Goal: Task Accomplishment & Management: Complete application form

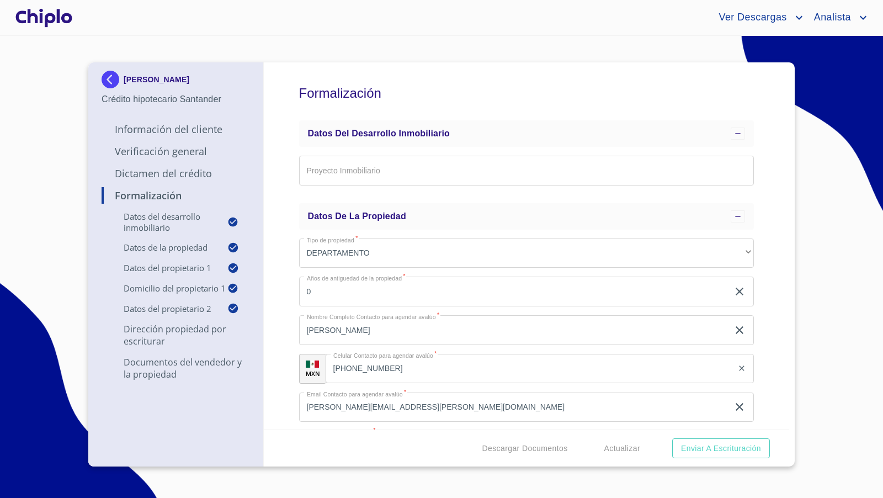
scroll to position [5378, 0]
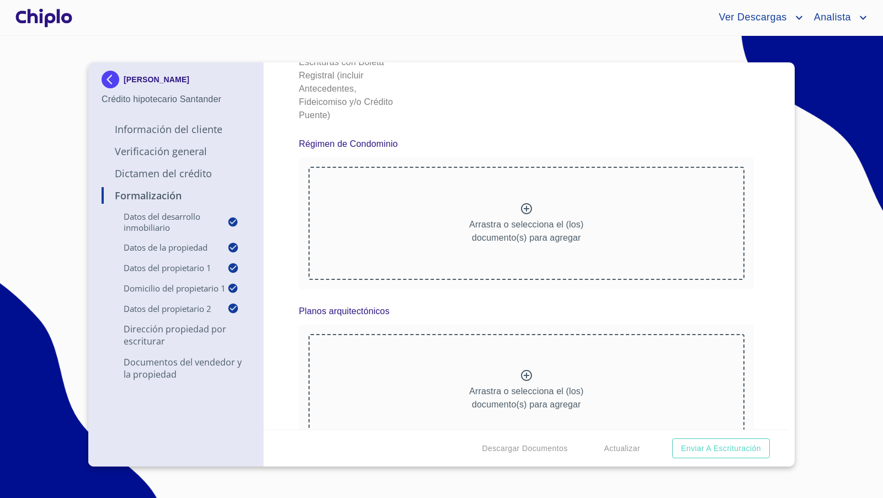
click at [755, 242] on div "Formalización Datos del Desarrollo Inmobiliario Proyecto Inmobiliario ​ Datos d…" at bounding box center [527, 245] width 526 height 367
click at [767, 325] on div "Formalización Datos del Desarrollo Inmobiliario Proyecto Inmobiliario ​ Datos d…" at bounding box center [527, 245] width 526 height 367
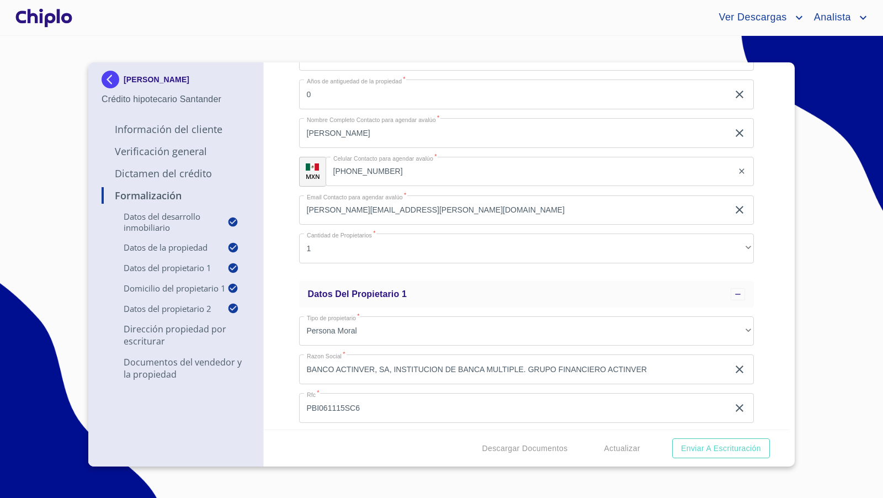
scroll to position [0, 0]
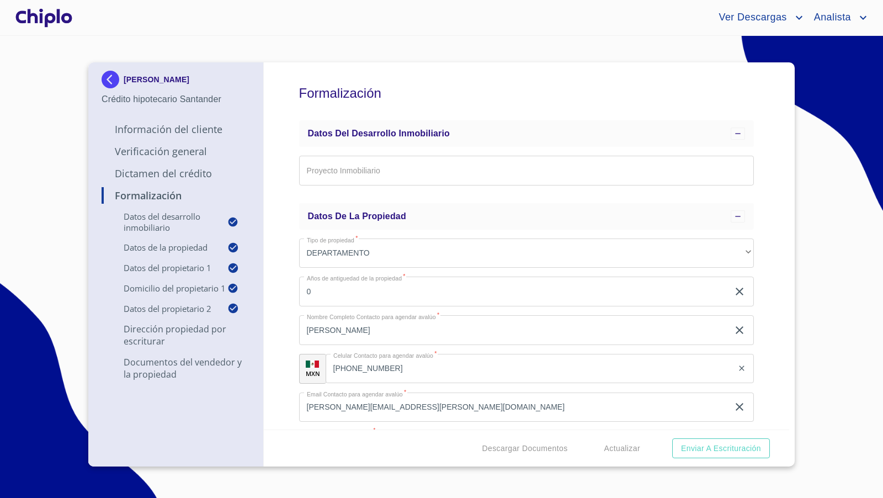
click at [776, 135] on div "Formalización Datos del Desarrollo Inmobiliario Proyecto Inmobiliario ​ Datos d…" at bounding box center [527, 245] width 526 height 367
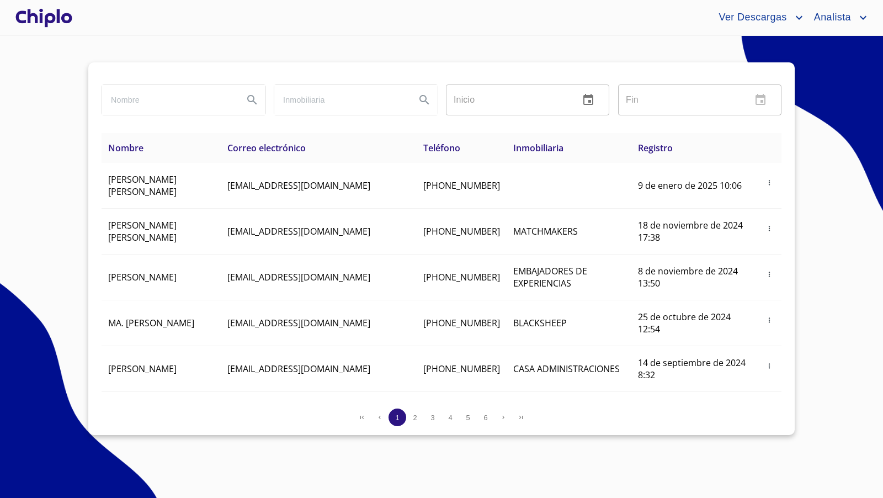
click at [54, 24] on div at bounding box center [43, 17] width 61 height 35
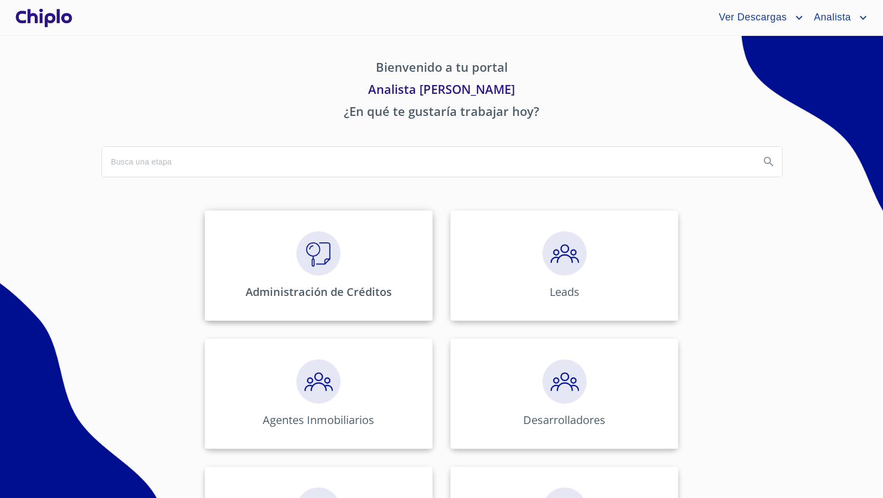
click at [330, 282] on div "Administración de Créditos" at bounding box center [319, 265] width 228 height 110
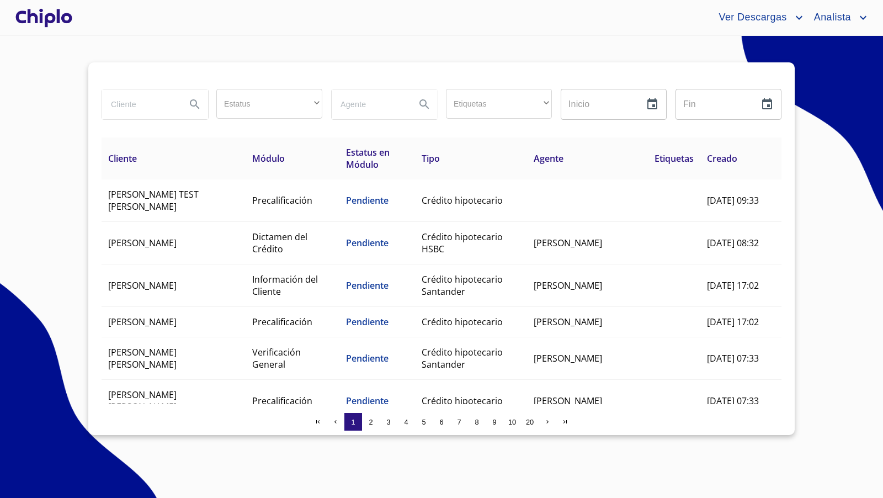
click at [121, 104] on input "search" at bounding box center [139, 104] width 75 height 30
type input "carlos m"
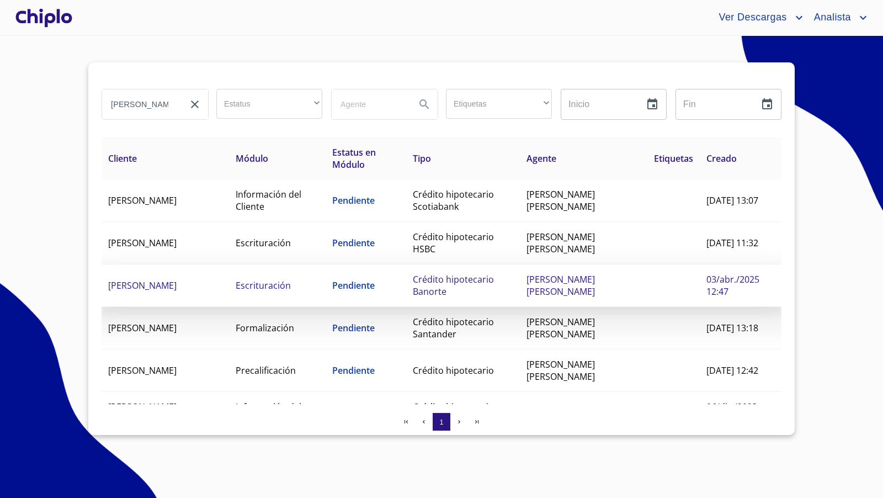
click at [451, 287] on td "Crédito hipotecario Banorte" at bounding box center [463, 285] width 114 height 43
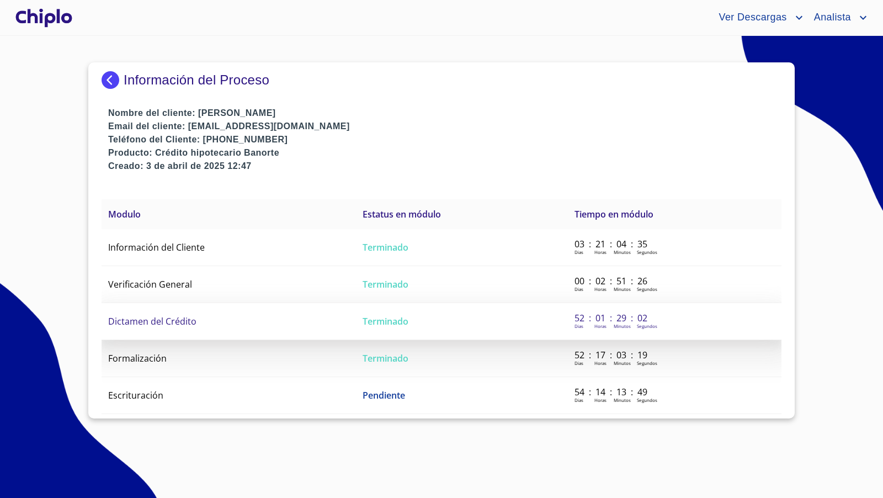
click at [172, 325] on span "Dictamen del Crédito" at bounding box center [152, 321] width 88 height 12
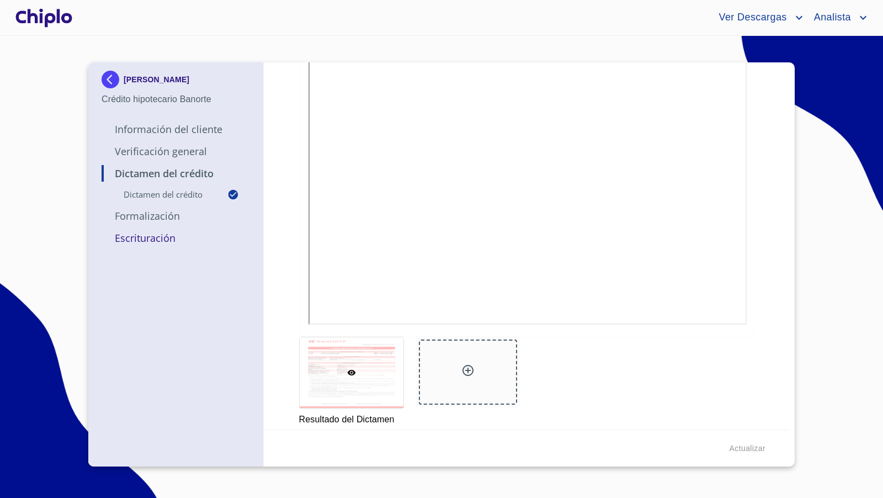
scroll to position [233, 0]
copy p "CARLOS MARQUEZ RICO"
drag, startPoint x: 225, startPoint y: 81, endPoint x: 41, endPoint y: 258, distance: 255.8
click at [41, 258] on section "CARLOS MARQUEZ RICO Crédito hipotecario Banorte Información del Cliente Verific…" at bounding box center [441, 267] width 883 height 462
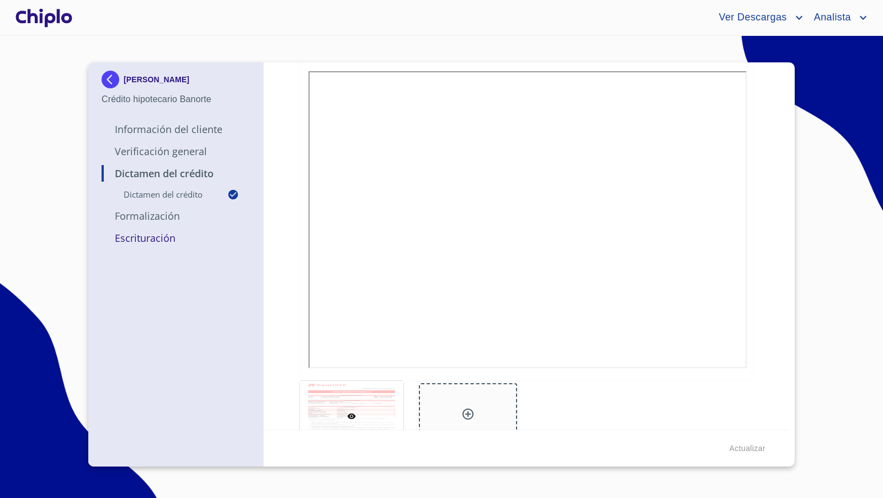
scroll to position [180, 0]
click at [191, 149] on p "Verificación General" at bounding box center [176, 151] width 149 height 13
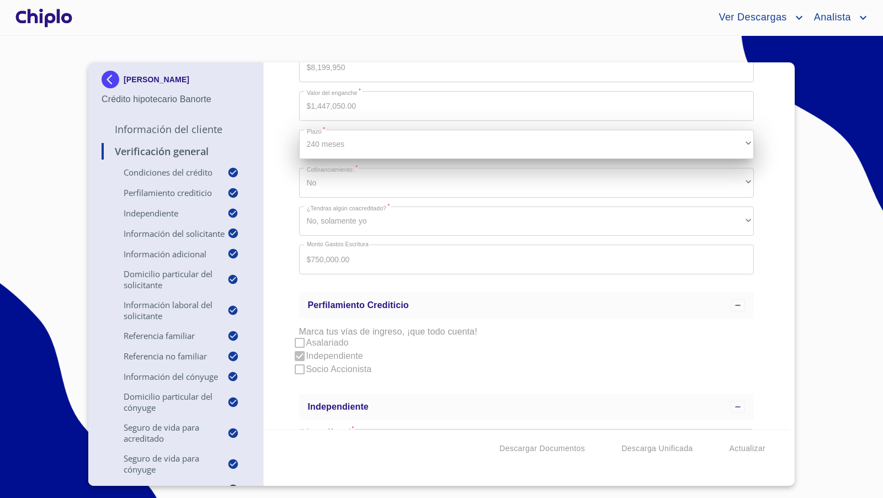
scroll to position [0, 0]
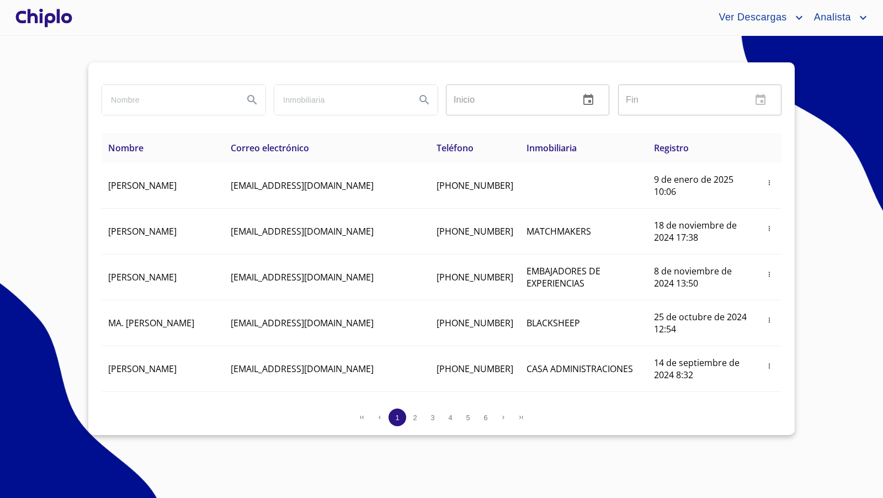
click at [51, 13] on div at bounding box center [43, 17] width 61 height 35
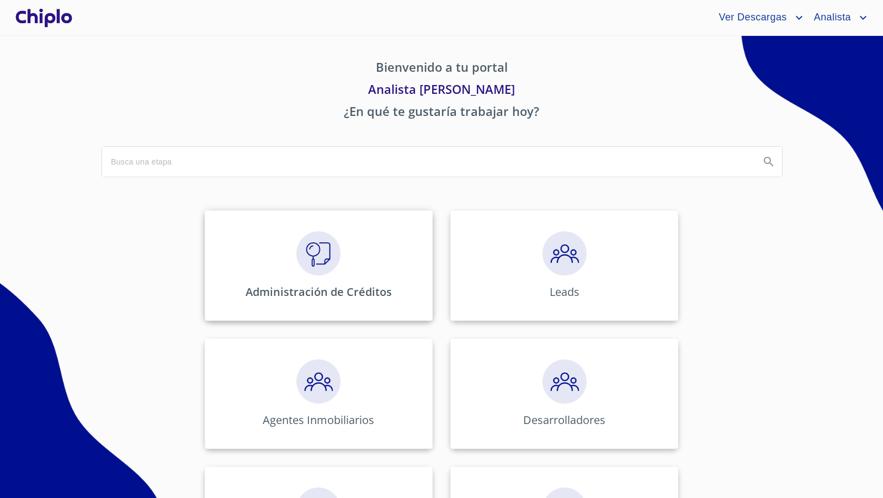
click at [307, 262] on img at bounding box center [318, 253] width 44 height 44
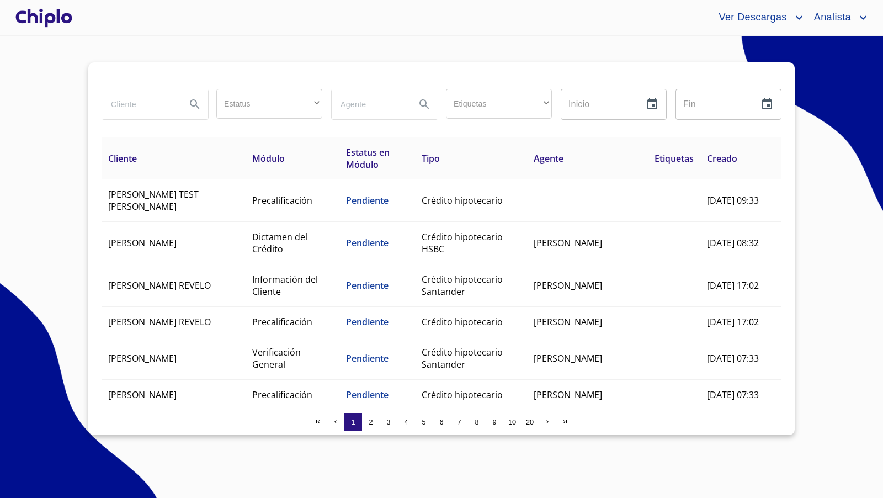
click at [128, 103] on input "search" at bounding box center [139, 104] width 75 height 30
type input "[PERSON_NAME]"
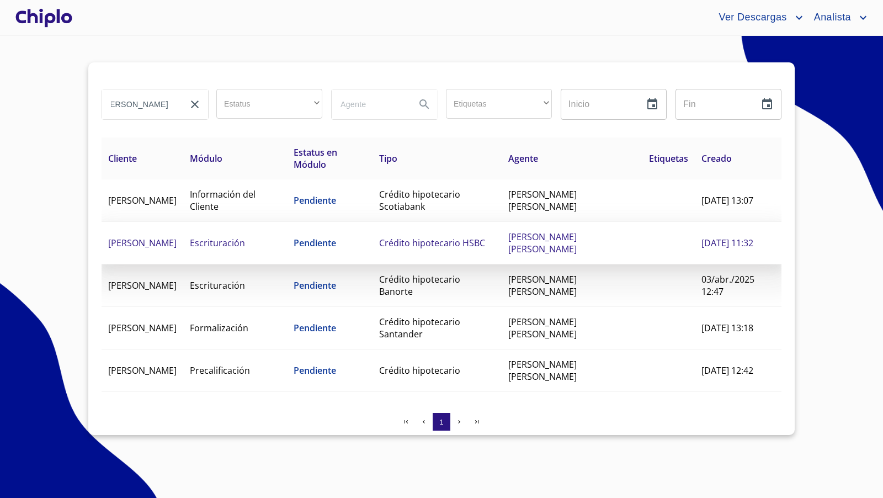
scroll to position [0, 0]
click at [329, 243] on span "Pendiente" at bounding box center [315, 243] width 43 height 12
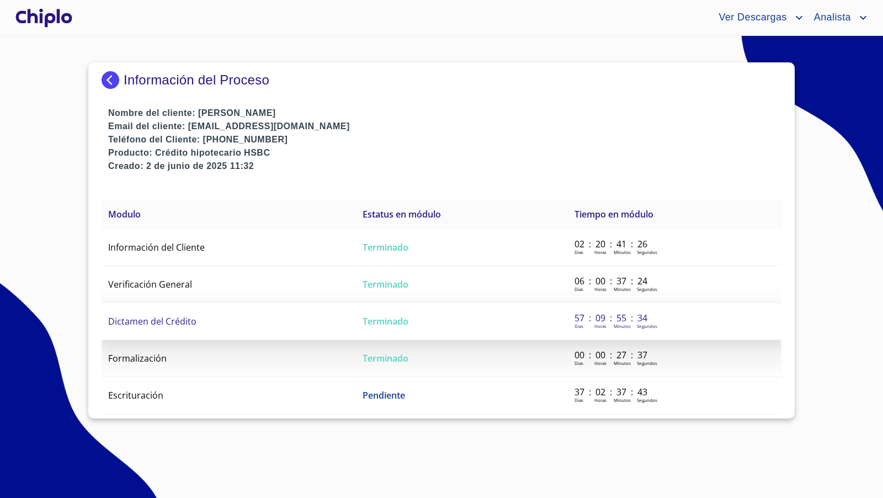
click at [171, 321] on span "Dictamen del Crédito" at bounding box center [152, 321] width 88 height 12
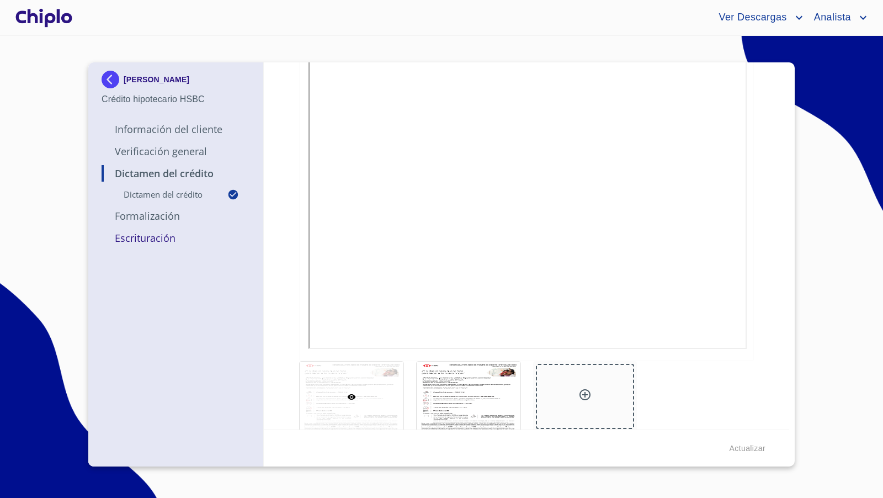
scroll to position [210, 0]
click at [455, 375] on div at bounding box center [469, 394] width 104 height 71
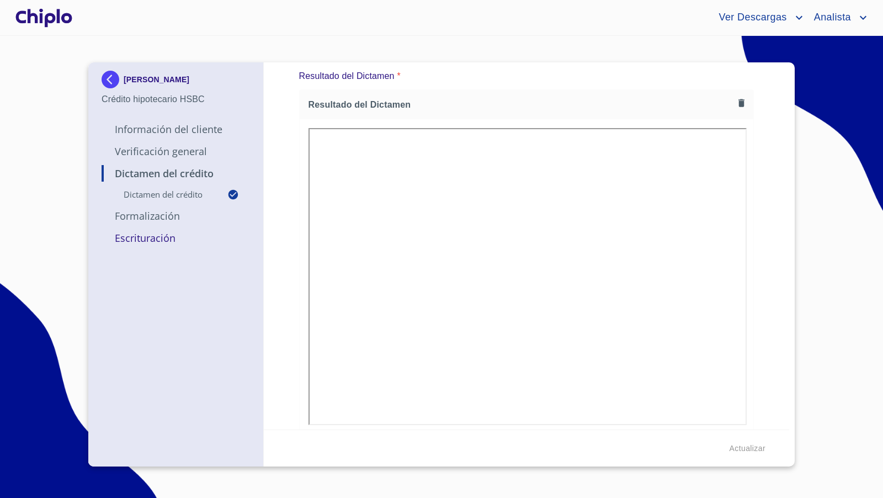
scroll to position [8, 0]
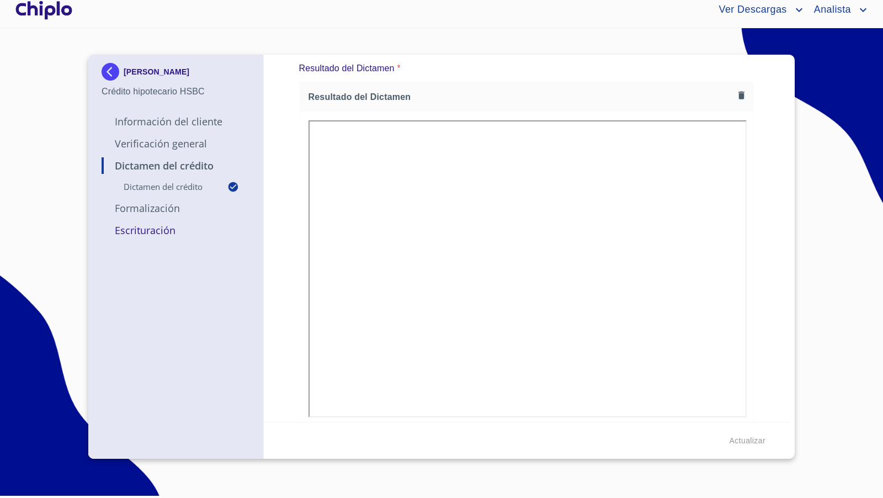
click at [762, 299] on div "Dictamen del Crédito Dictamen del crédito ¿Dictamen autorizado?   * Autorizado …" at bounding box center [527, 238] width 526 height 367
click at [160, 233] on p "Escrituración" at bounding box center [176, 230] width 149 height 13
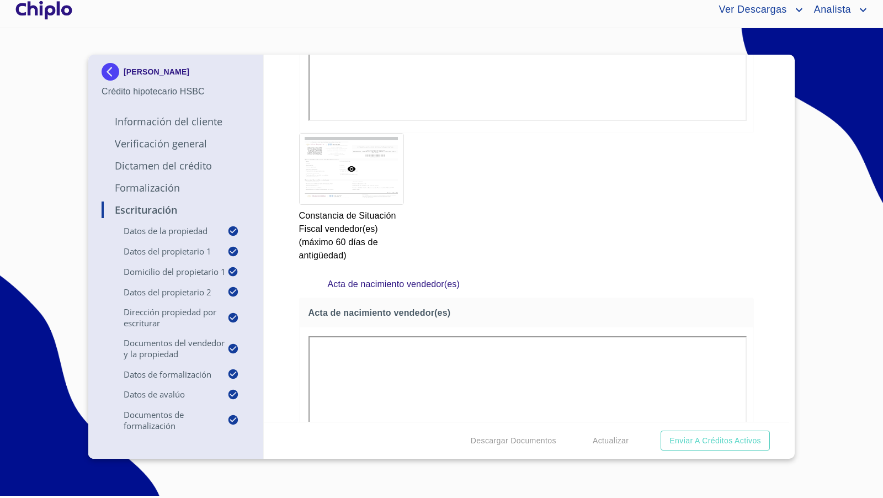
scroll to position [2321, 0]
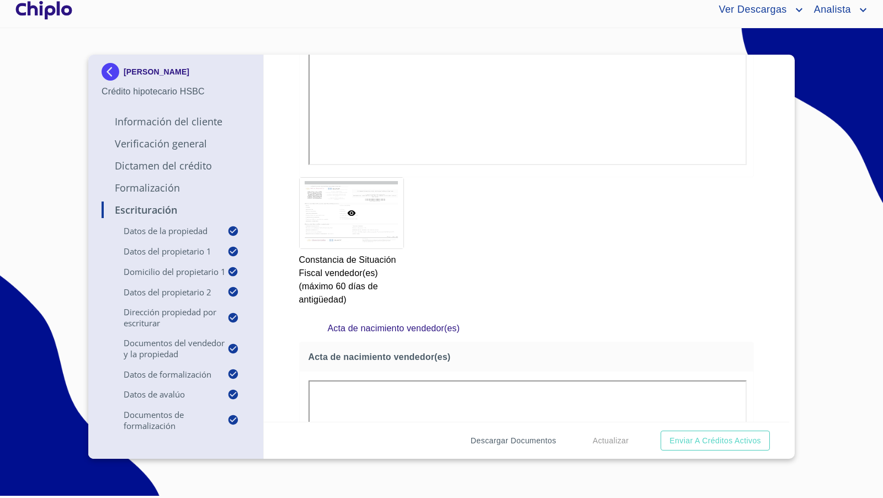
click at [518, 438] on span "Descargar Documentos" at bounding box center [514, 441] width 86 height 14
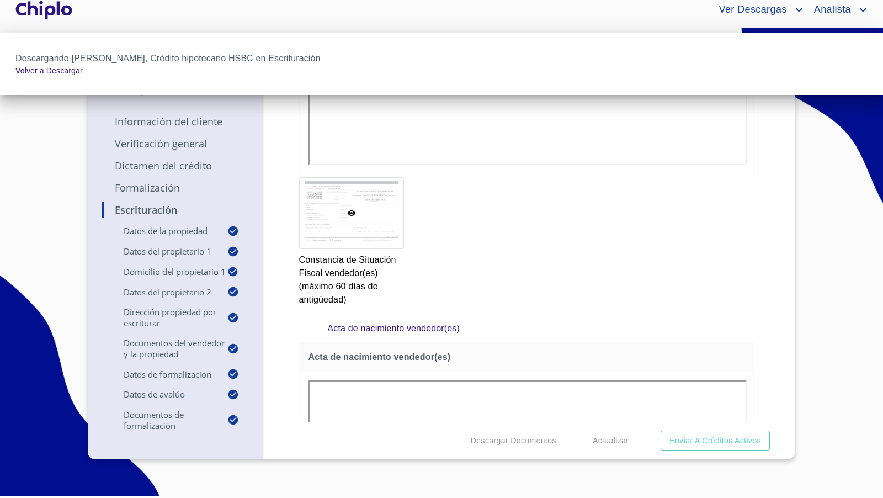
drag, startPoint x: 743, startPoint y: 279, endPoint x: 730, endPoint y: 285, distance: 14.4
click at [743, 279] on div at bounding box center [441, 249] width 883 height 498
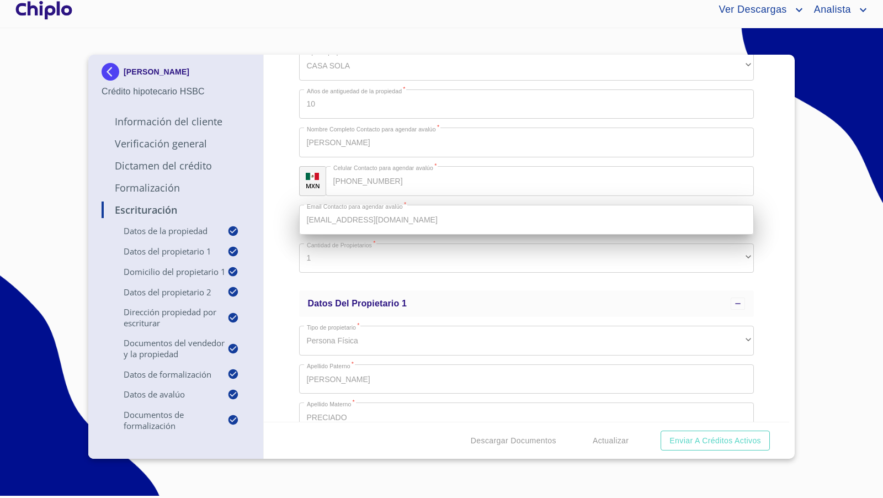
scroll to position [94, 0]
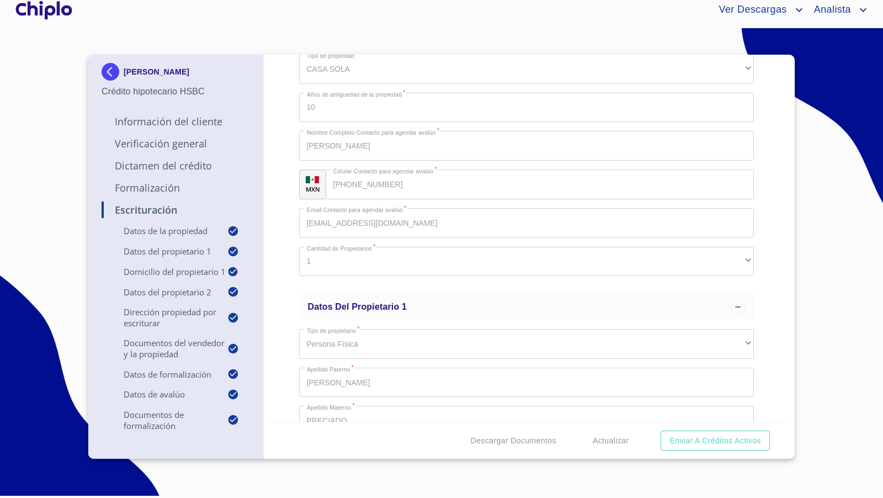
click at [292, 330] on div "Escrituración Datos de la propiedad Tipo de propiedad   * CASA SOLA ​ Años de a…" at bounding box center [527, 238] width 526 height 367
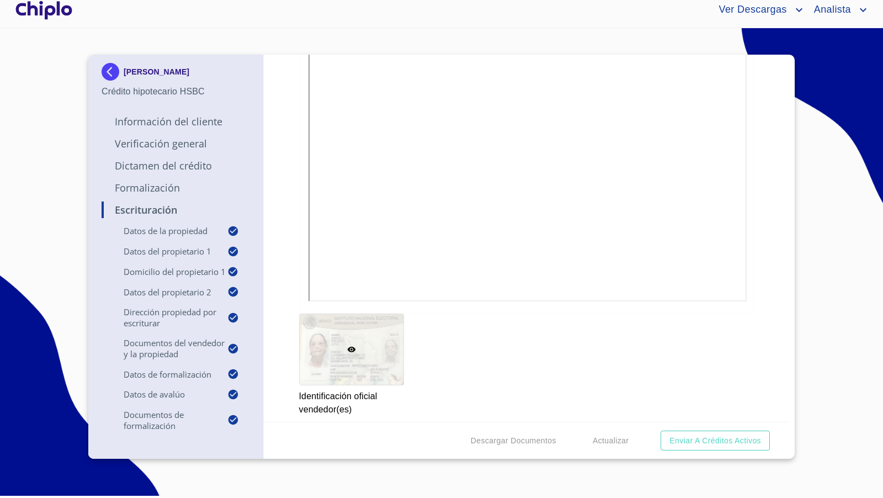
scroll to position [1699, 0]
click at [166, 146] on p "Verificación General" at bounding box center [176, 143] width 149 height 13
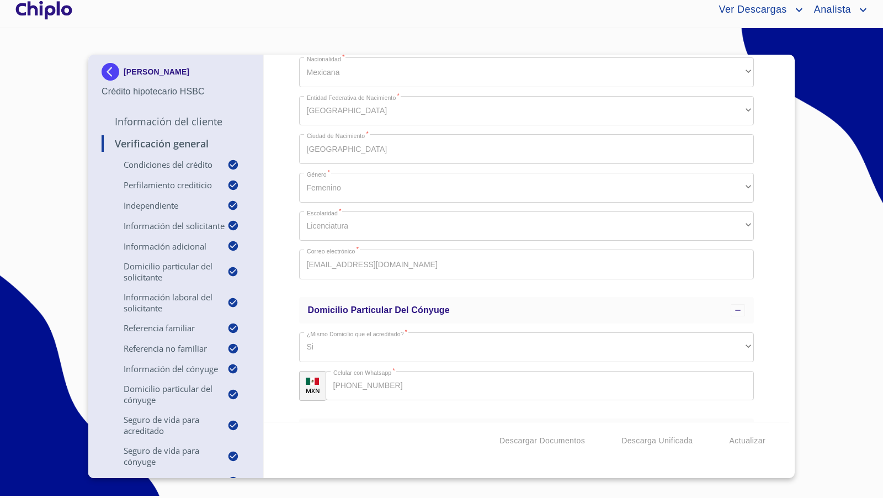
scroll to position [4013, 0]
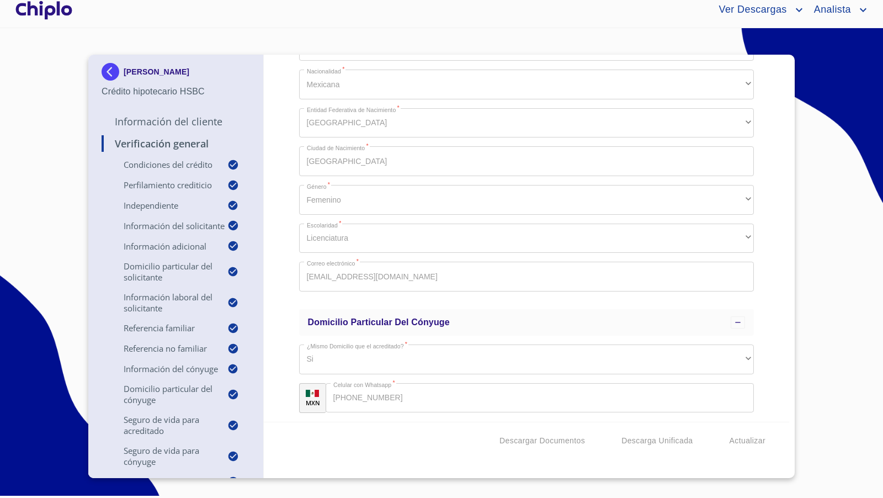
click at [287, 280] on div "Verificación General Condiciones del Crédito Selecciona tu producto   * Adquisi…" at bounding box center [527, 238] width 526 height 367
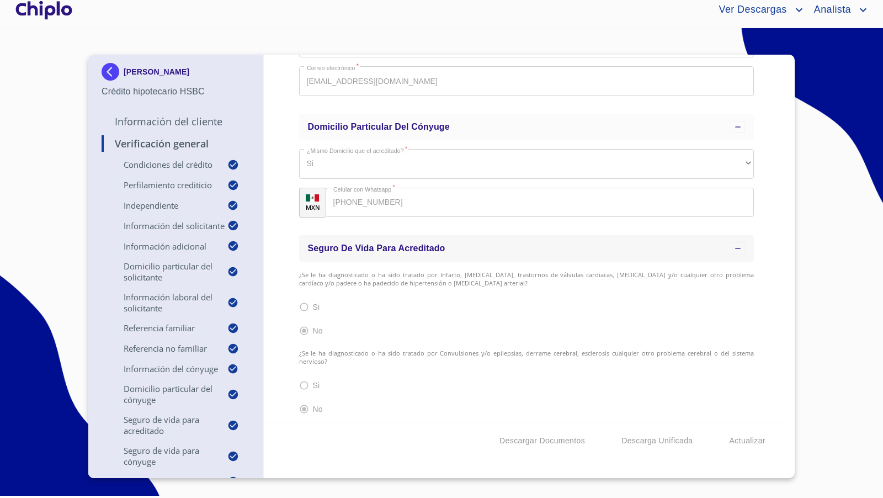
scroll to position [4187, 0]
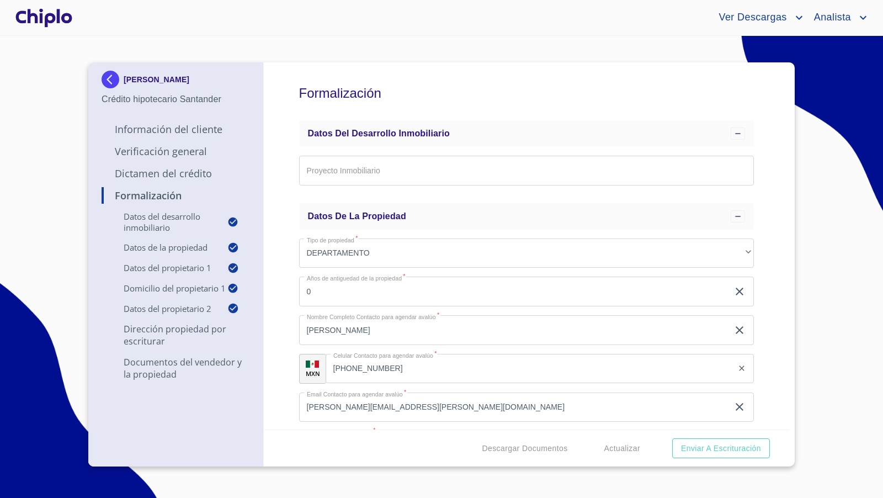
click at [273, 209] on div "Formalización Datos del Desarrollo Inmobiliario Proyecto Inmobiliario ​ Datos d…" at bounding box center [527, 245] width 526 height 367
click at [770, 204] on div "Formalización Datos del Desarrollo Inmobiliario Proyecto Inmobiliario ​ Datos d…" at bounding box center [527, 245] width 526 height 367
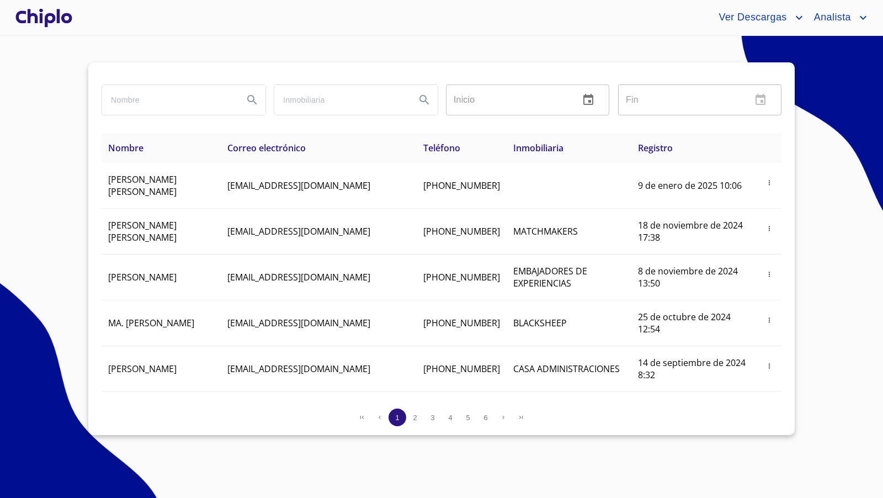
click at [57, 26] on div at bounding box center [43, 17] width 61 height 35
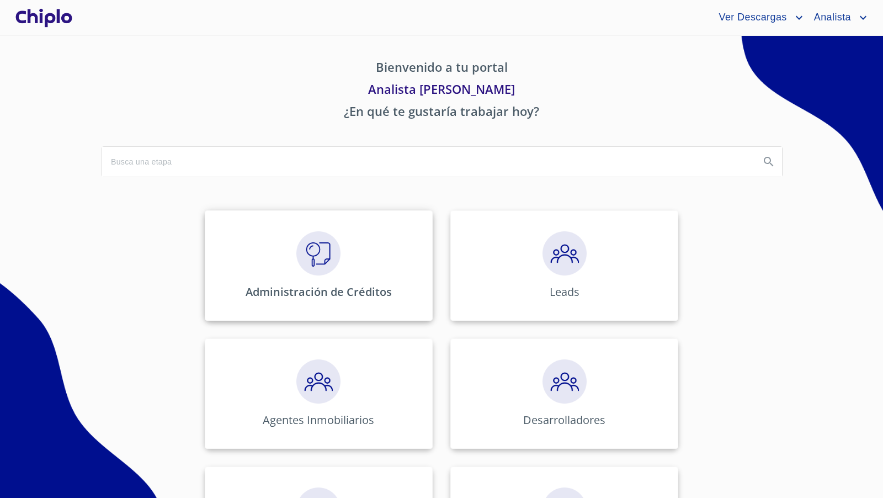
click at [312, 241] on img at bounding box center [318, 253] width 44 height 44
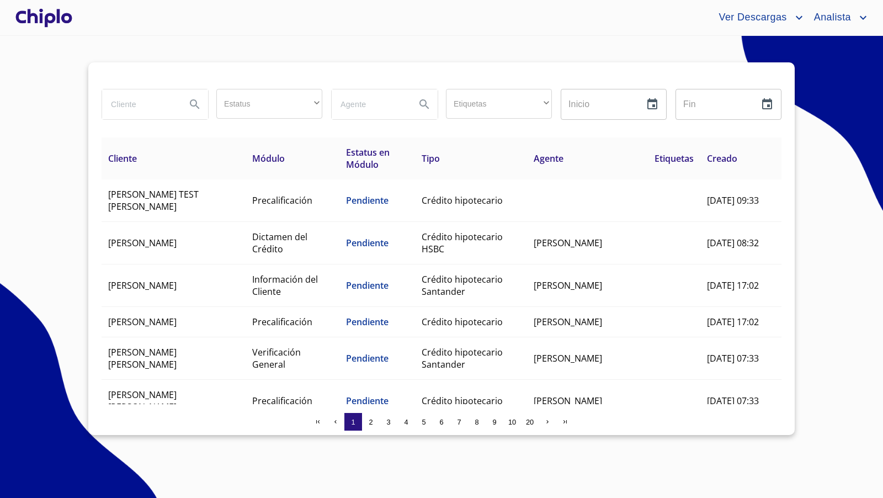
click at [143, 104] on input "search" at bounding box center [139, 104] width 75 height 30
type input "israe"
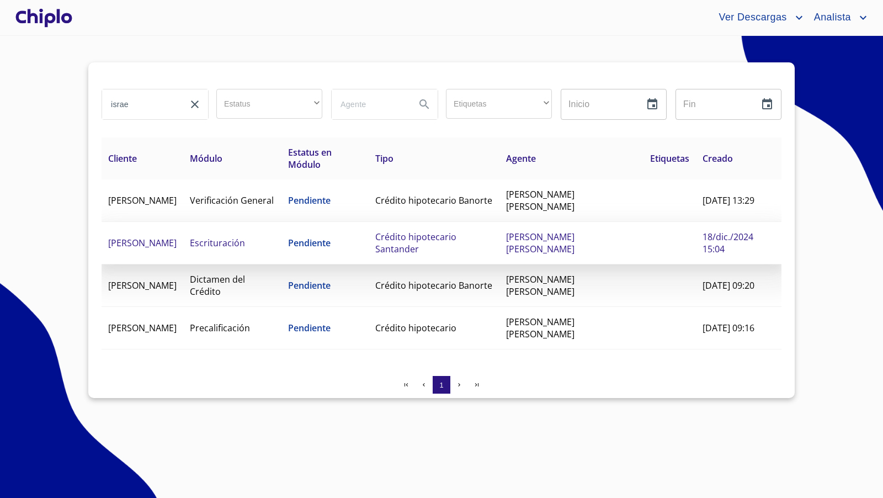
click at [369, 242] on td "Pendiente" at bounding box center [325, 243] width 87 height 43
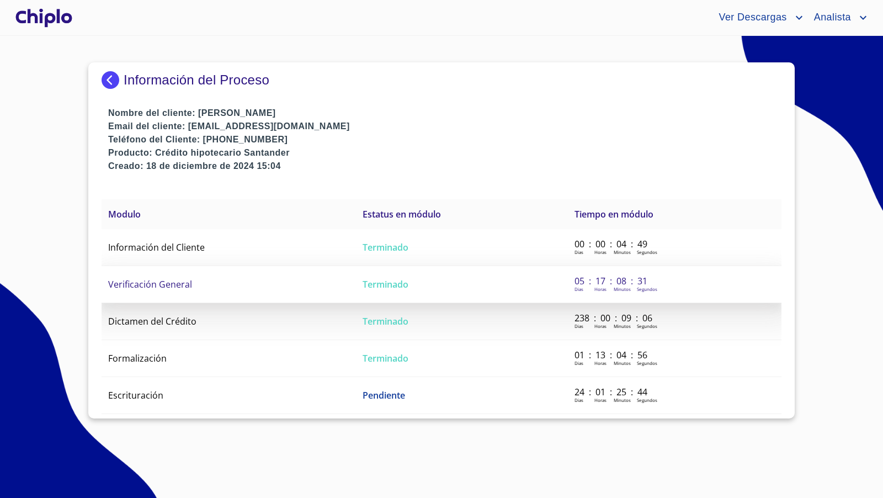
click at [240, 281] on td "Verificación General" at bounding box center [229, 284] width 255 height 37
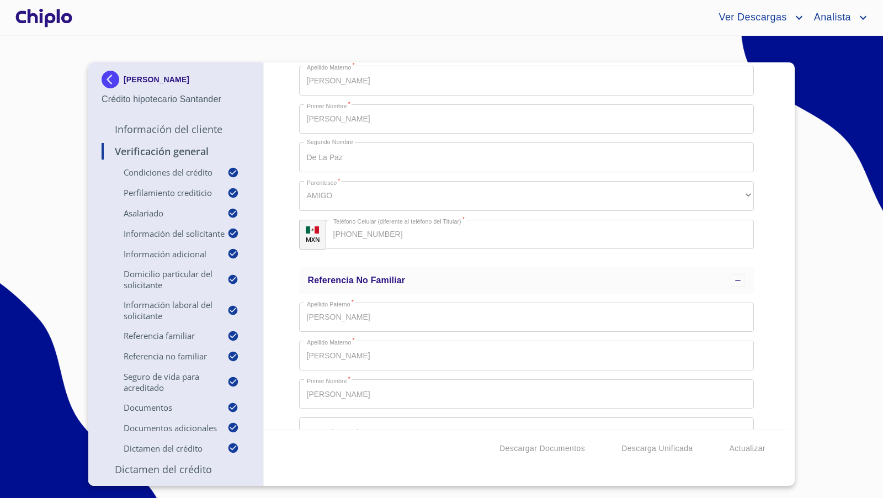
scroll to position [3068, 0]
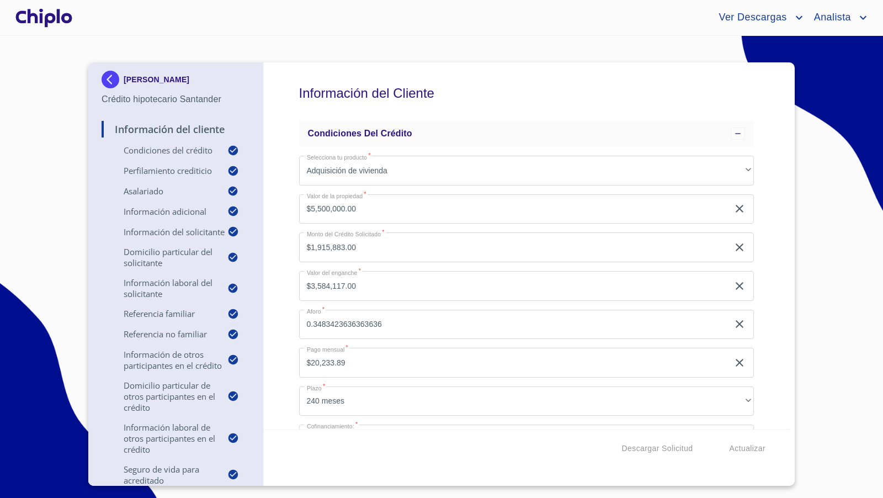
scroll to position [12557, 0]
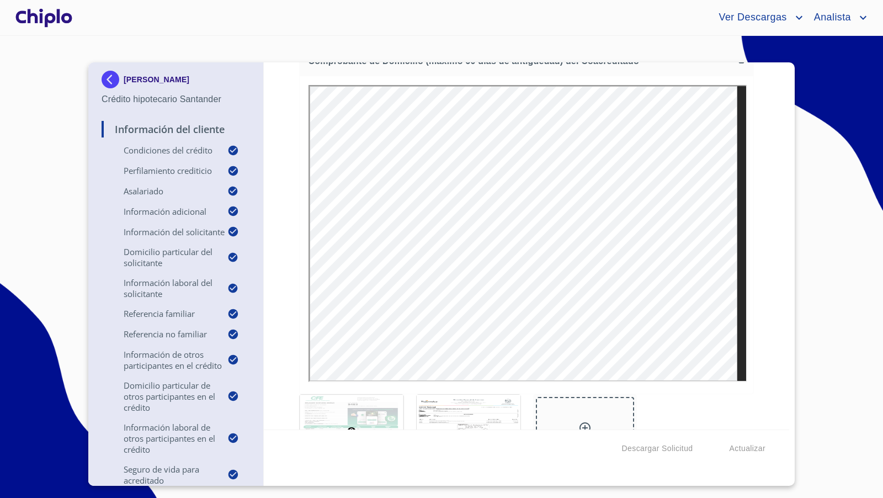
click at [760, 237] on div "Información del Cliente Condiciones del Crédito Selecciona tu producto   * Adqu…" at bounding box center [527, 245] width 526 height 367
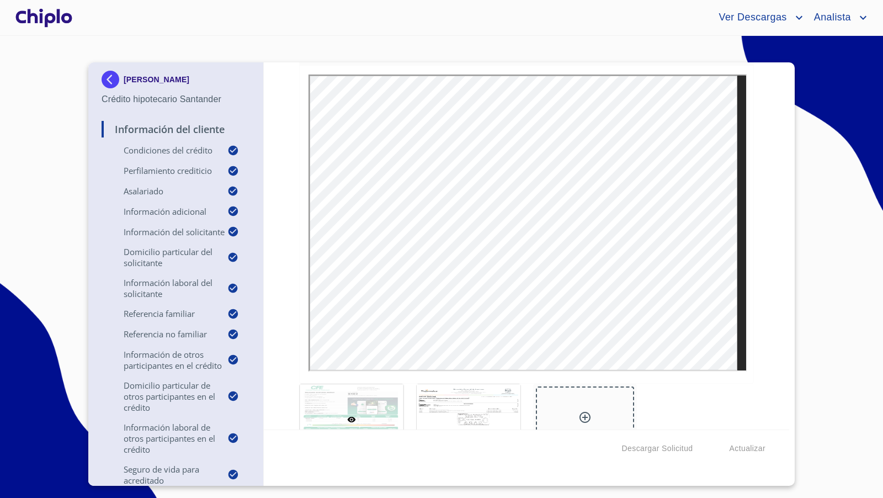
scroll to position [12570, 0]
click at [653, 451] on span "Descargar Solicitud" at bounding box center [657, 449] width 71 height 14
click at [63, 20] on div at bounding box center [43, 17] width 61 height 35
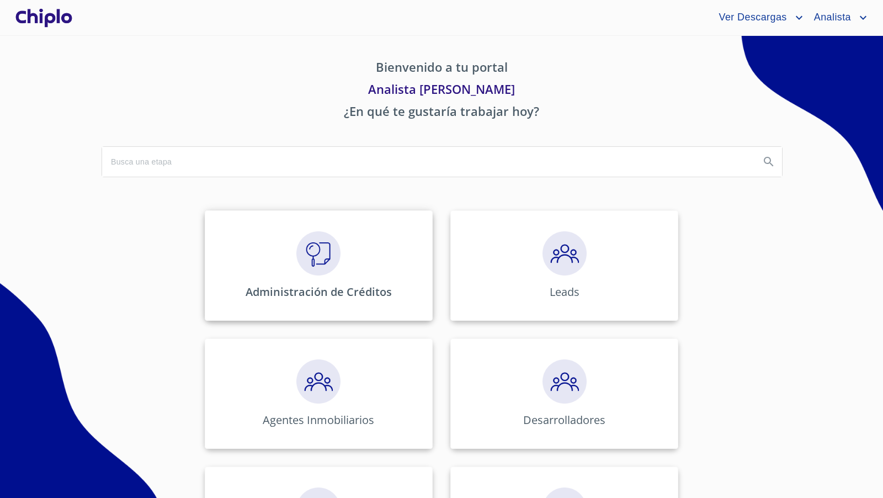
click at [330, 261] on img at bounding box center [318, 253] width 44 height 44
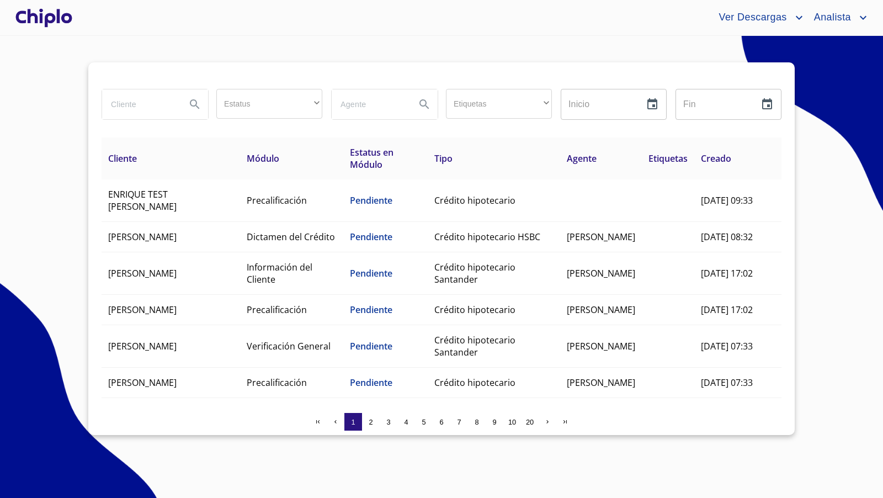
click at [140, 109] on input "search" at bounding box center [139, 104] width 75 height 30
type input "ACOSTA"
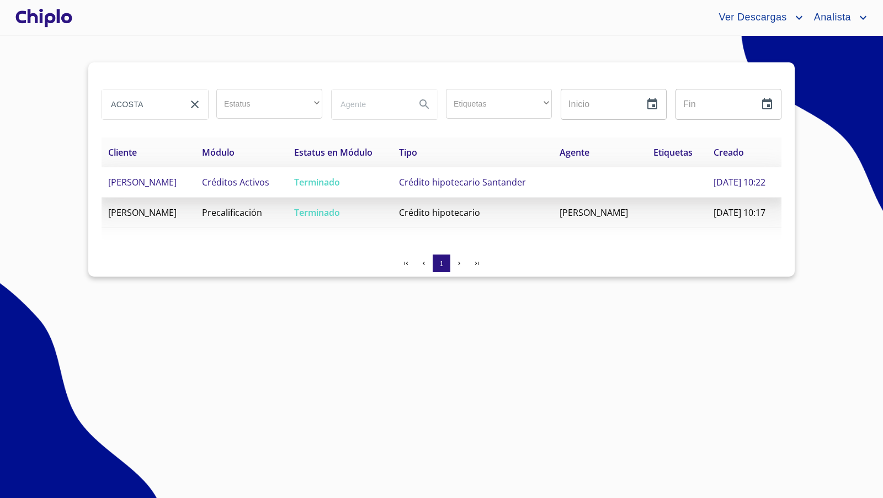
click at [442, 183] on span "Crédito hipotecario Santander" at bounding box center [462, 182] width 127 height 12
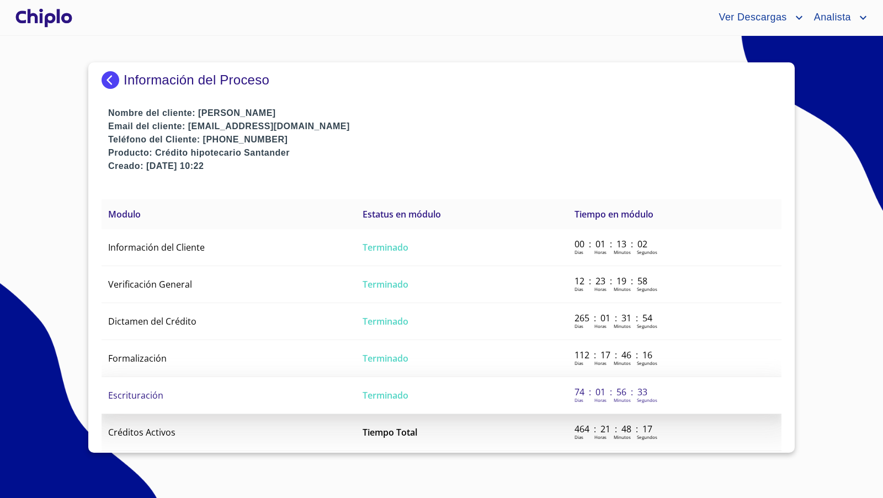
click at [176, 388] on td "Escrituración" at bounding box center [229, 395] width 255 height 37
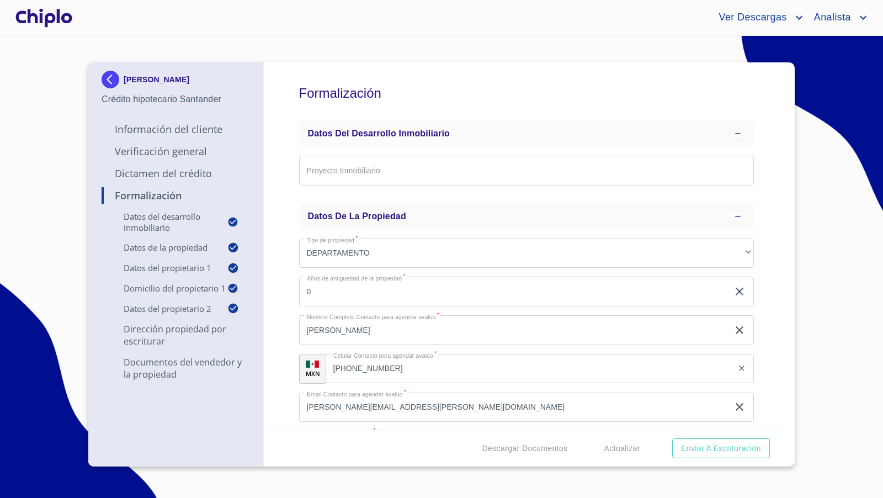
click at [762, 240] on div "Formalización Datos del Desarrollo Inmobiliario Proyecto Inmobiliario ​ Datos d…" at bounding box center [527, 245] width 526 height 367
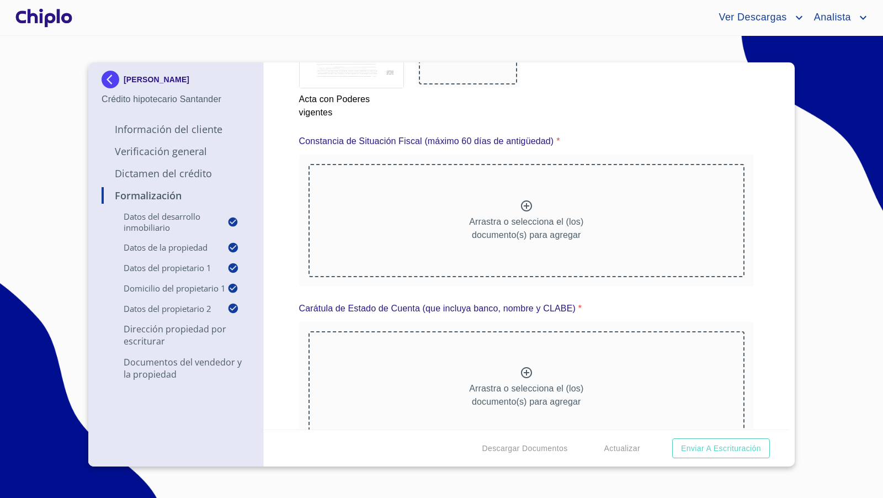
scroll to position [2367, 0]
click at [528, 196] on div "Arrastra o selecciona el (los) documento(s) para agregar" at bounding box center [527, 219] width 437 height 113
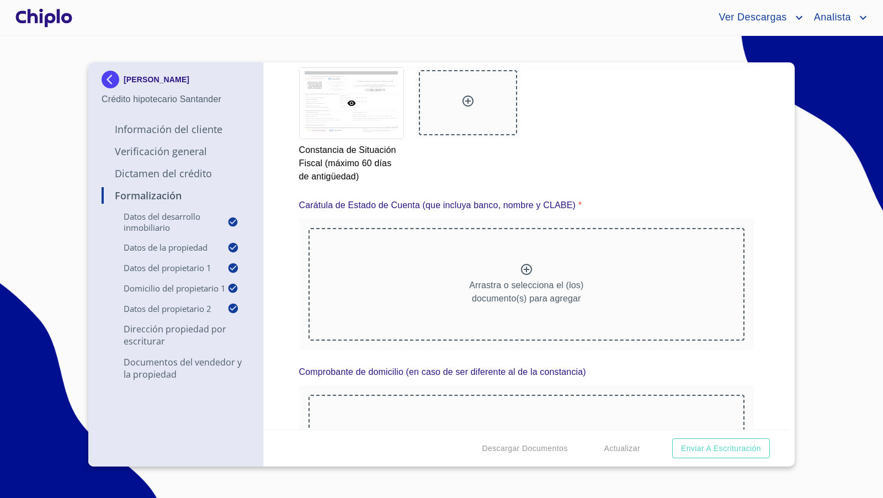
scroll to position [2803, 0]
click at [523, 263] on icon at bounding box center [526, 268] width 13 height 13
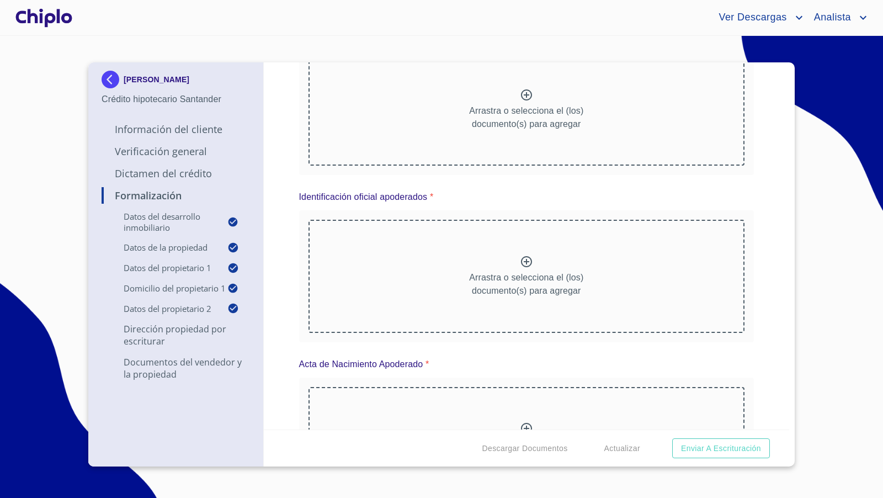
scroll to position [3488, 0]
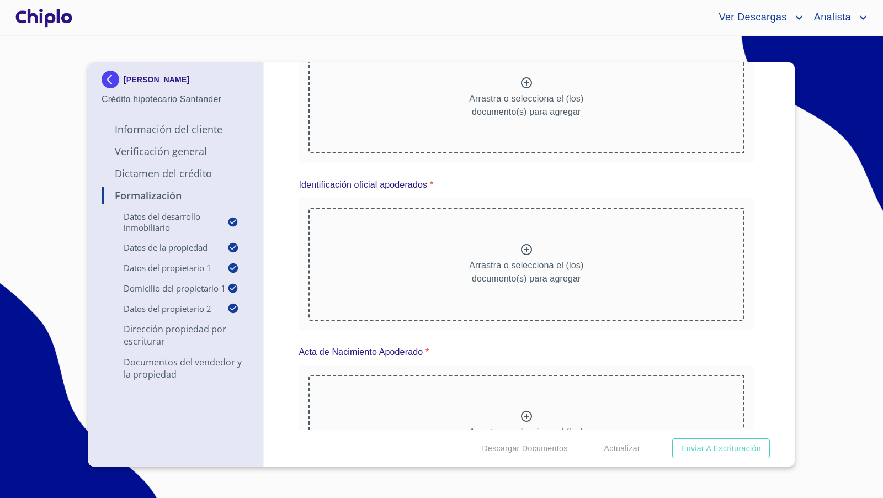
click at [531, 262] on div "Arrastra o selecciona el (los) documento(s) para agregar" at bounding box center [527, 264] width 437 height 113
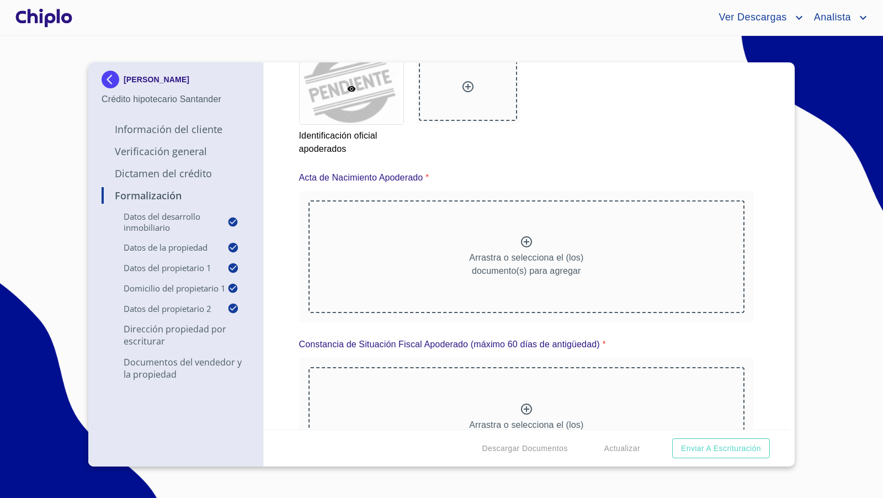
scroll to position [3992, 0]
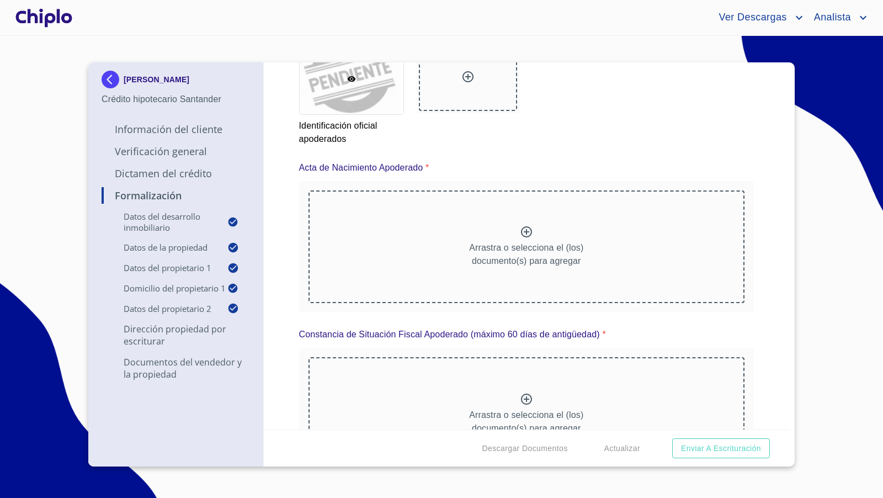
click at [521, 237] on icon at bounding box center [526, 231] width 11 height 11
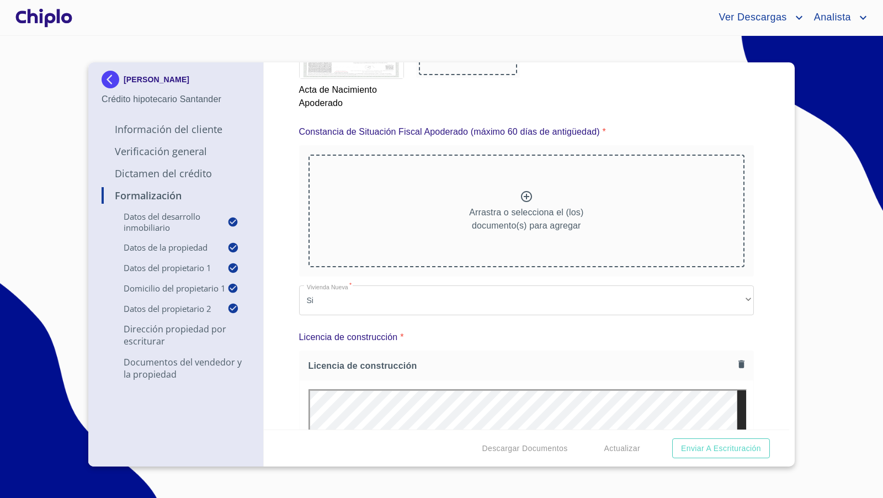
scroll to position [4509, 0]
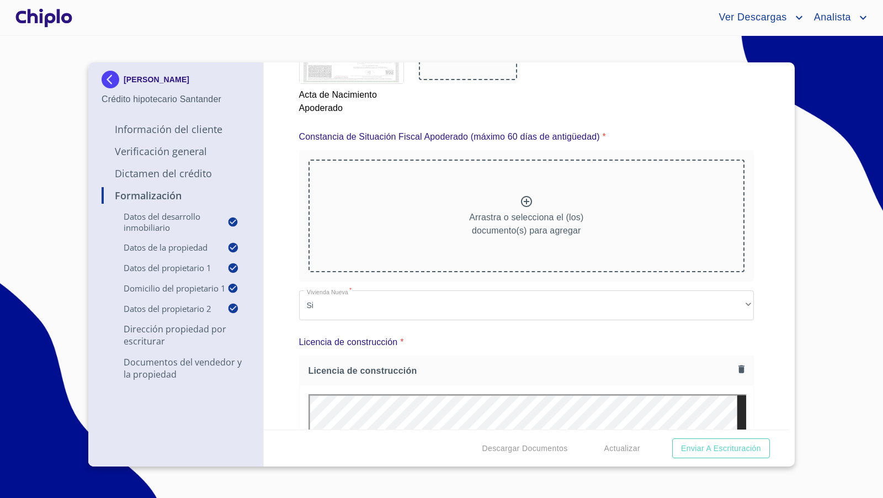
click at [521, 205] on icon at bounding box center [526, 201] width 11 height 11
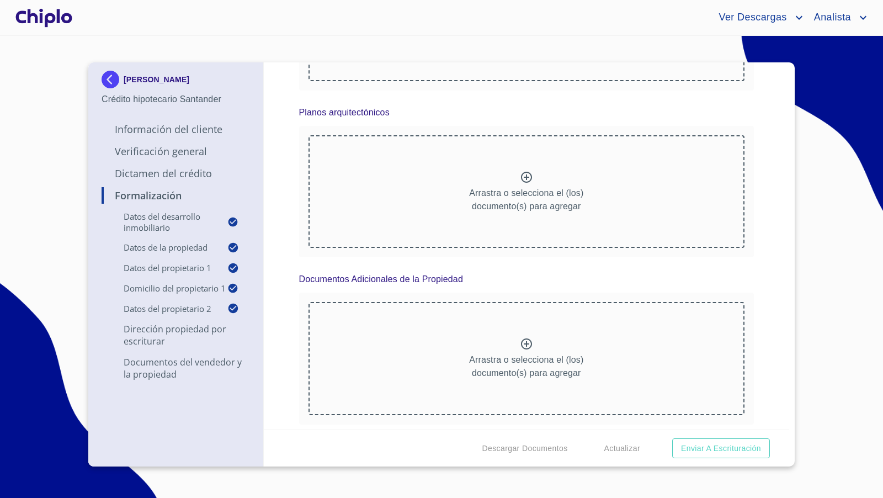
scroll to position [7196, 0]
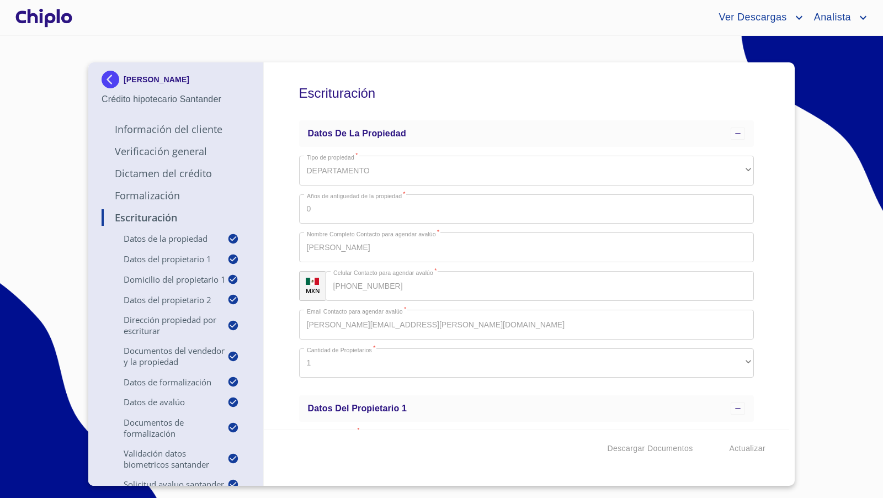
click at [42, 20] on div at bounding box center [43, 17] width 61 height 35
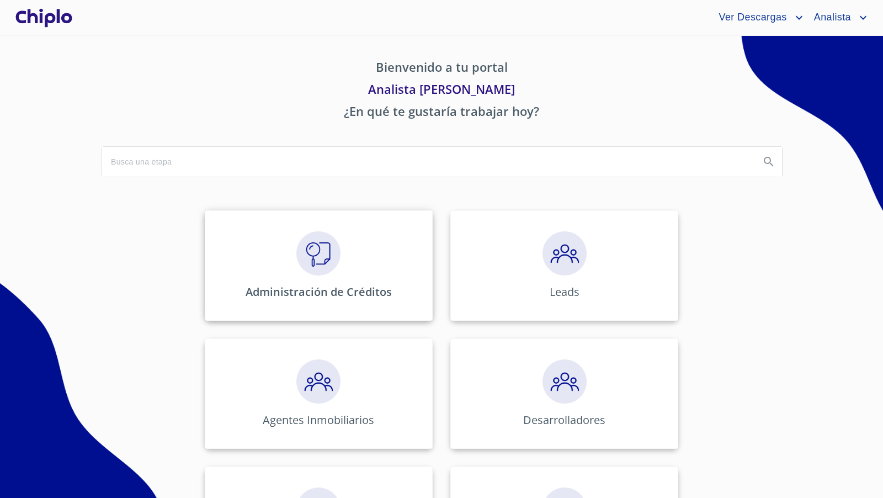
click at [334, 253] on img at bounding box center [318, 253] width 44 height 44
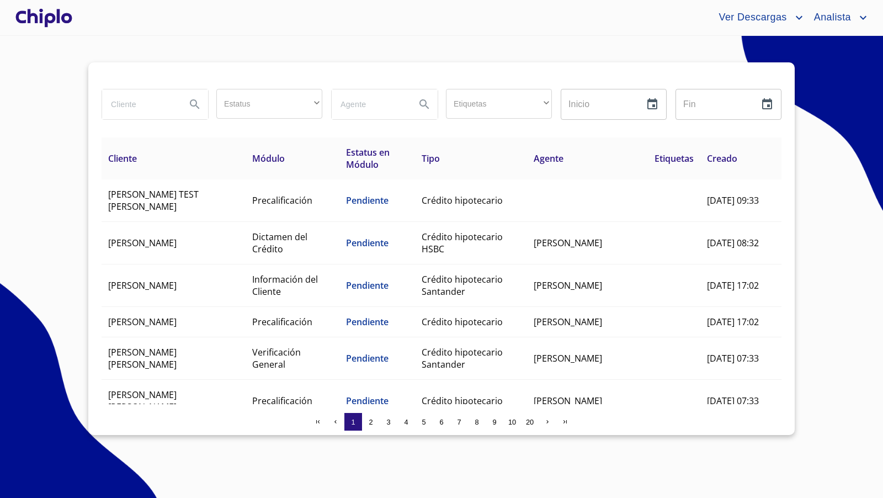
click at [139, 107] on input "search" at bounding box center [139, 104] width 75 height 30
type input "ACOSTA"
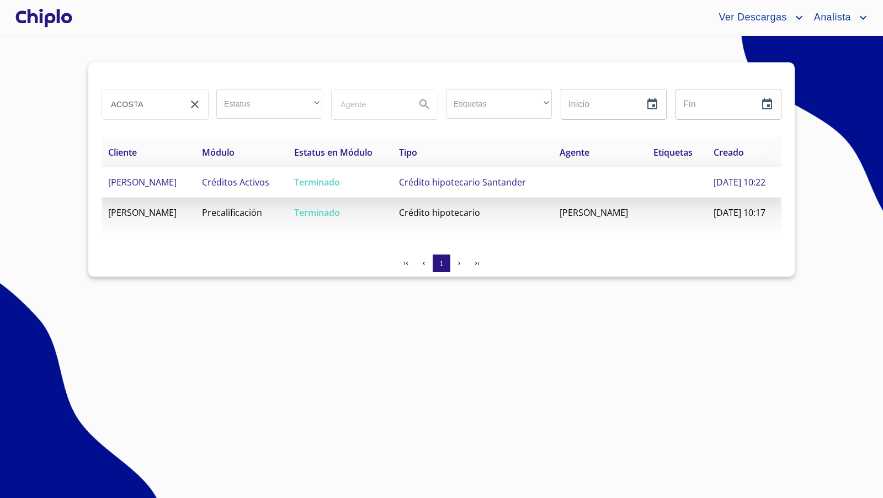
click at [428, 185] on span "Crédito hipotecario Santander" at bounding box center [462, 182] width 127 height 12
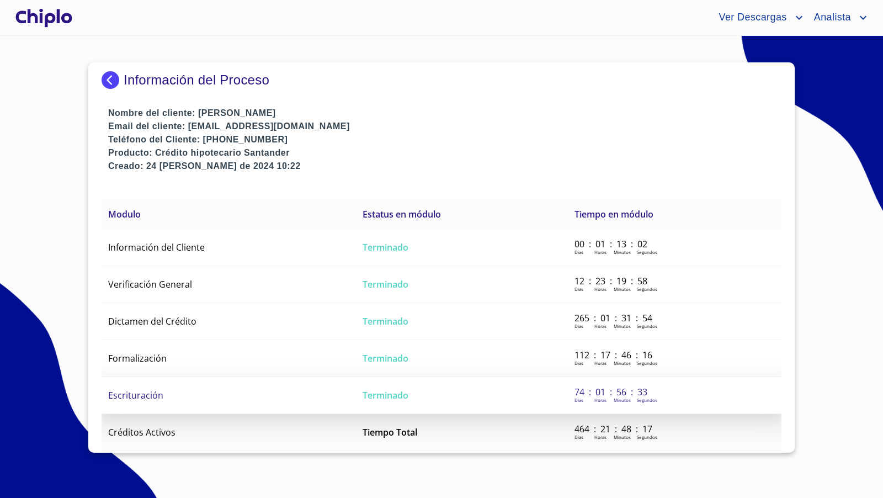
click at [156, 395] on span "Escrituración" at bounding box center [135, 395] width 55 height 12
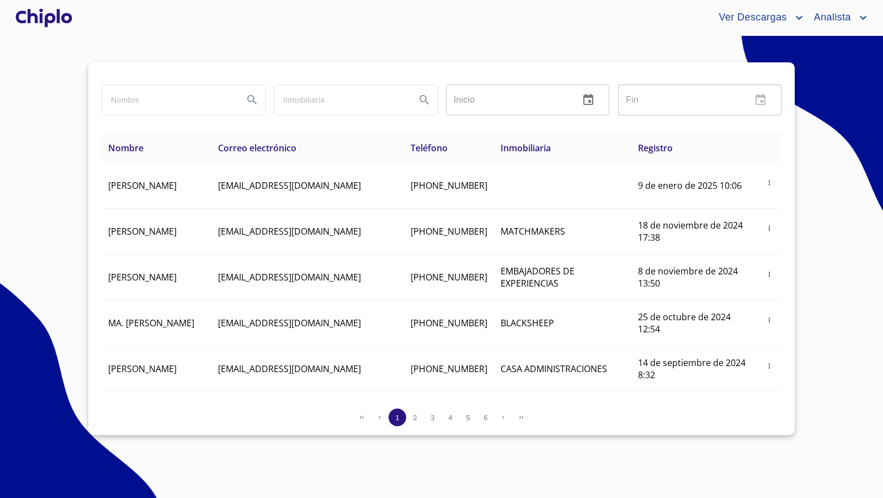
click at [50, 24] on div at bounding box center [43, 17] width 61 height 35
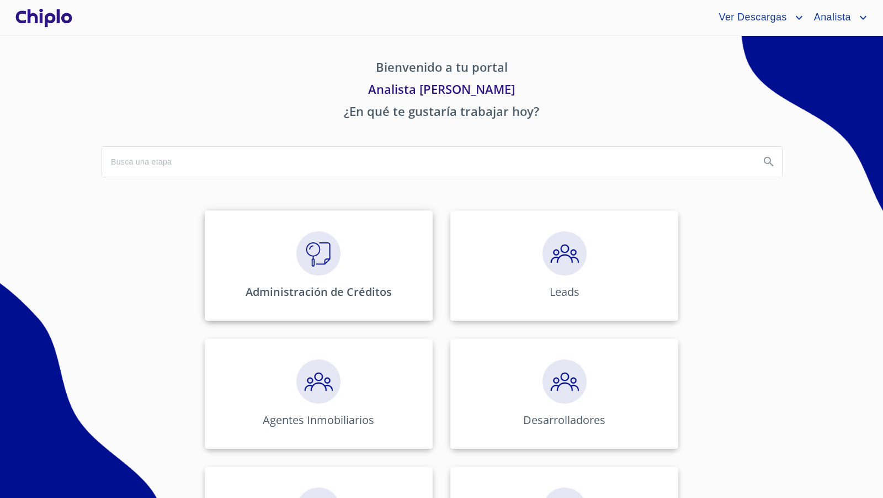
click at [314, 241] on img at bounding box center [318, 253] width 44 height 44
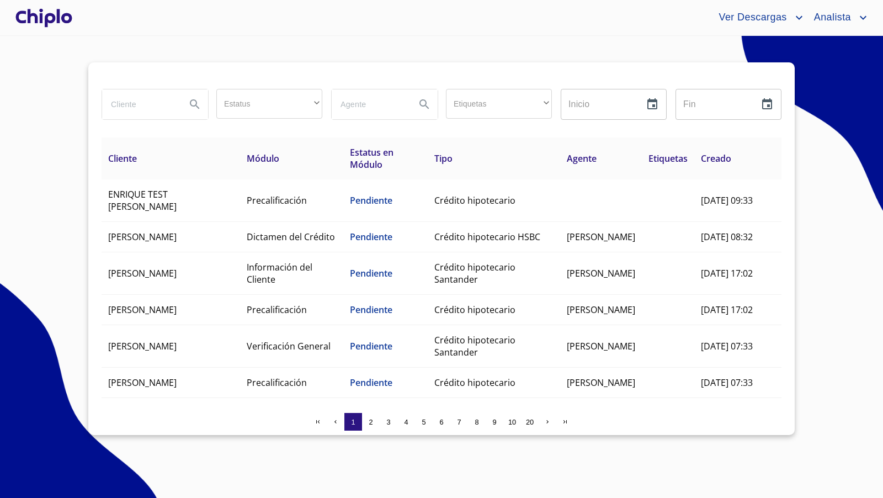
click at [140, 104] on input "search" at bounding box center [139, 104] width 75 height 30
type input "[PERSON_NAME]"
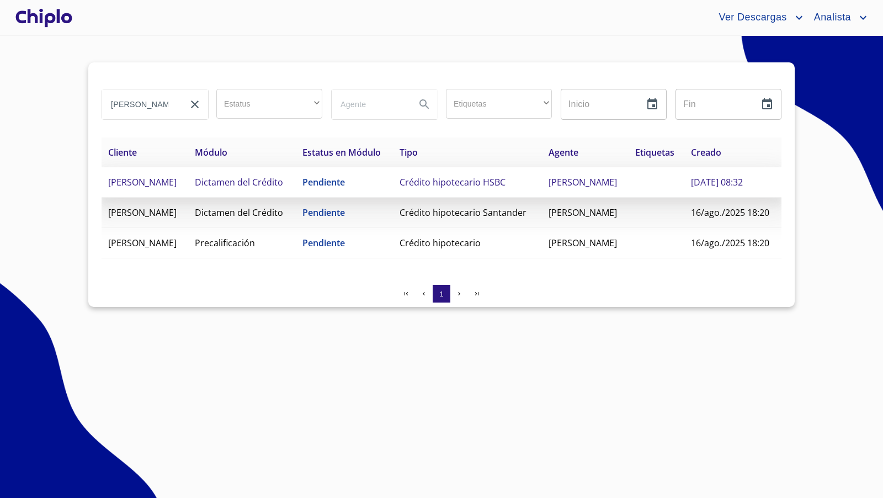
click at [464, 188] on span "Crédito hipotecario HSBC" at bounding box center [453, 182] width 106 height 12
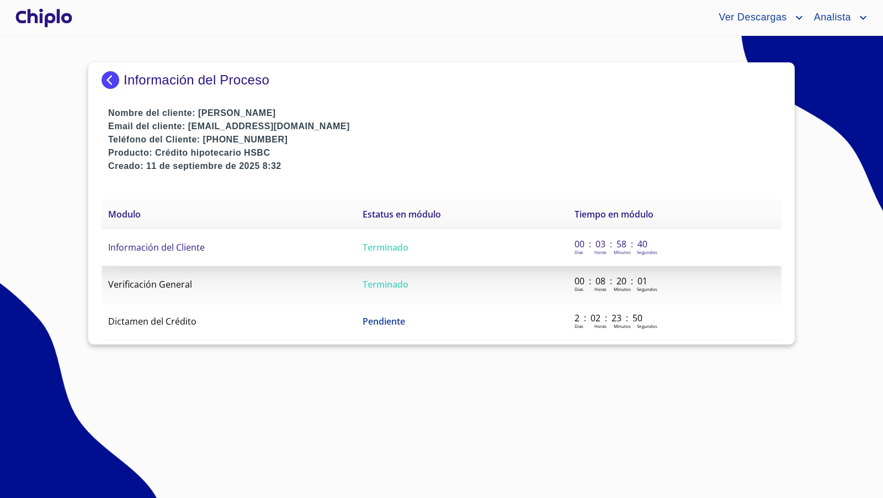
click at [184, 242] on span "Información del Cliente" at bounding box center [156, 247] width 97 height 12
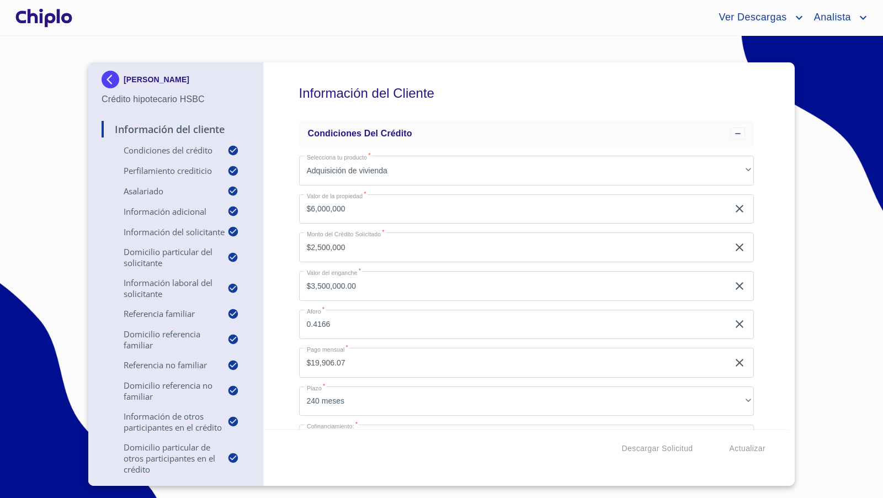
click at [770, 322] on div "Información del Cliente Condiciones del Crédito Selecciona tu producto   * Adqu…" at bounding box center [527, 245] width 526 height 367
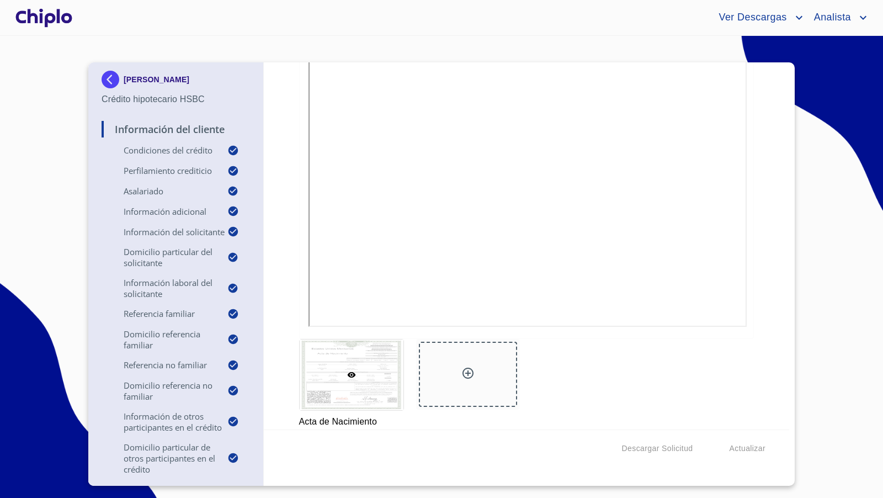
scroll to position [9060, 0]
click at [756, 324] on div "Información del Cliente Condiciones del Crédito Selecciona tu producto   * Adqu…" at bounding box center [527, 245] width 526 height 367
click at [478, 360] on div at bounding box center [468, 375] width 98 height 65
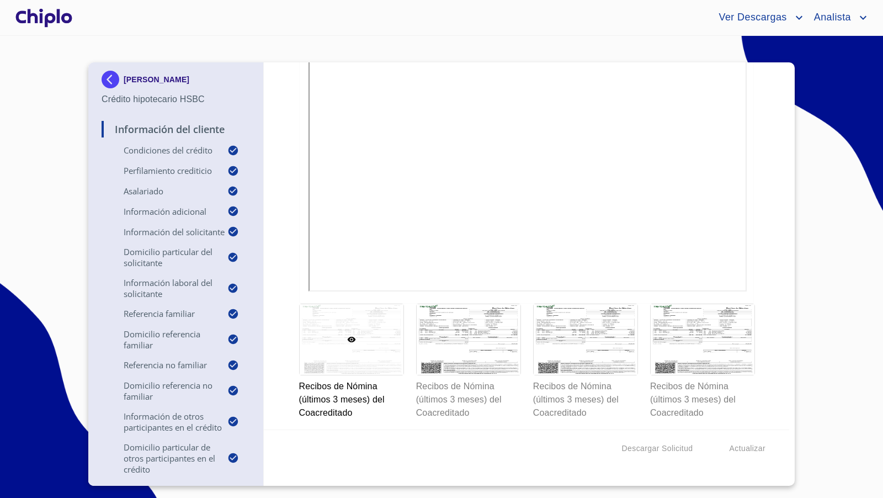
scroll to position [14726, 0]
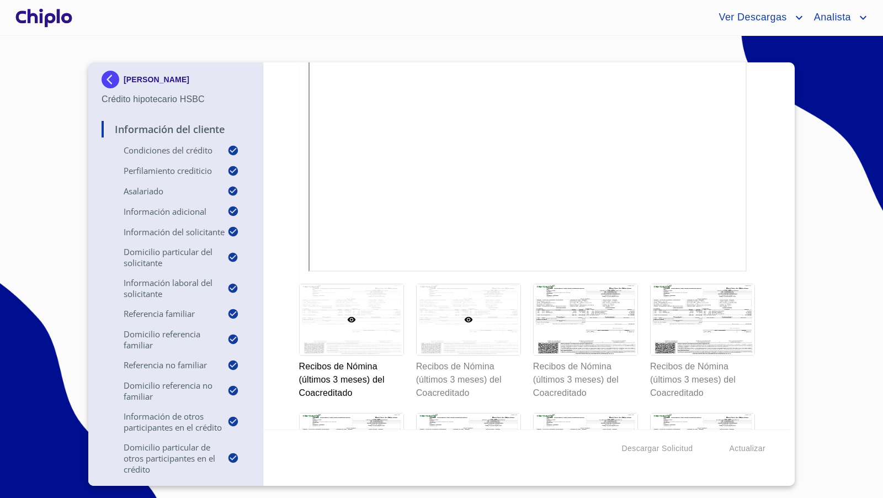
click at [492, 300] on div at bounding box center [469, 319] width 104 height 71
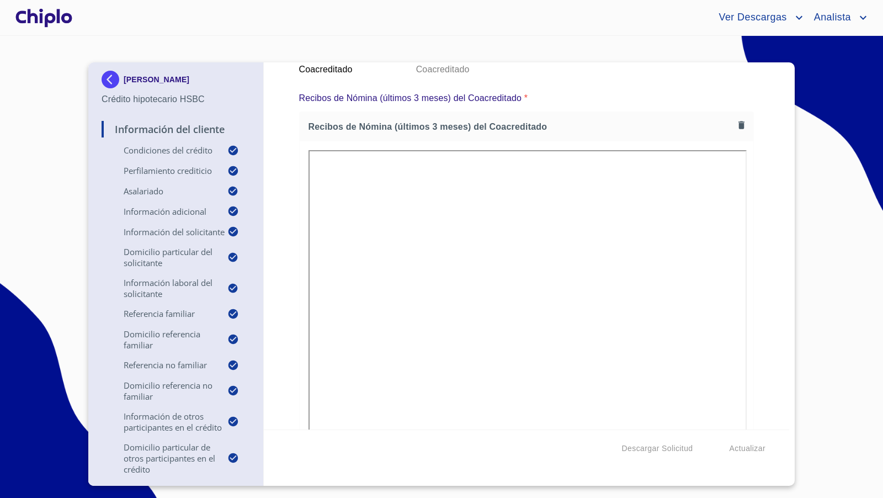
scroll to position [8, 0]
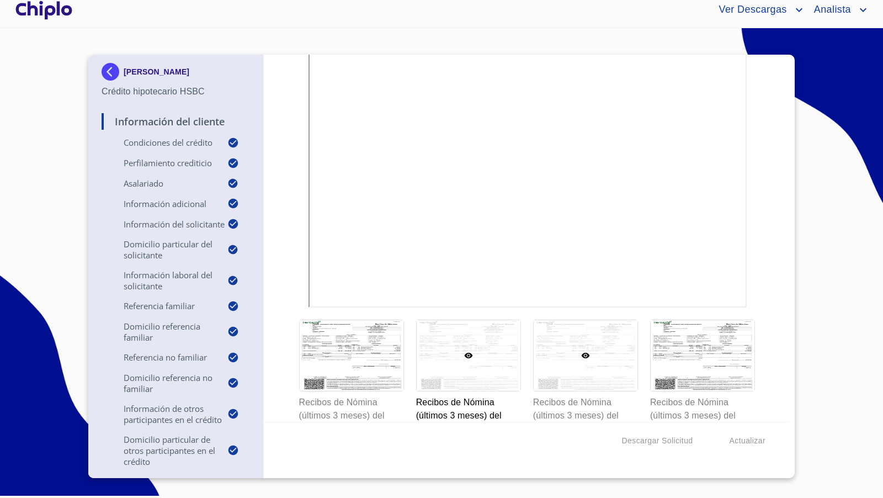
click at [605, 336] on div at bounding box center [586, 355] width 104 height 71
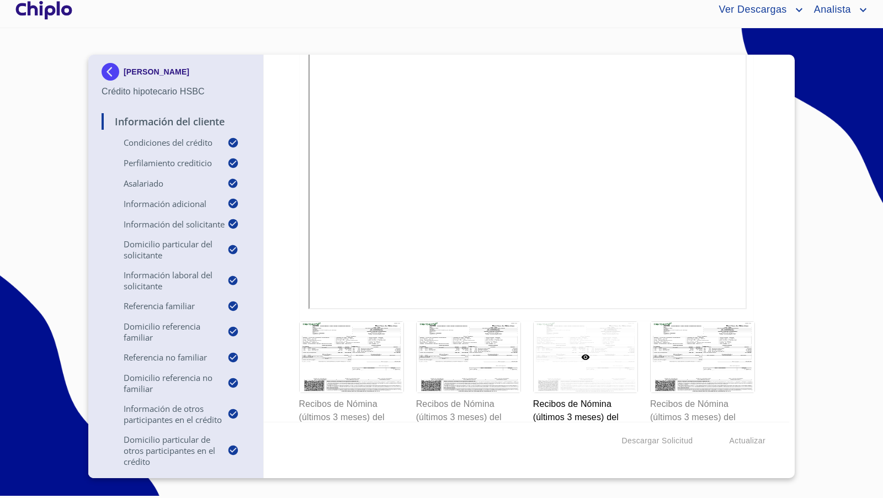
scroll to position [14681, 0]
click at [709, 321] on div at bounding box center [703, 356] width 104 height 71
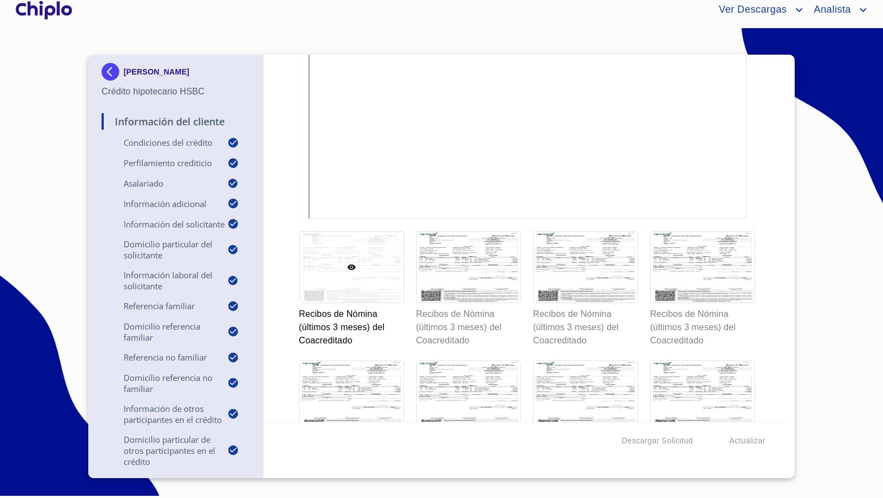
scroll to position [14767, 0]
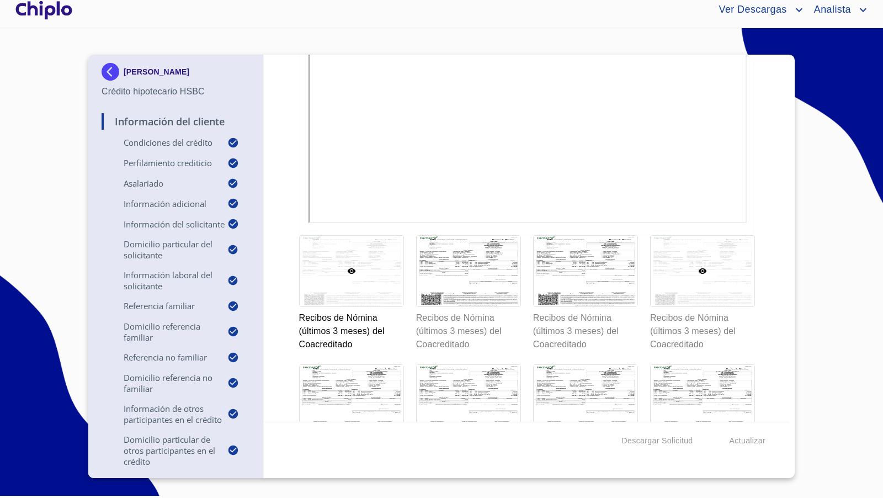
click at [667, 248] on div at bounding box center [703, 271] width 104 height 71
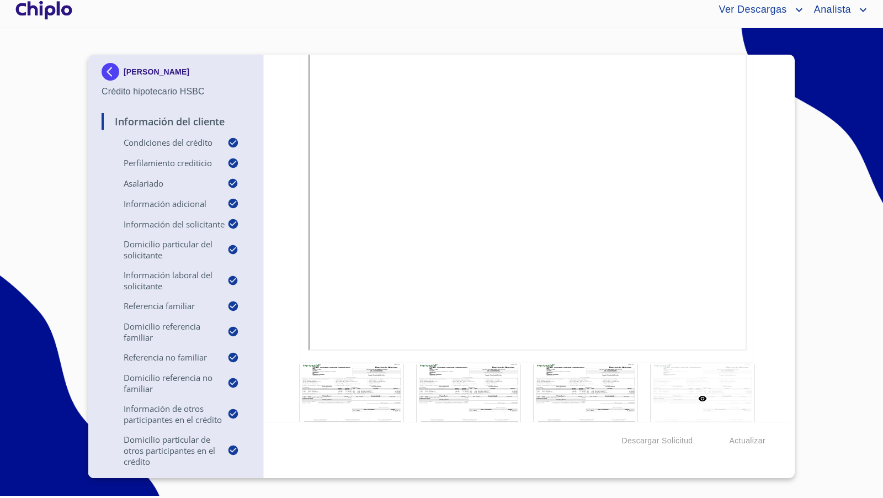
scroll to position [14649, 0]
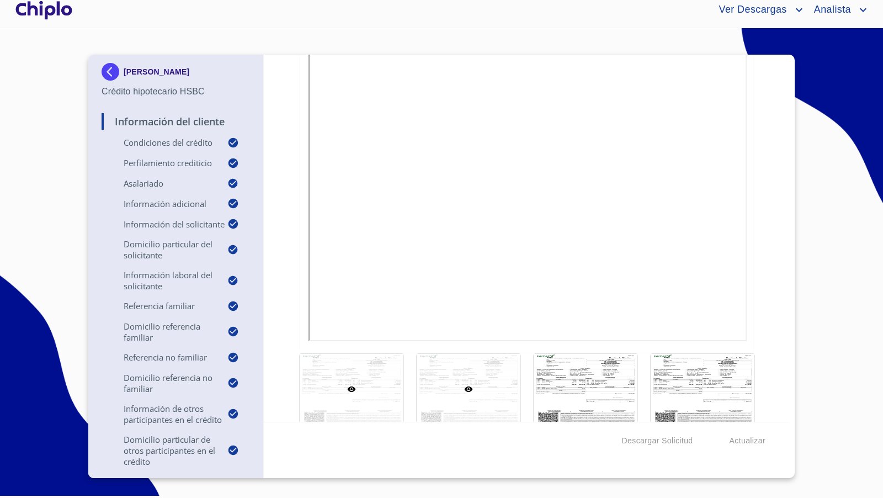
click at [486, 370] on div at bounding box center [469, 389] width 104 height 71
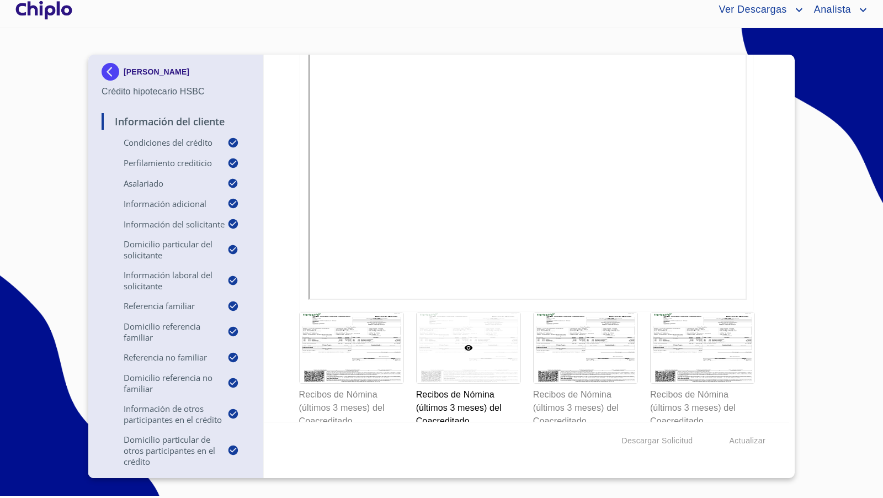
scroll to position [14693, 0]
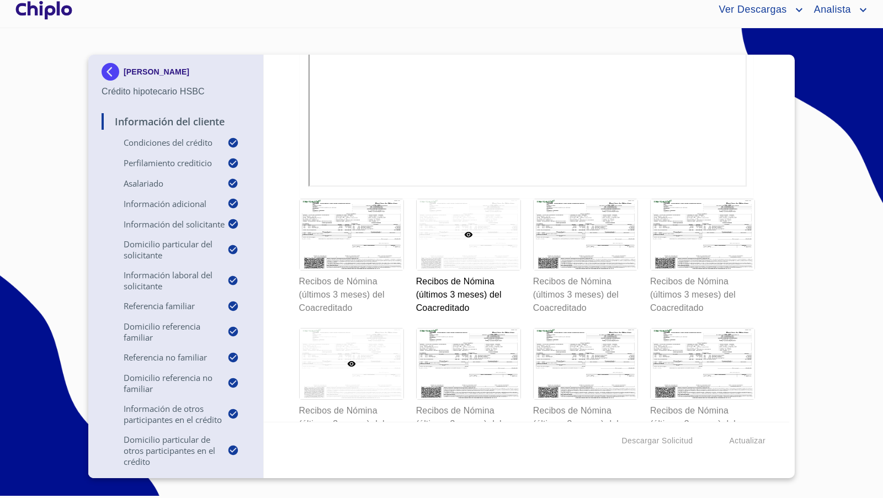
click at [359, 349] on div at bounding box center [352, 364] width 104 height 71
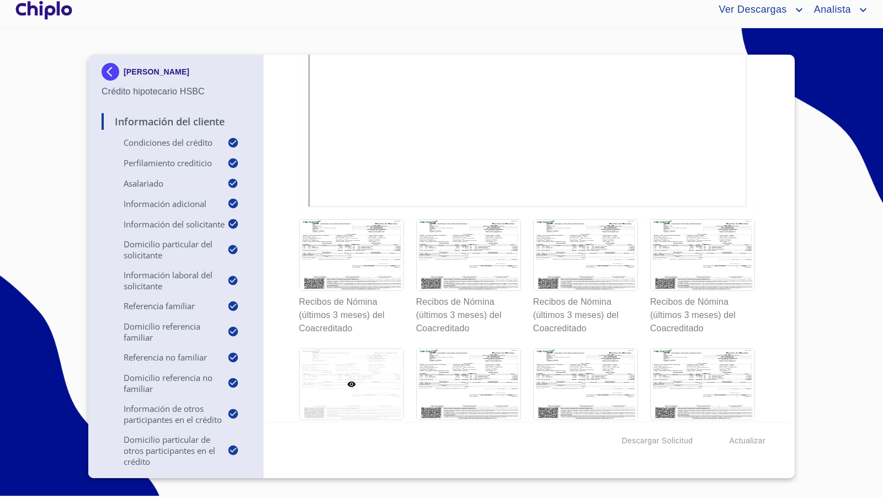
scroll to position [14789, 0]
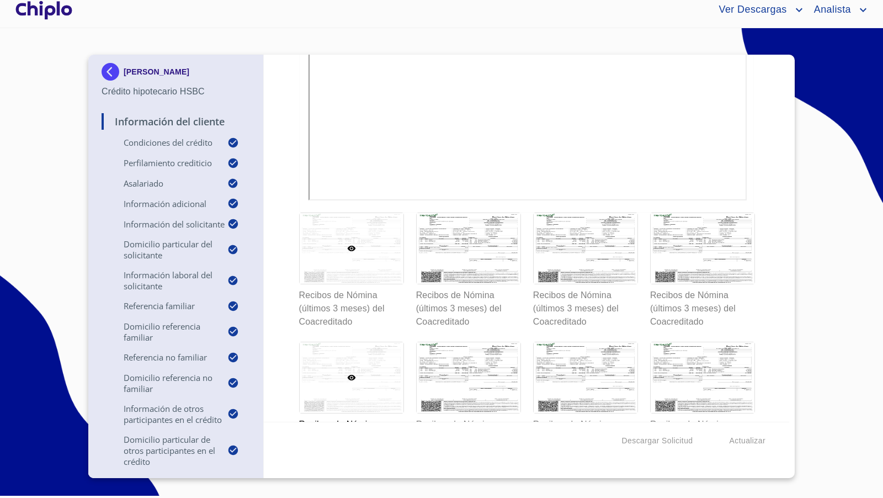
click at [368, 241] on div at bounding box center [352, 248] width 104 height 71
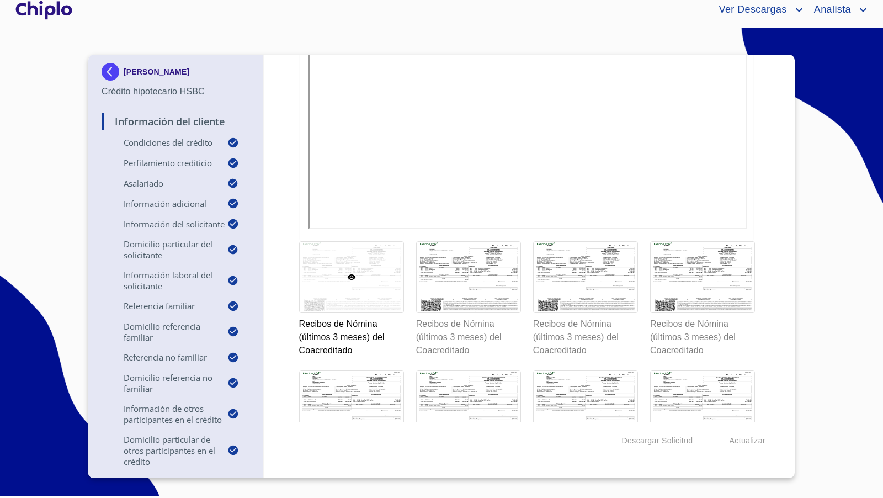
scroll to position [14781, 0]
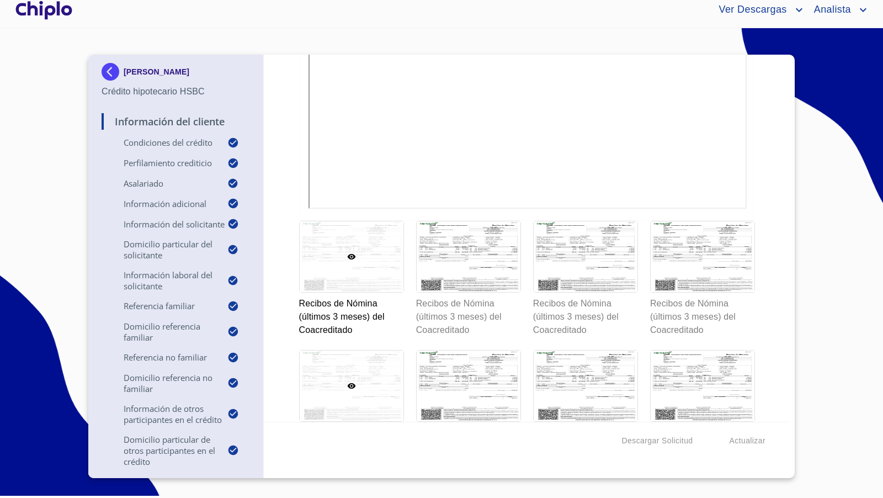
click at [362, 358] on div at bounding box center [352, 386] width 104 height 71
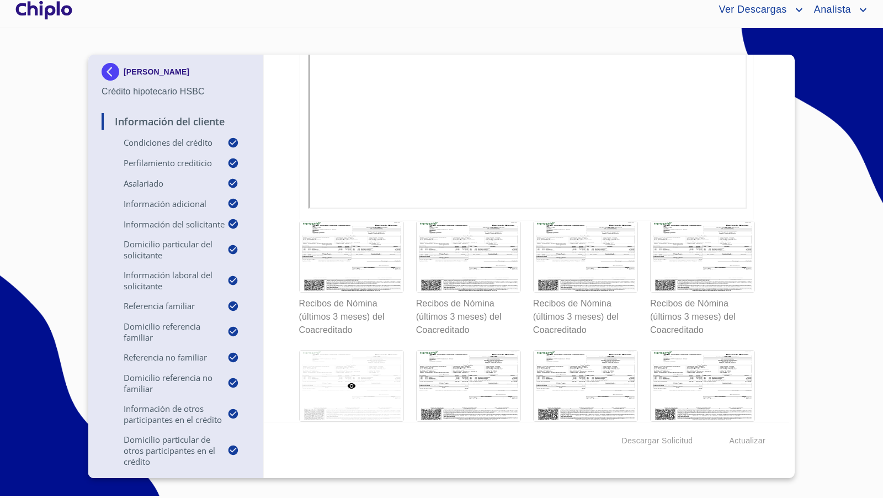
scroll to position [14550, 0]
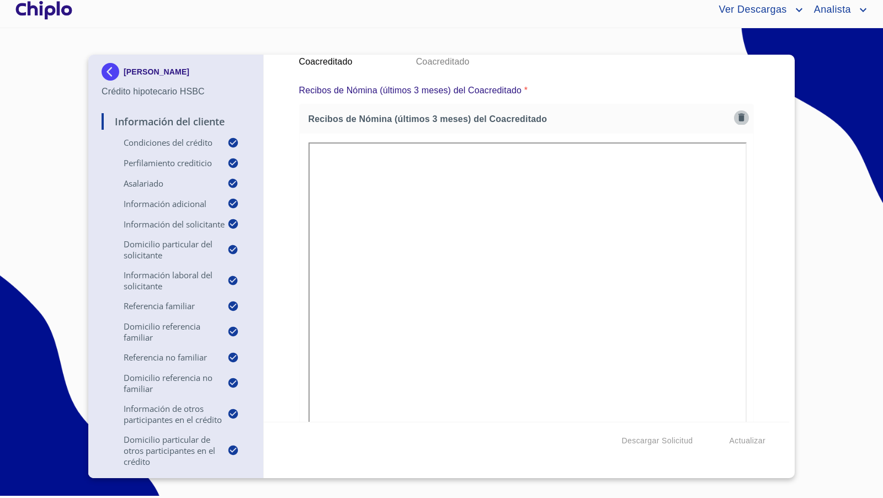
click at [739, 114] on icon "button" at bounding box center [742, 118] width 6 height 8
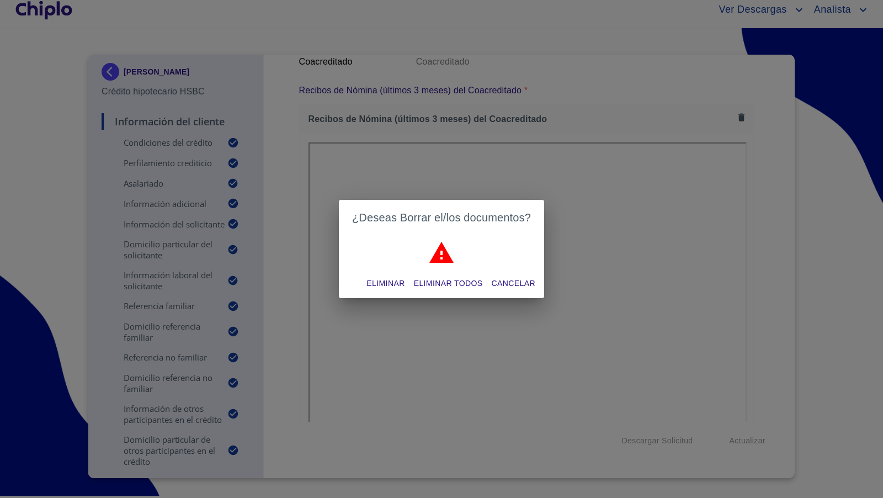
click at [377, 282] on span "Eliminar" at bounding box center [386, 284] width 38 height 14
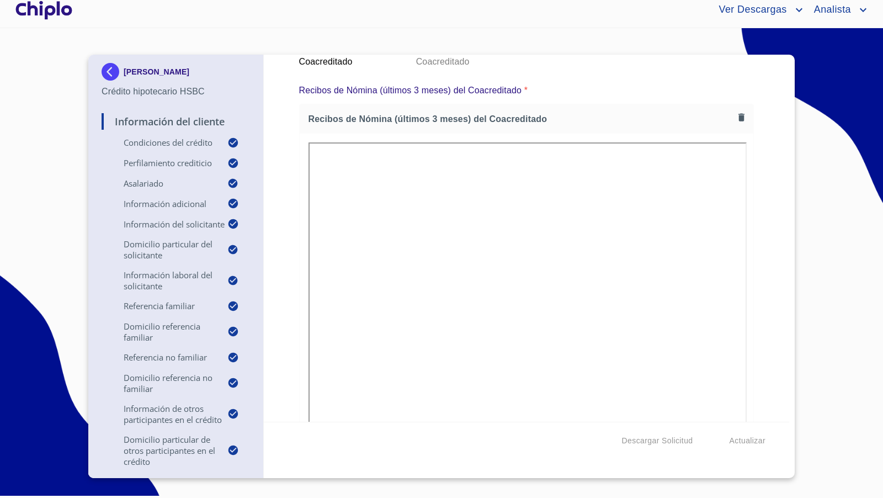
scroll to position [14740, 0]
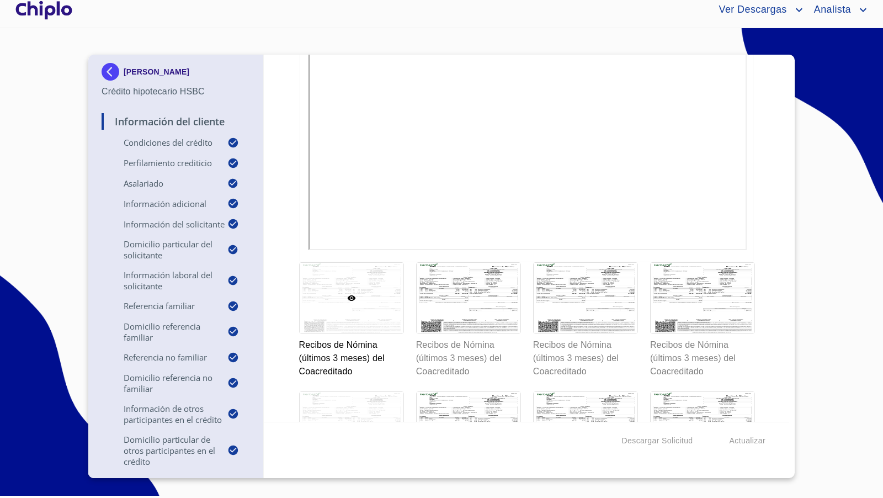
click at [373, 392] on div at bounding box center [352, 427] width 104 height 71
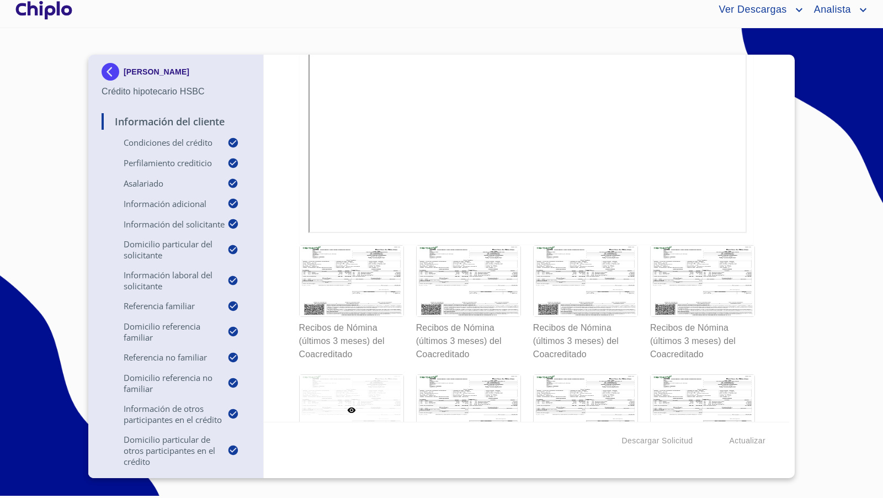
scroll to position [14753, 0]
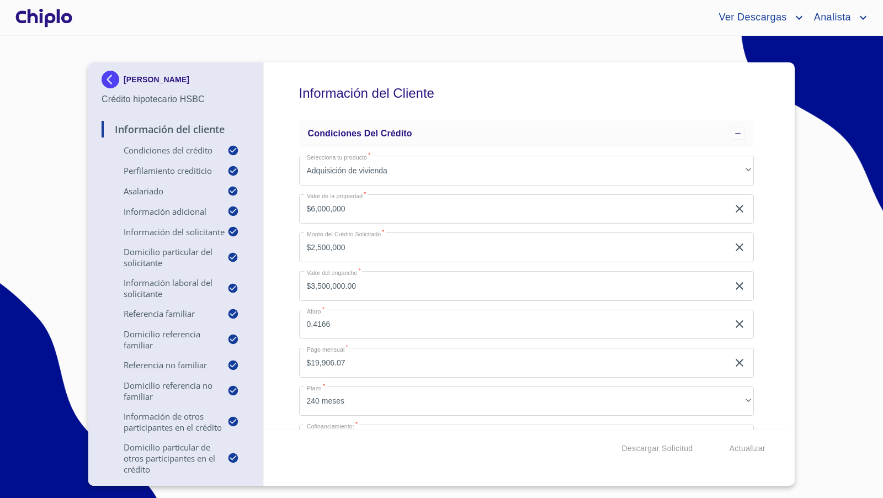
scroll to position [14550, 0]
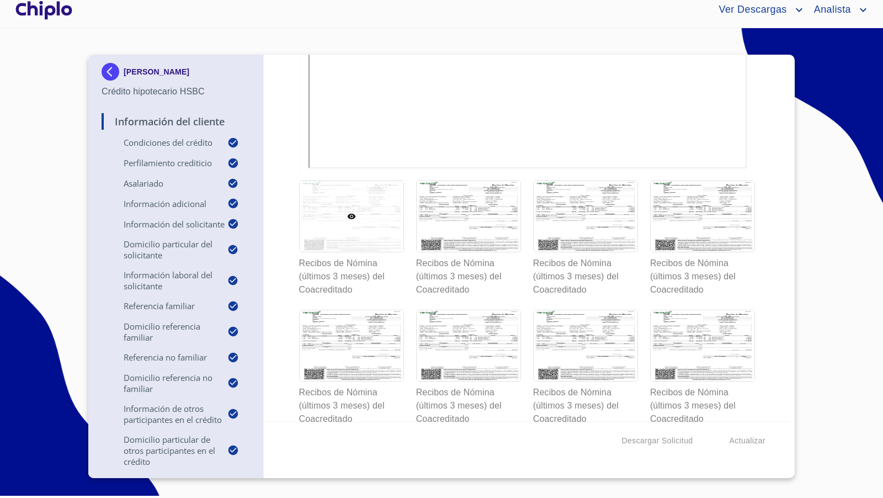
click at [378, 195] on div at bounding box center [352, 216] width 104 height 71
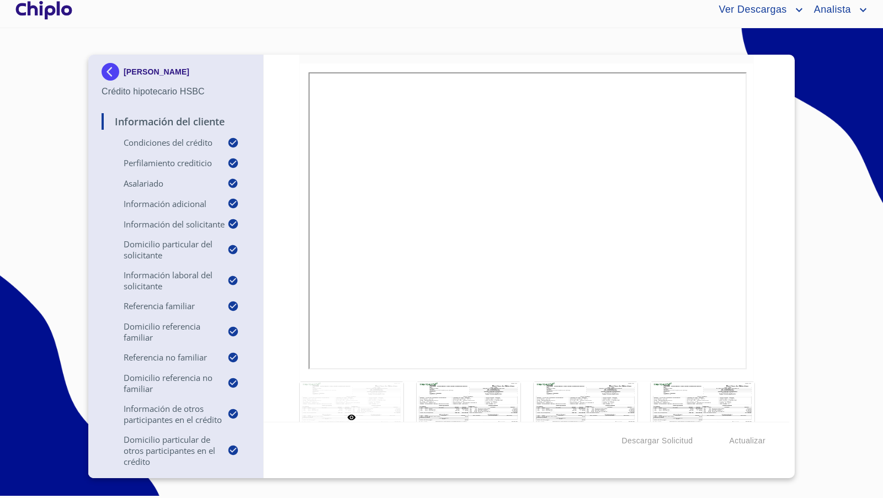
scroll to position [14623, 0]
click at [473, 379] on div at bounding box center [469, 414] width 104 height 71
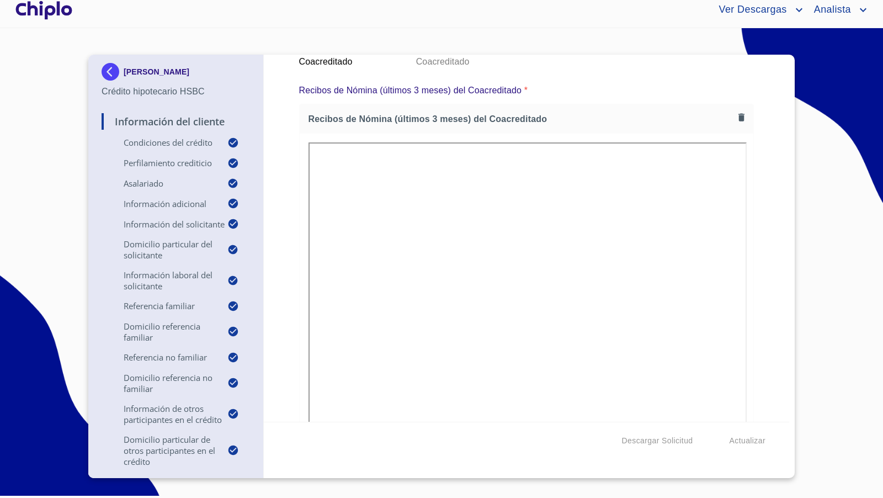
click at [762, 303] on div "Información del Cliente Condiciones del Crédito Selecciona tu producto   * Adqu…" at bounding box center [527, 238] width 526 height 367
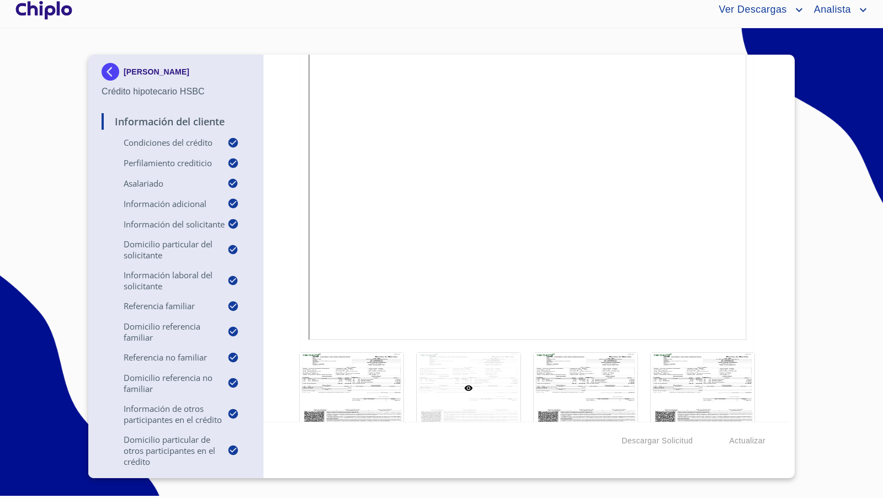
scroll to position [14651, 0]
click at [578, 351] on div at bounding box center [586, 386] width 104 height 71
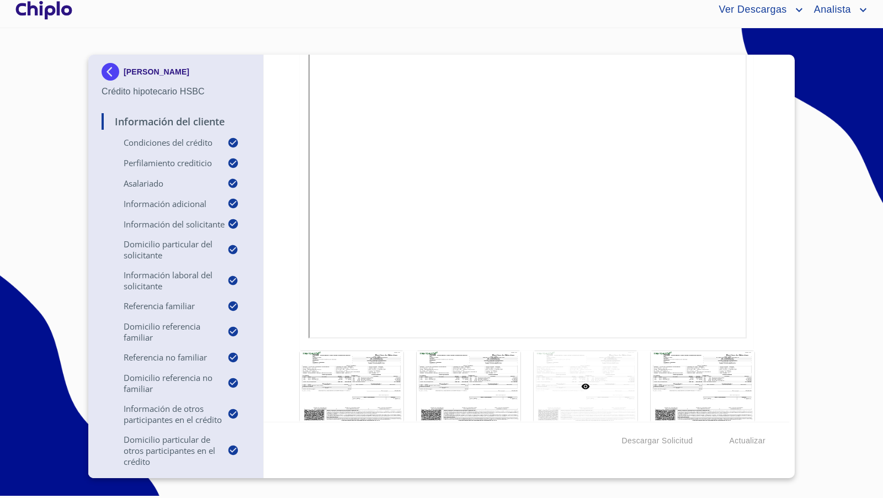
scroll to position [14550, 0]
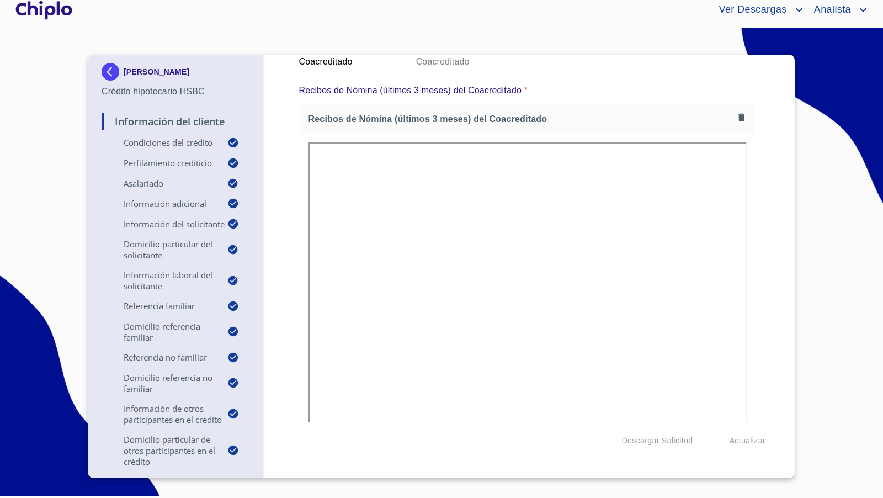
click at [770, 299] on div "Información del Cliente Condiciones del Crédito Selecciona tu producto   * Adqu…" at bounding box center [527, 238] width 526 height 367
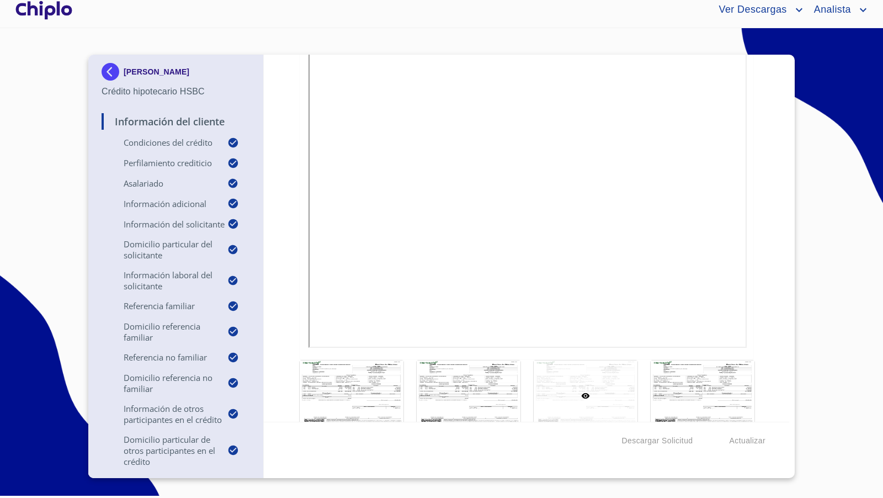
scroll to position [14651, 0]
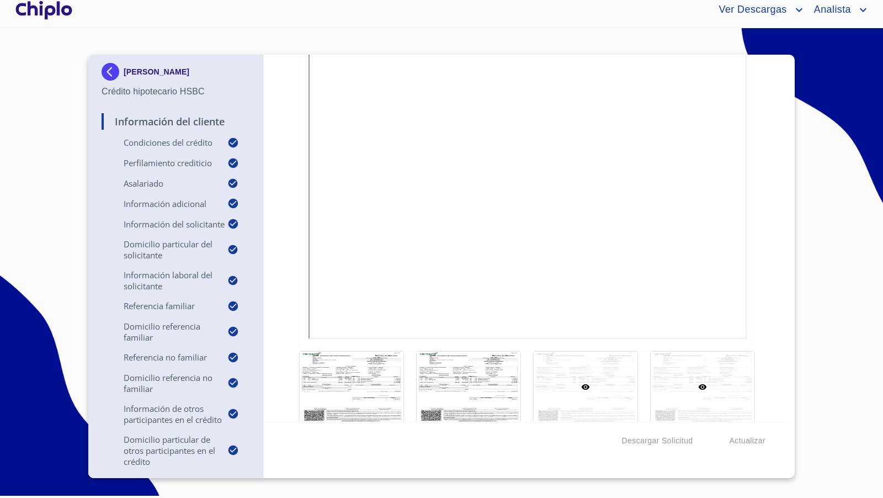
click at [721, 358] on div at bounding box center [703, 387] width 104 height 71
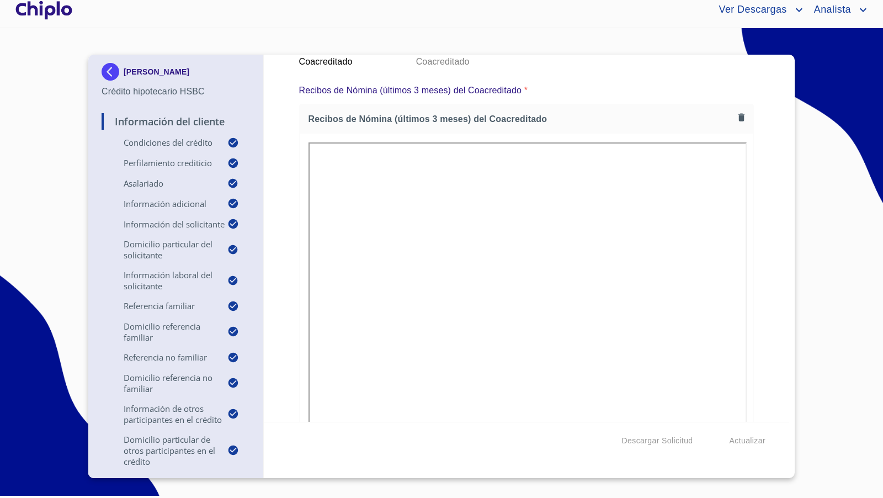
click at [769, 292] on div "Información del Cliente Condiciones del Crédito Selecciona tu producto   * Adqu…" at bounding box center [527, 238] width 526 height 367
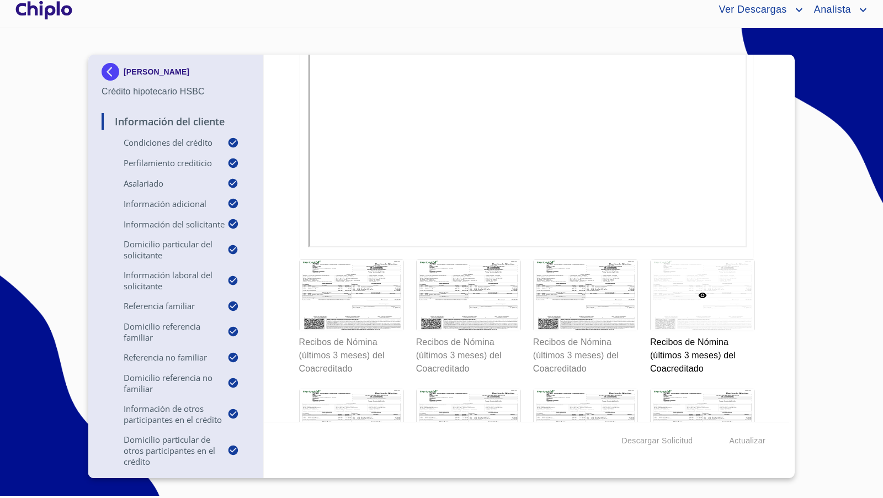
scroll to position [14743, 0]
click at [385, 398] on div at bounding box center [352, 424] width 104 height 71
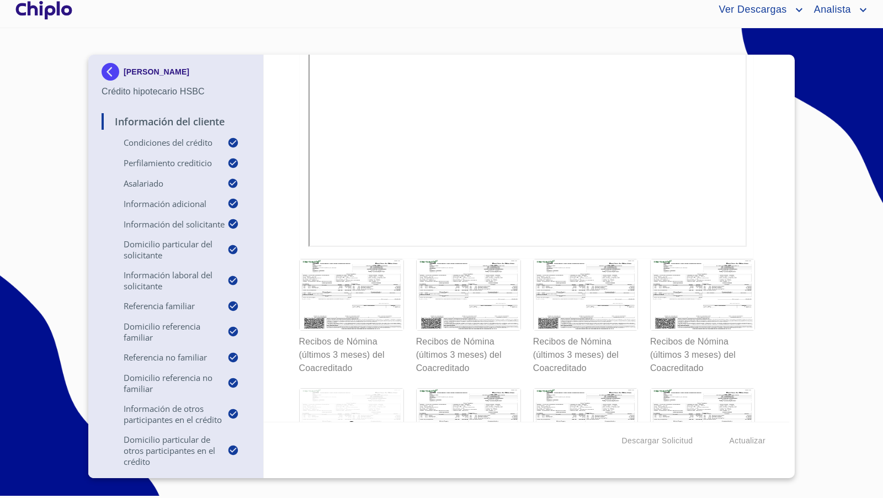
scroll to position [14550, 0]
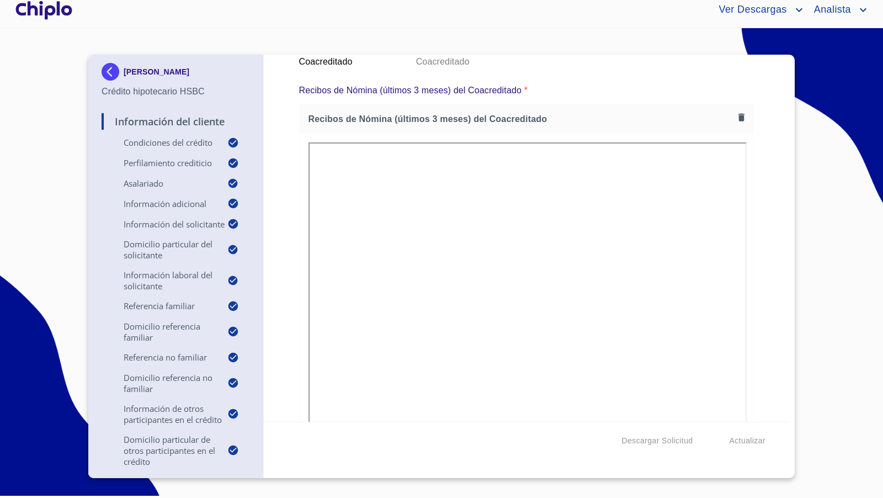
click at [755, 316] on div "Información del Cliente Condiciones del Crédito Selecciona tu producto   * Adqu…" at bounding box center [527, 238] width 526 height 367
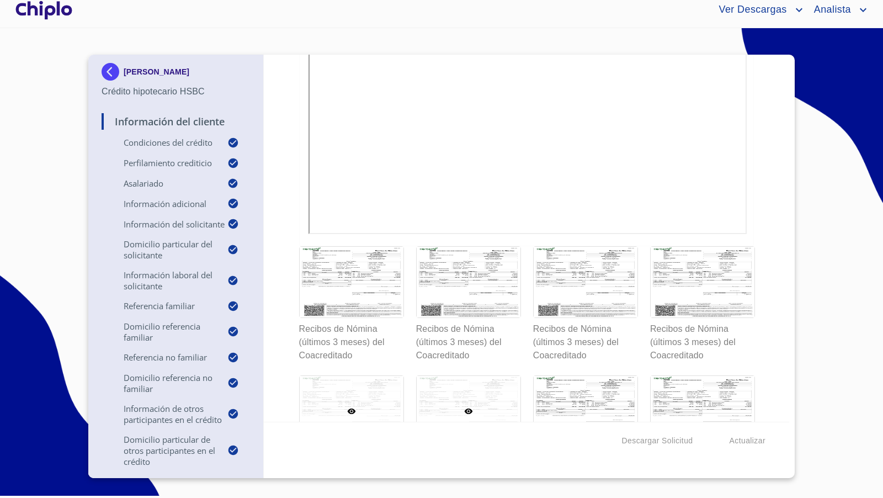
scroll to position [14756, 0]
click at [485, 378] on div at bounding box center [469, 411] width 104 height 71
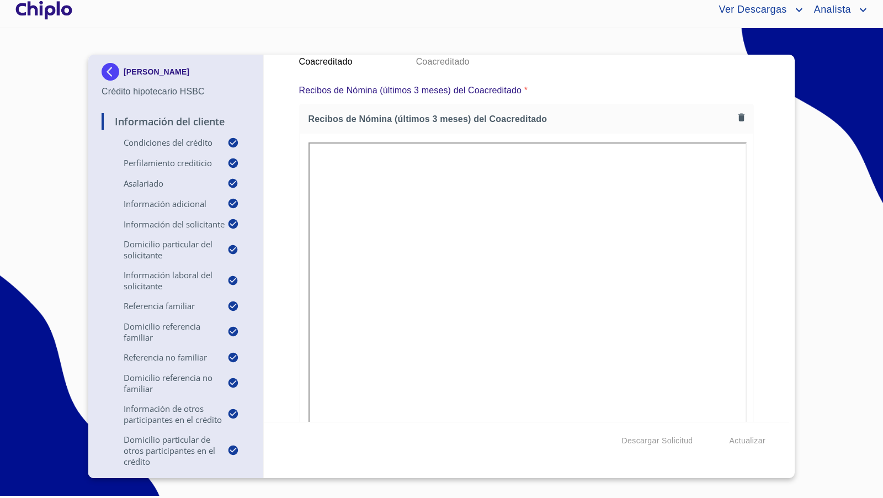
click at [737, 112] on icon "button" at bounding box center [742, 117] width 10 height 10
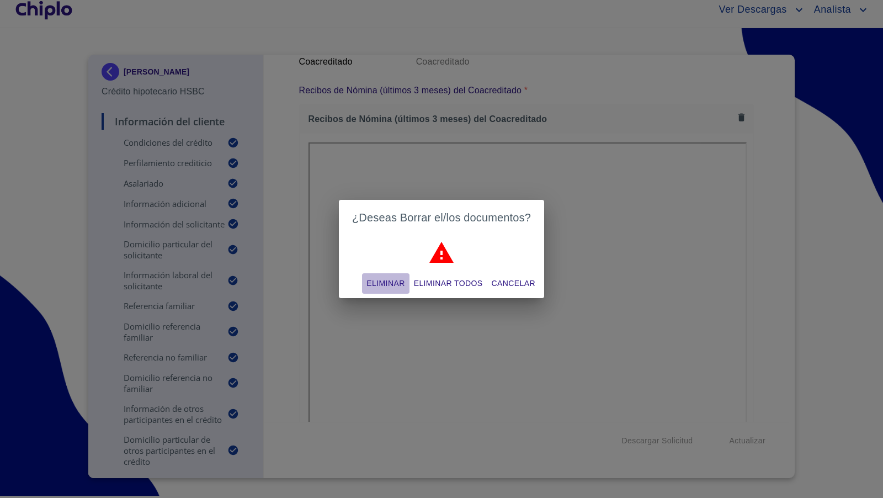
click at [379, 287] on span "Eliminar" at bounding box center [386, 284] width 38 height 14
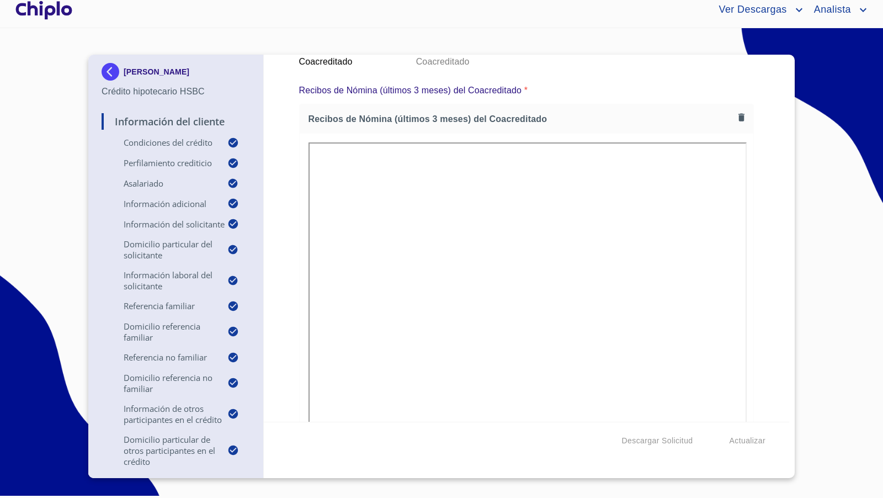
click at [750, 329] on div "Información del Cliente Condiciones del Crédito Selecciona tu producto   * Adqu…" at bounding box center [527, 238] width 526 height 367
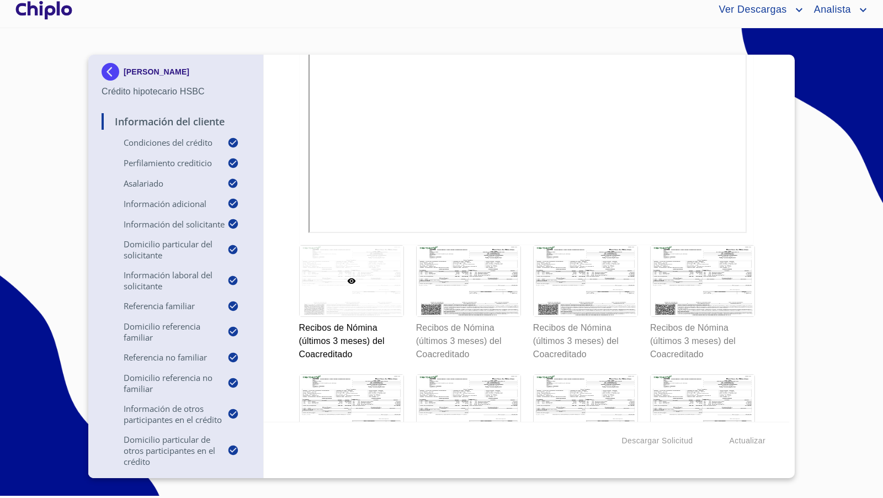
scroll to position [14766, 0]
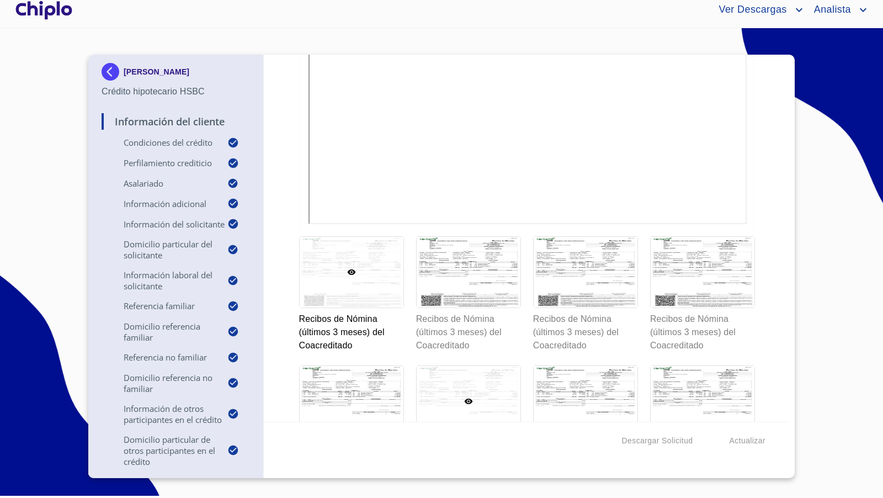
click at [488, 366] on div at bounding box center [469, 401] width 104 height 71
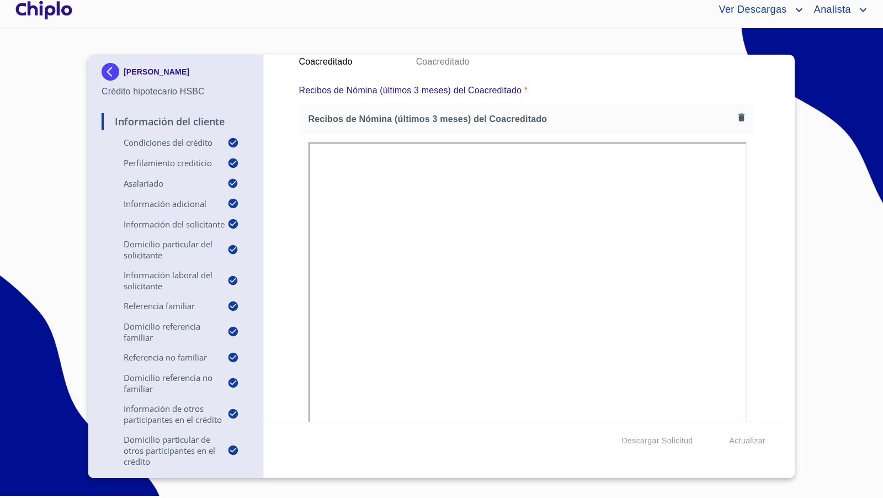
click at [757, 304] on div "Información del Cliente Condiciones del Crédito Selecciona tu producto   * Adqu…" at bounding box center [527, 238] width 526 height 367
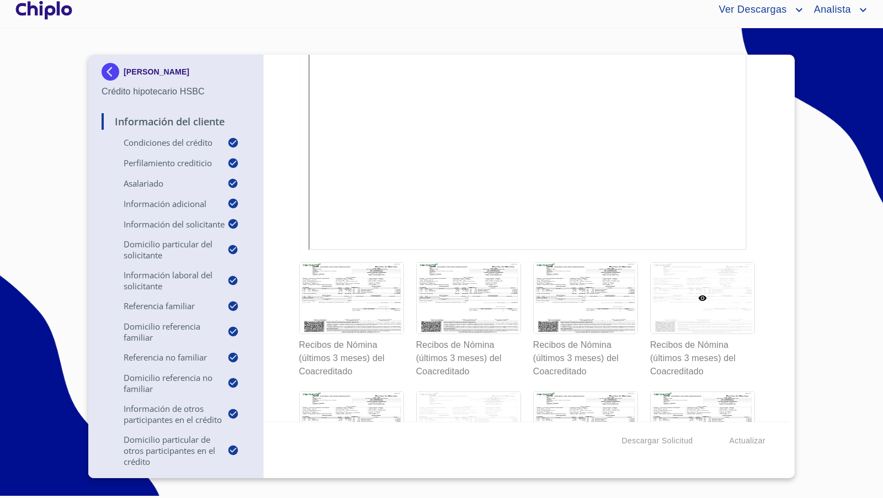
click at [705, 298] on div at bounding box center [703, 298] width 104 height 71
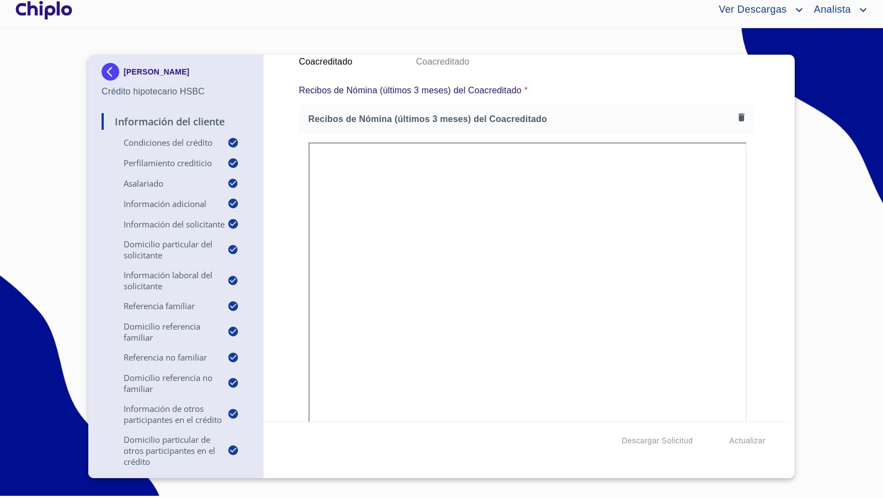
click at [762, 266] on div "Información del Cliente Condiciones del Crédito Selecciona tu producto   * Adqu…" at bounding box center [527, 238] width 526 height 367
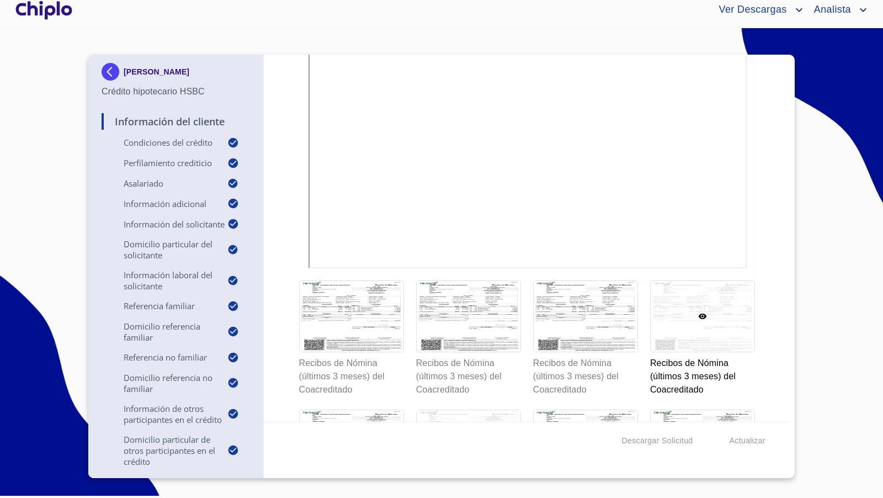
click at [467, 410] on div at bounding box center [469, 445] width 104 height 71
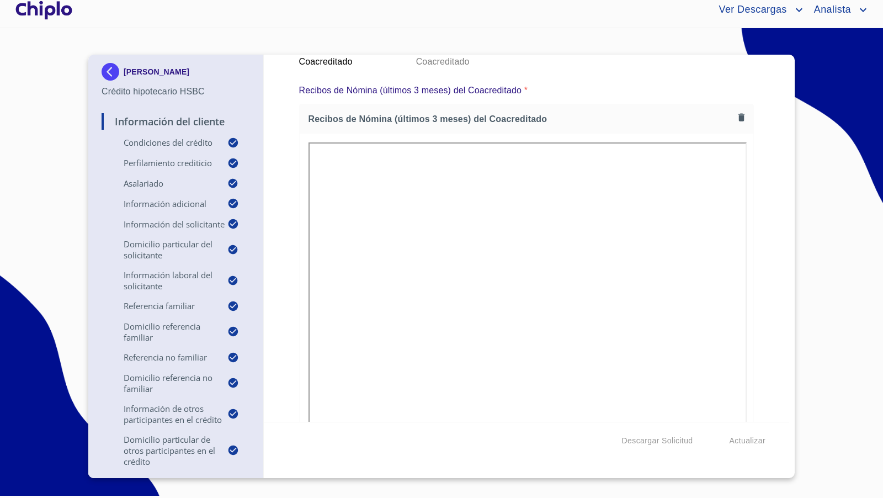
click at [739, 114] on icon "button" at bounding box center [742, 118] width 6 height 8
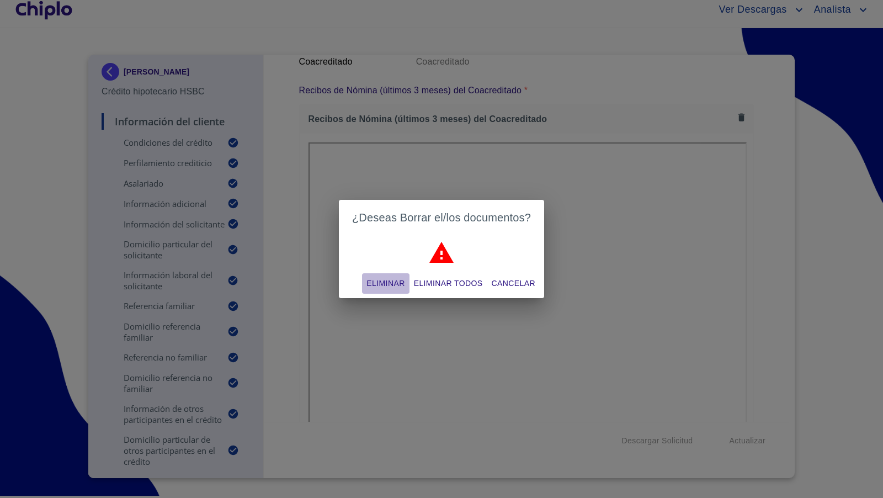
click at [387, 284] on span "Eliminar" at bounding box center [386, 284] width 38 height 14
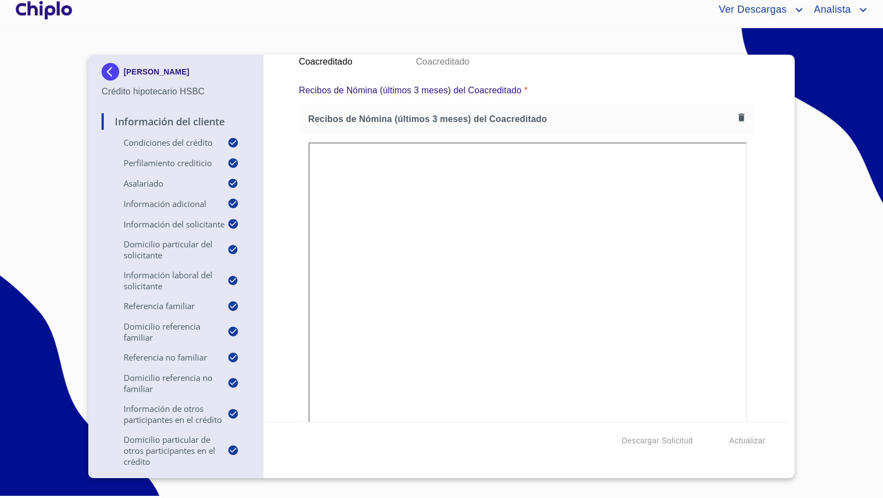
click at [751, 292] on div "Información del Cliente Condiciones del Crédito Selecciona tu producto   * Adqu…" at bounding box center [527, 238] width 526 height 367
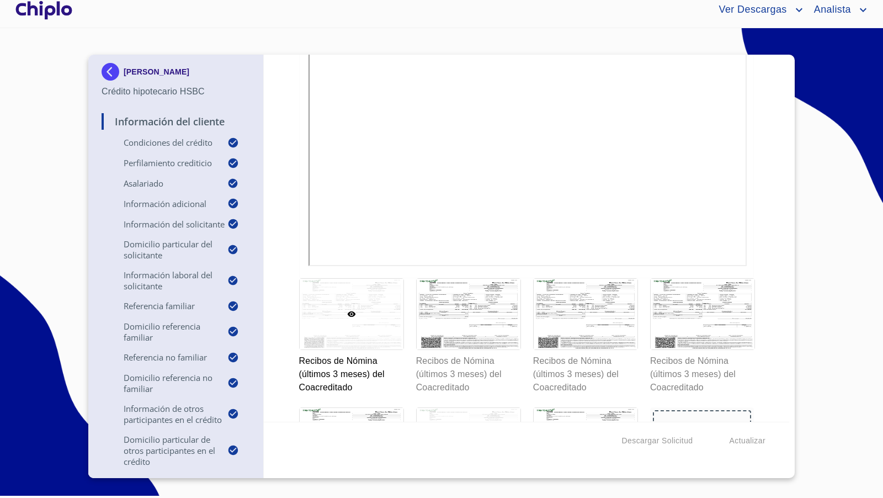
click at [488, 408] on div at bounding box center [469, 443] width 104 height 71
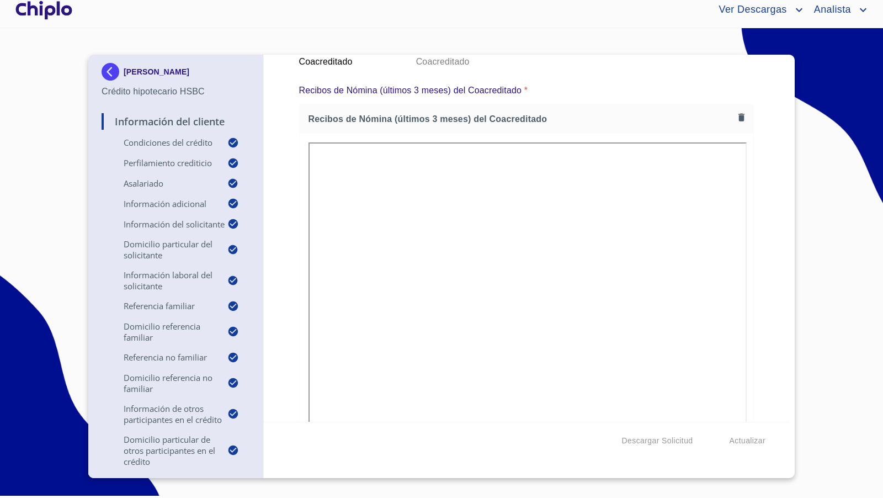
click at [747, 308] on div "Información del Cliente Condiciones del Crédito Selecciona tu producto   * Adqu…" at bounding box center [527, 238] width 526 height 367
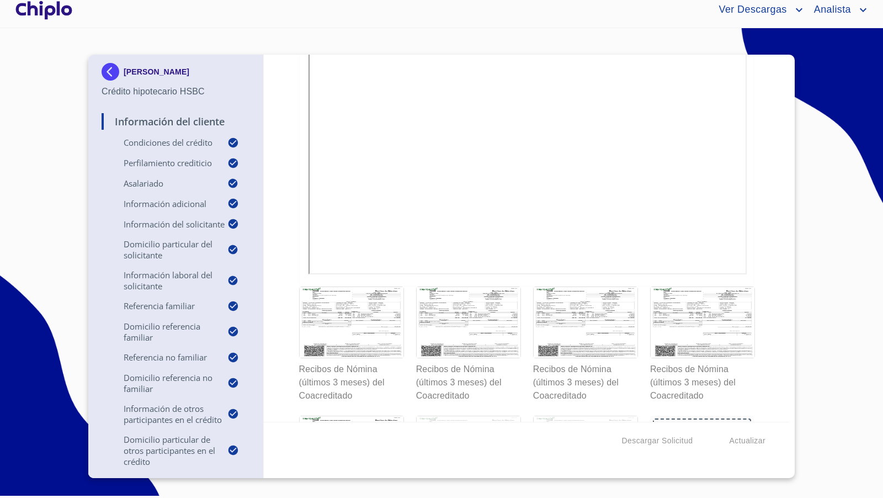
click at [578, 416] on div at bounding box center [586, 451] width 104 height 71
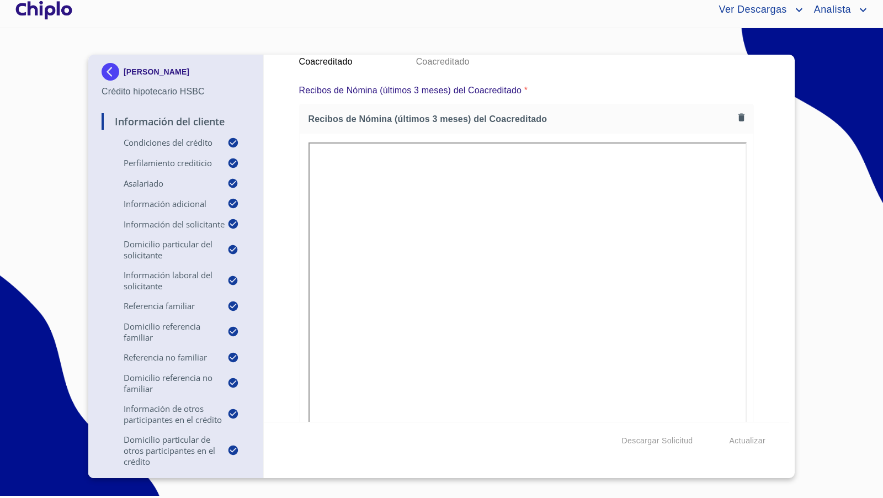
click at [761, 266] on div "Información del Cliente Condiciones del Crédito Selecciona tu producto   * Adqu…" at bounding box center [527, 238] width 526 height 367
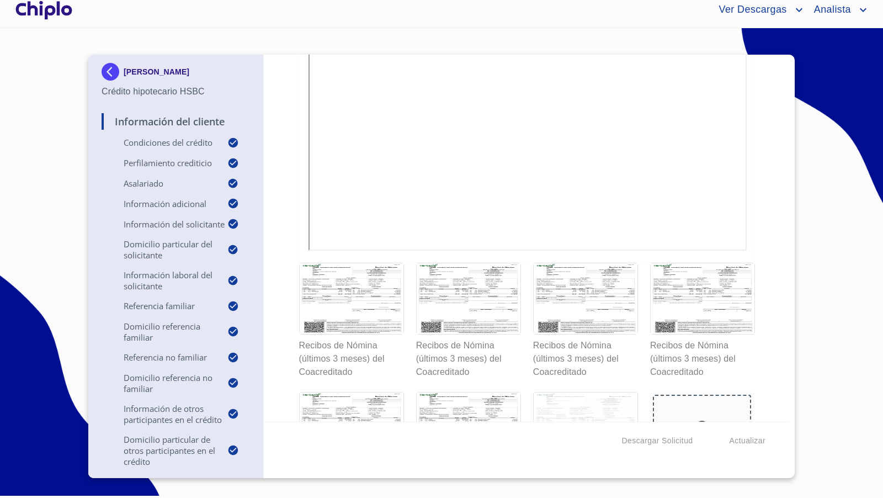
scroll to position [14750, 0]
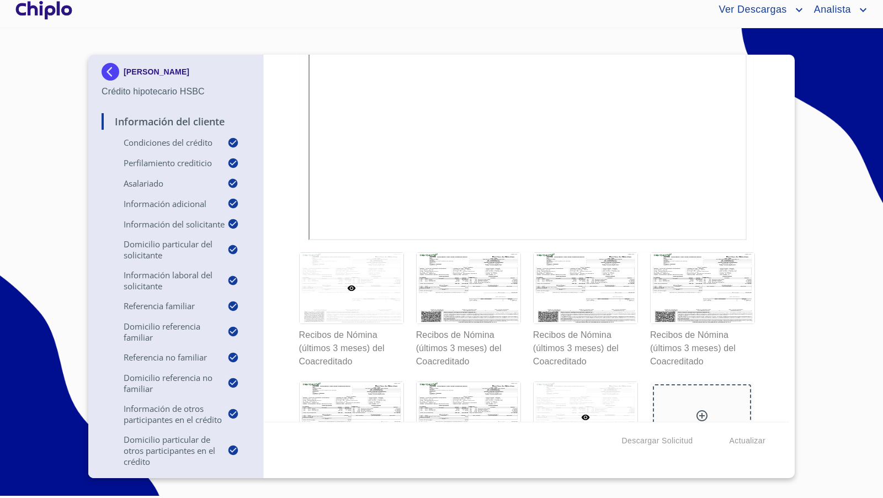
click at [375, 285] on div at bounding box center [352, 288] width 104 height 71
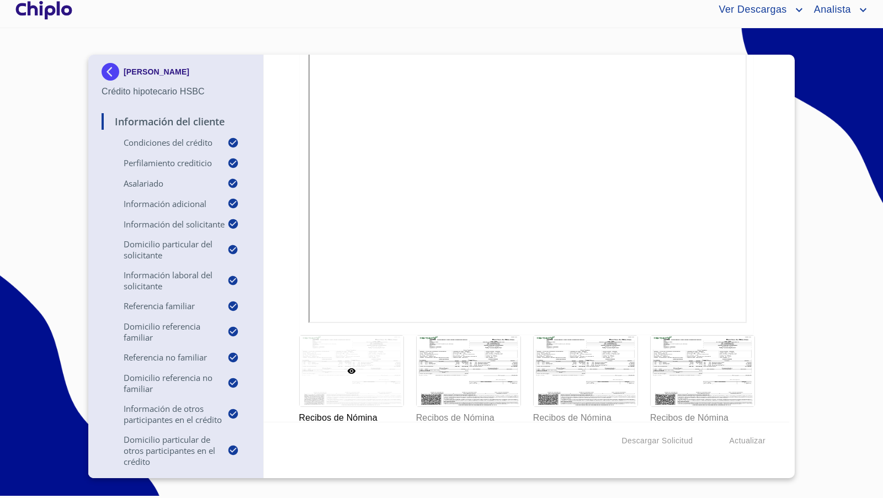
scroll to position [14668, 0]
click at [501, 335] on div at bounding box center [469, 370] width 104 height 71
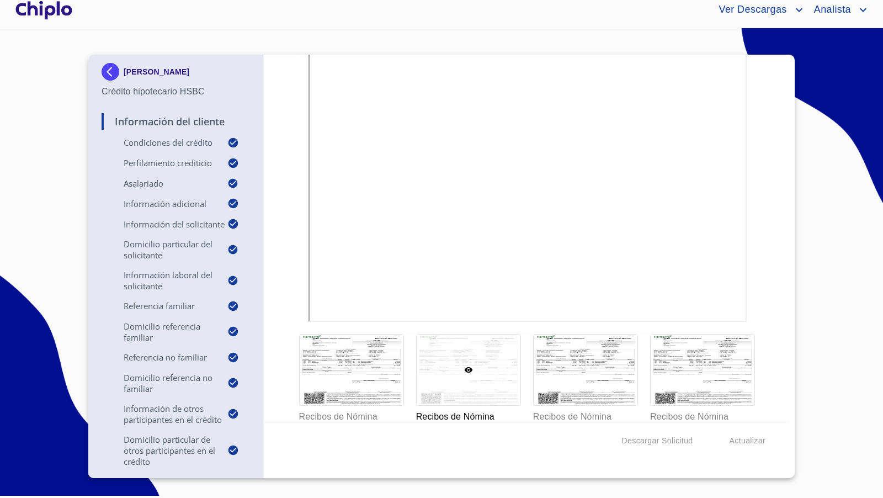
scroll to position [14550, 0]
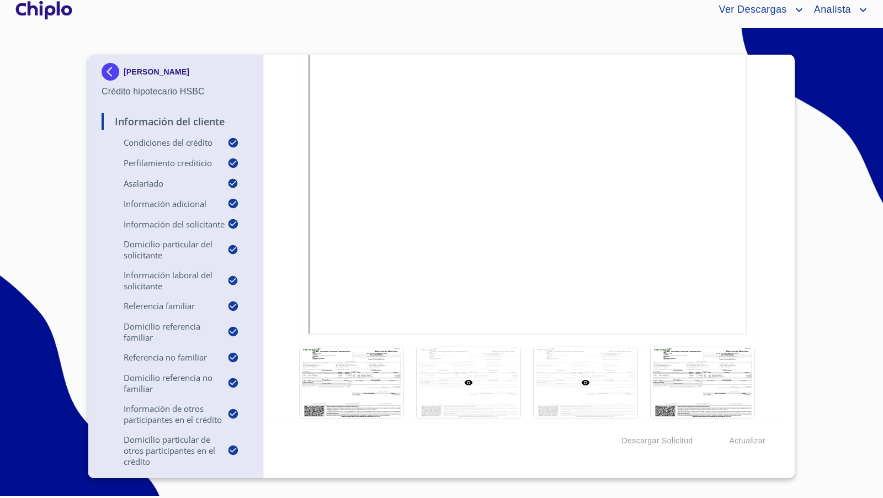
click at [600, 356] on div at bounding box center [586, 382] width 104 height 71
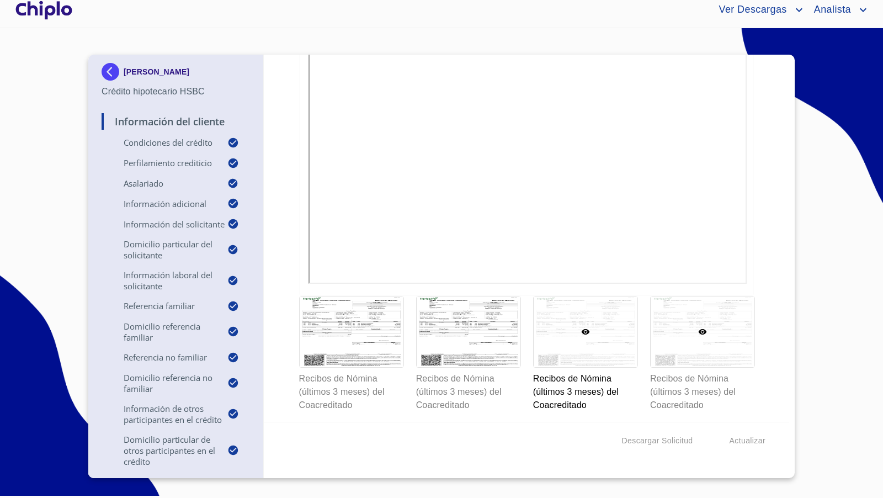
click at [719, 298] on div at bounding box center [703, 331] width 104 height 71
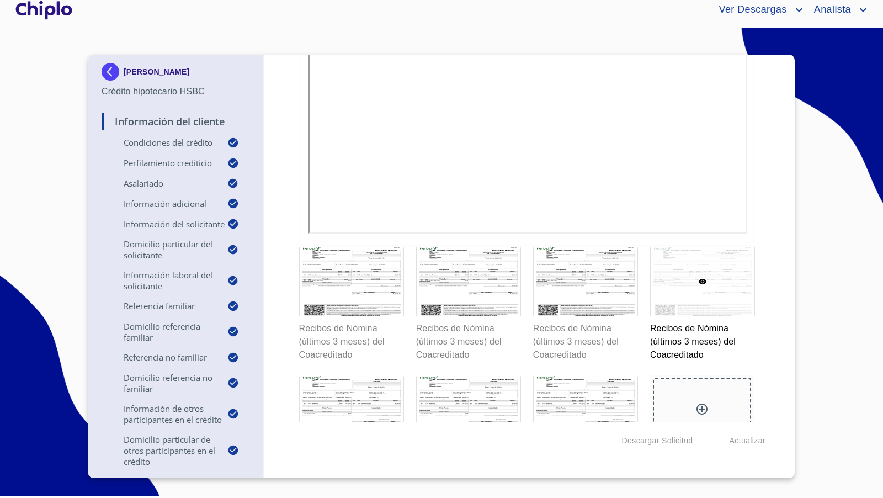
scroll to position [14764, 0]
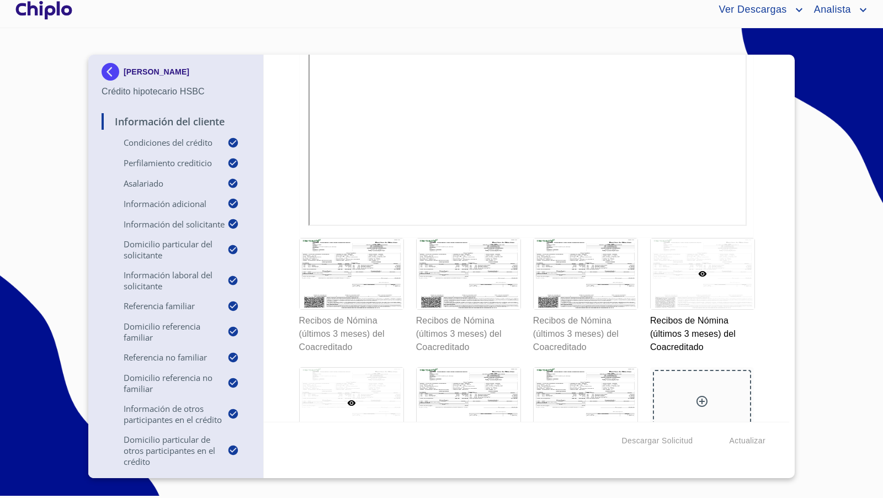
click at [369, 388] on div at bounding box center [352, 403] width 104 height 71
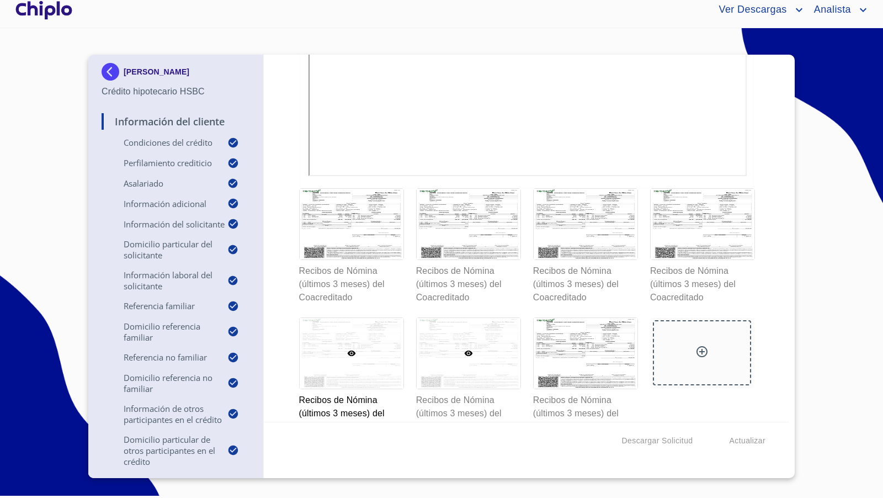
click at [489, 344] on div at bounding box center [469, 353] width 104 height 71
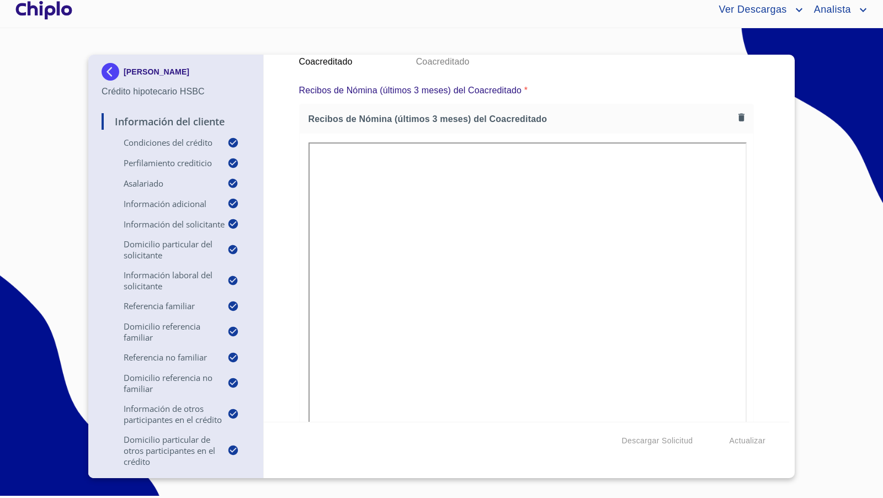
click at [739, 114] on icon "button" at bounding box center [742, 118] width 6 height 8
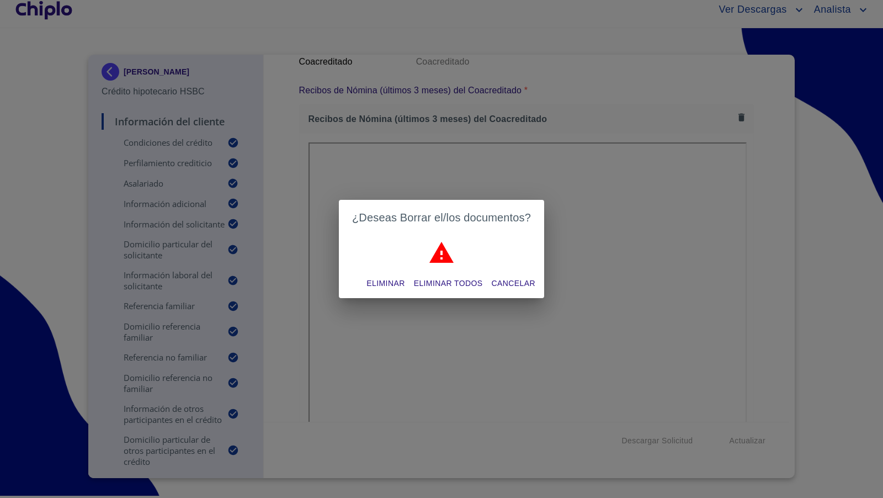
click at [391, 283] on span "Eliminar" at bounding box center [386, 284] width 38 height 14
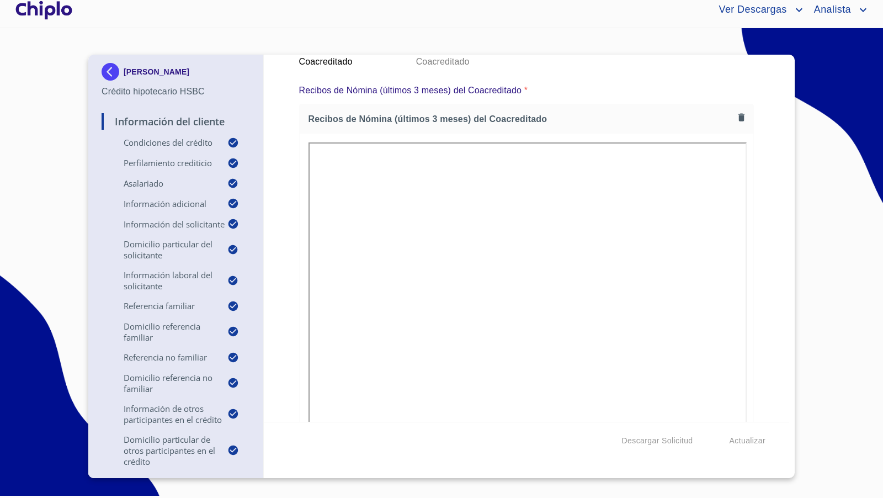
scroll to position [14814, 0]
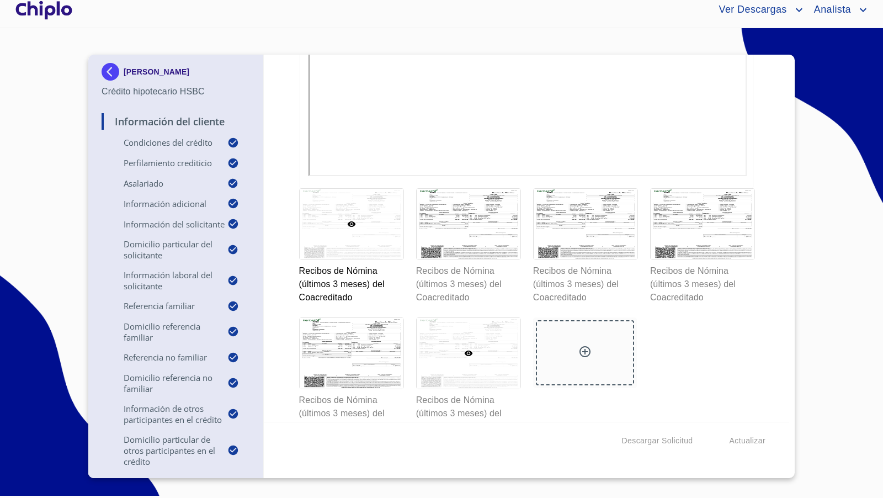
click at [483, 326] on div at bounding box center [469, 353] width 104 height 71
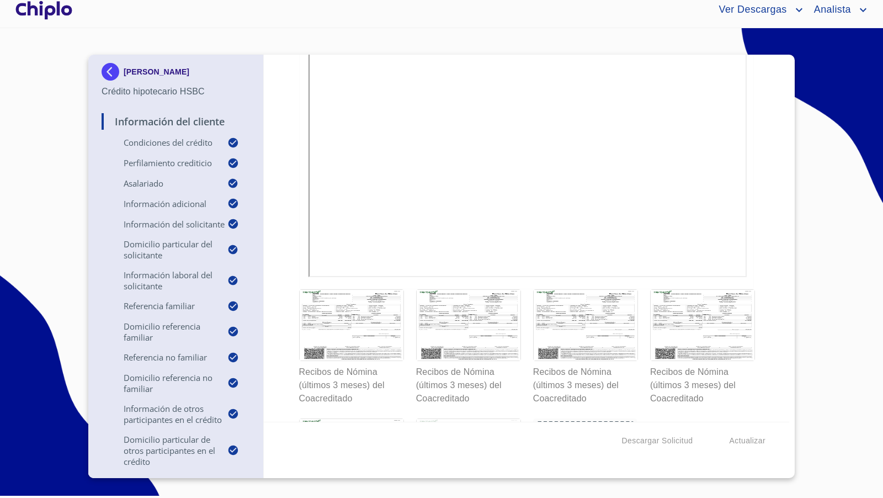
scroll to position [14776, 0]
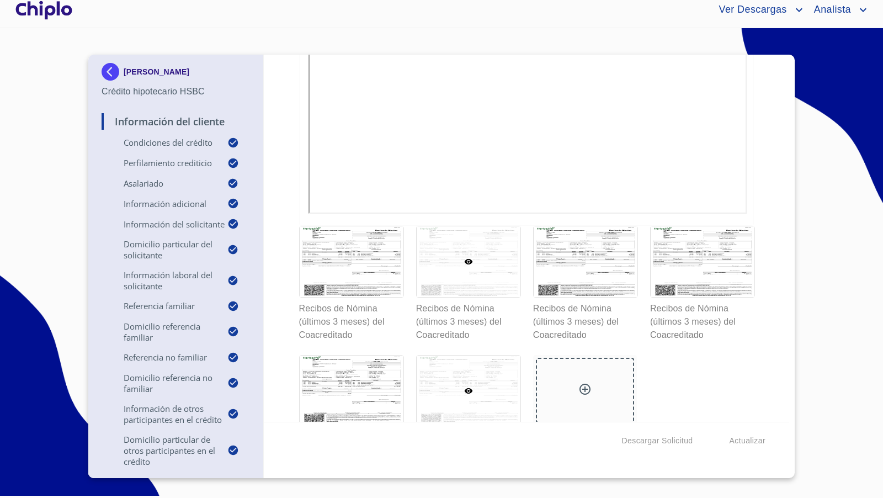
click at [471, 226] on div at bounding box center [469, 261] width 104 height 71
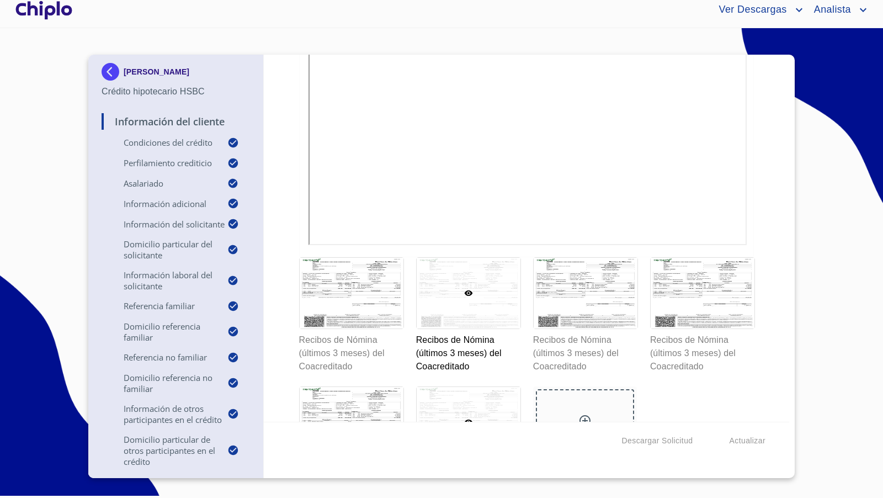
click at [497, 387] on div at bounding box center [469, 422] width 104 height 71
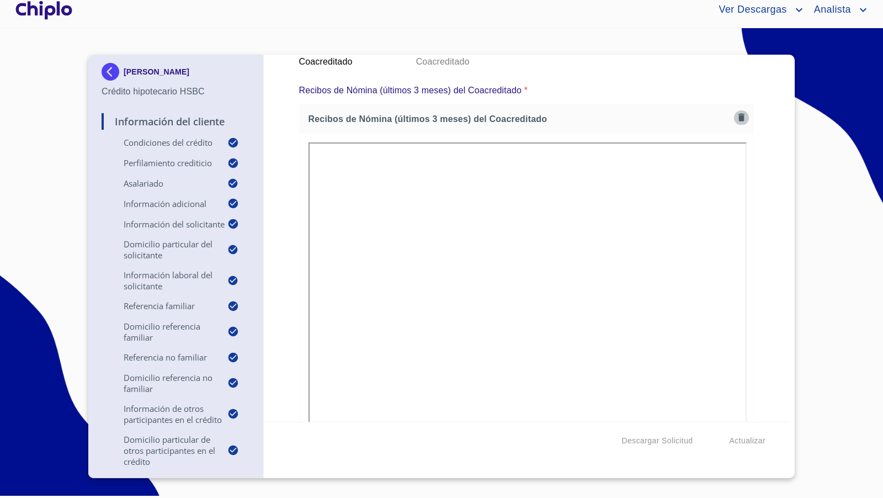
click at [739, 114] on icon "button" at bounding box center [742, 118] width 6 height 8
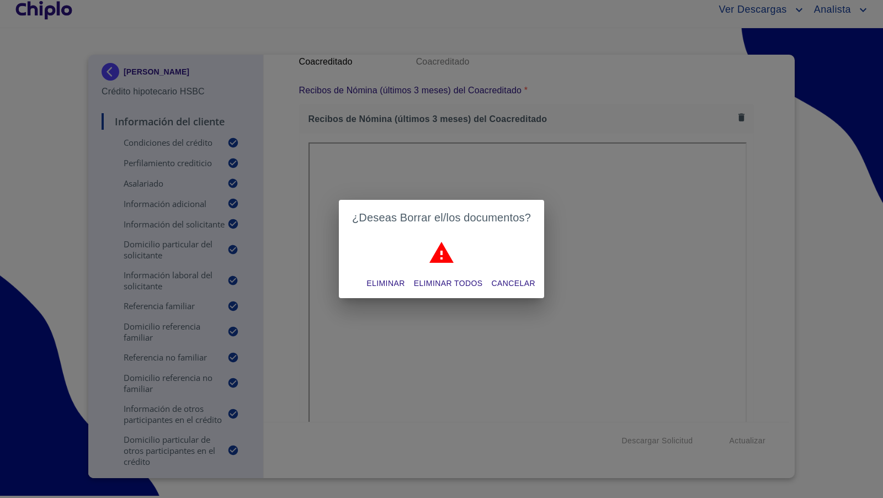
click at [403, 284] on span "Eliminar" at bounding box center [386, 284] width 38 height 14
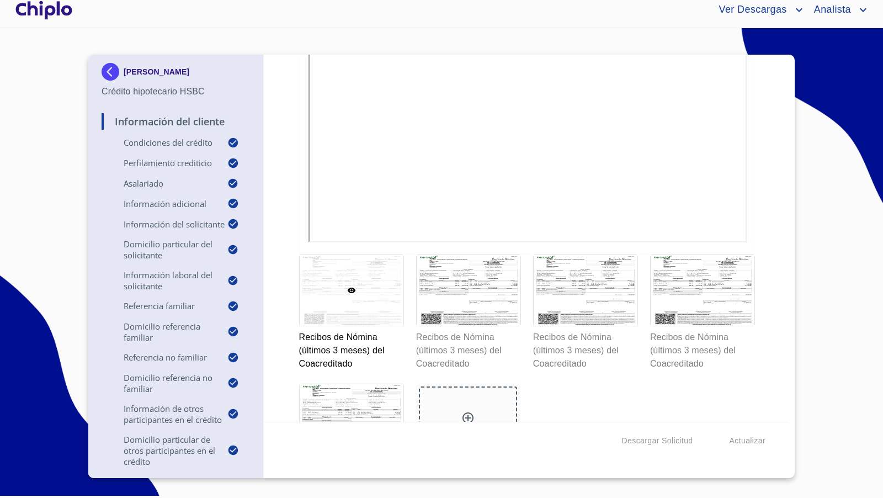
scroll to position [14814, 0]
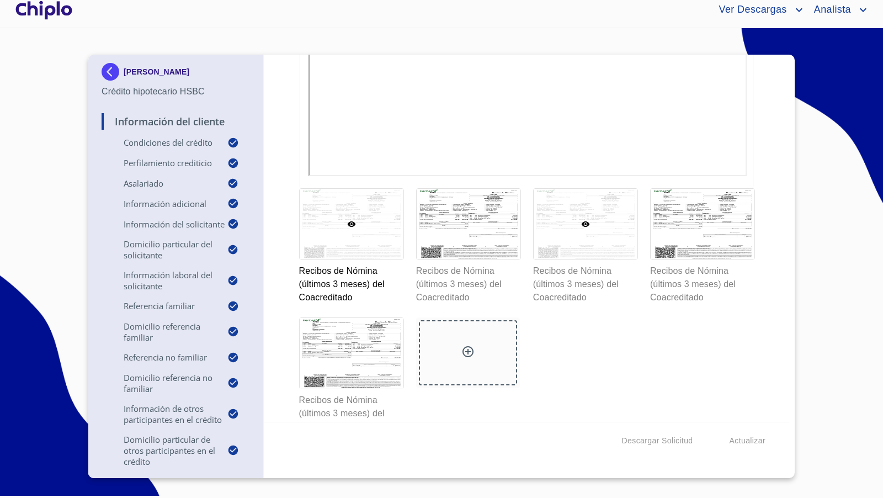
click at [580, 225] on div at bounding box center [586, 224] width 104 height 71
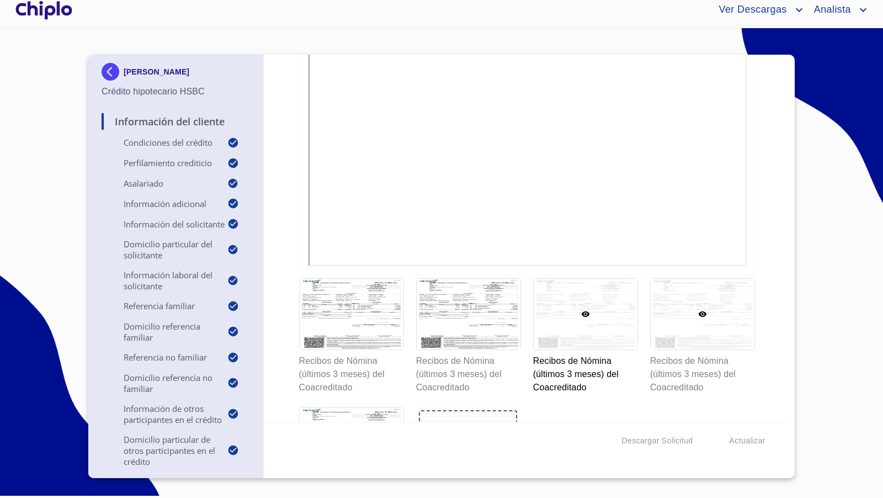
click at [703, 299] on div at bounding box center [703, 314] width 104 height 71
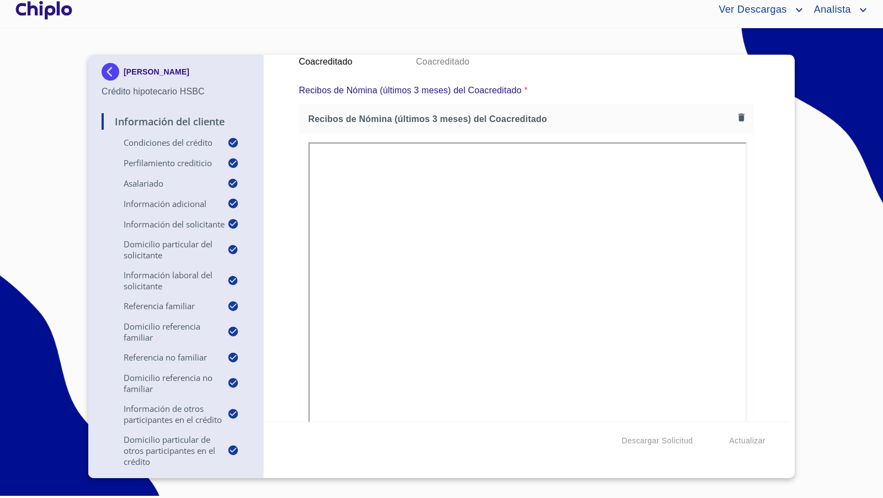
click at [757, 292] on div "Información del Cliente Condiciones del Crédito Selecciona tu producto   * Adqu…" at bounding box center [527, 238] width 526 height 367
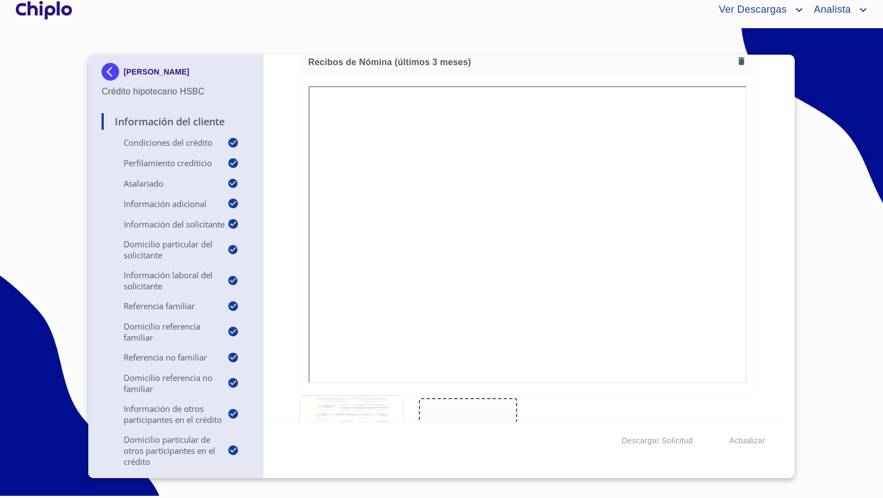
scroll to position [10948, 0]
click at [761, 264] on div "Información del Cliente Condiciones del Crédito Selecciona tu producto   * Adqu…" at bounding box center [527, 238] width 526 height 367
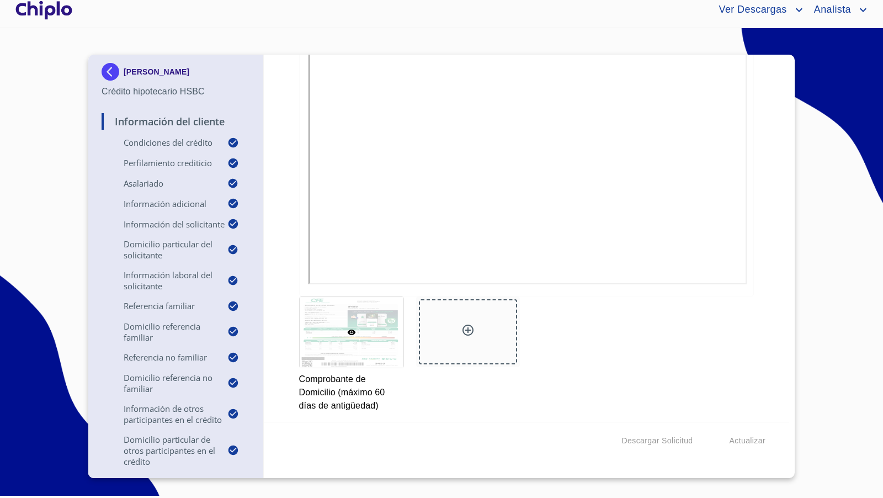
scroll to position [226, 0]
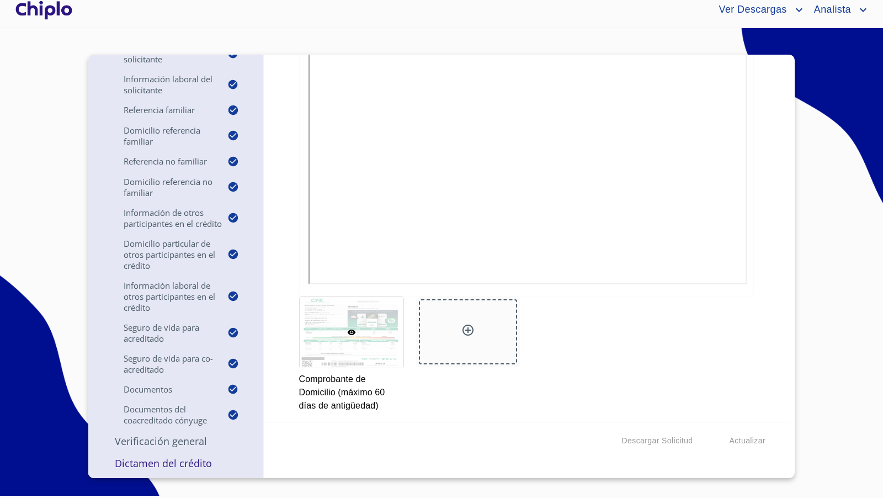
click at [168, 435] on p "Verificación General" at bounding box center [176, 441] width 149 height 13
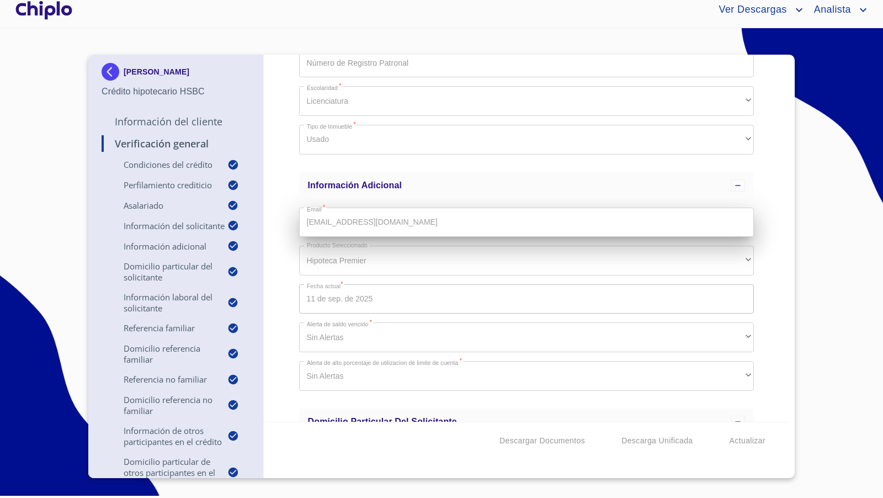
scroll to position [1617, 0]
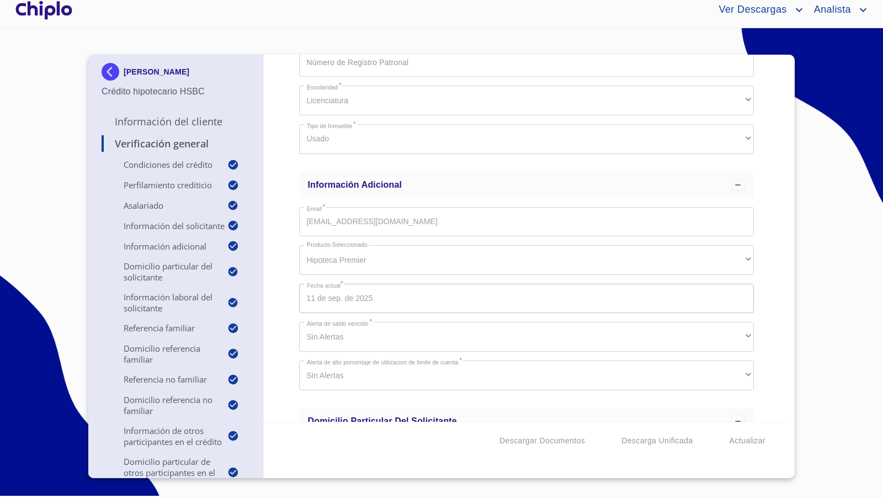
click at [279, 304] on div "Verificación General Condiciones del Crédito Selecciona tu producto   * Adquisi…" at bounding box center [527, 238] width 526 height 367
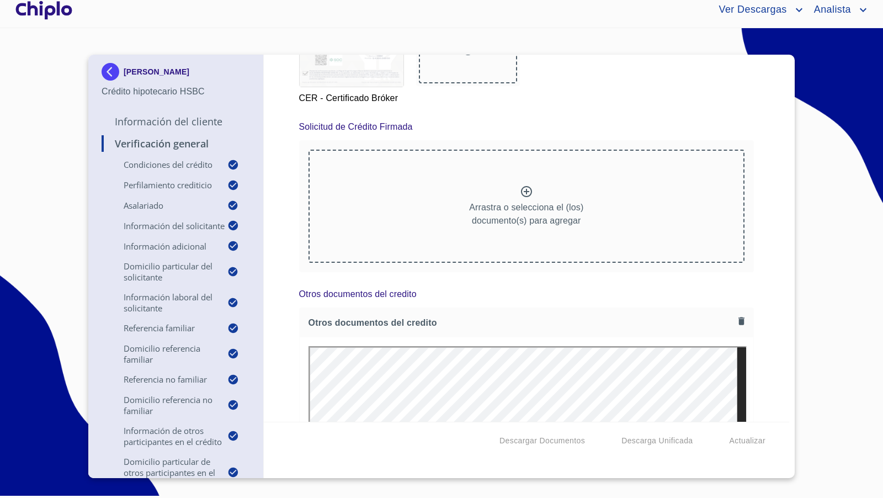
scroll to position [17522, 0]
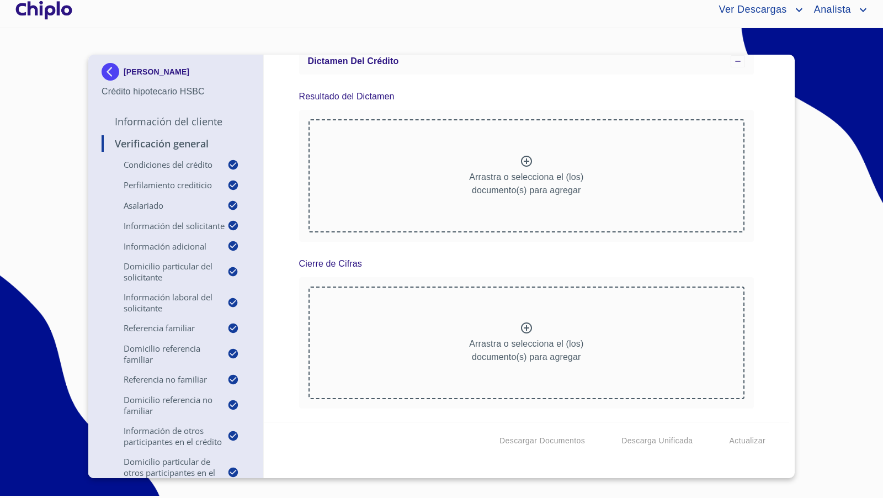
drag, startPoint x: 757, startPoint y: 309, endPoint x: 761, endPoint y: 291, distance: 18.0
click at [760, 299] on div "Verificación General Condiciones del Crédito Selecciona tu producto   * Adquisi…" at bounding box center [527, 238] width 526 height 367
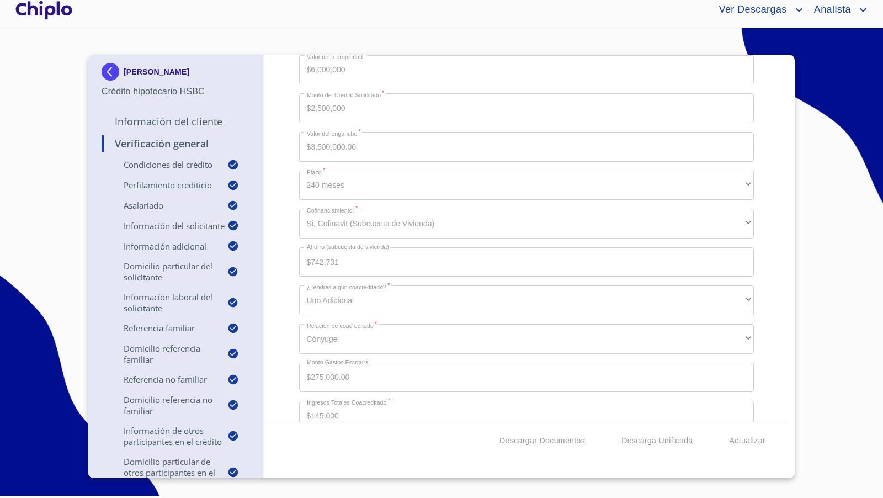
scroll to position [0, 0]
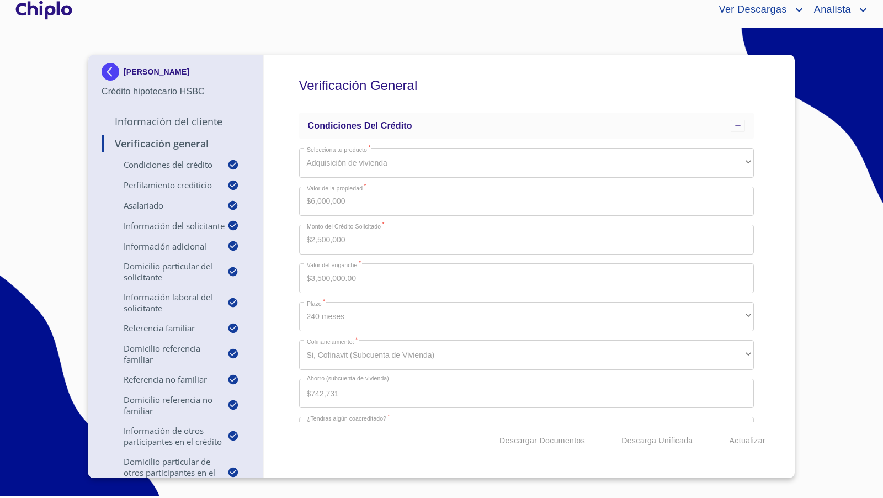
copy p "[PERSON_NAME]"
drag, startPoint x: 174, startPoint y: 80, endPoint x: 48, endPoint y: 129, distance: 135.8
click at [50, 129] on section "[PERSON_NAME] Crédito hipotecario HSBC Información del Cliente Verificación Gen…" at bounding box center [441, 259] width 883 height 462
drag, startPoint x: 50, startPoint y: 130, endPoint x: 516, endPoint y: 1, distance: 483.4
click at [64, 129] on section "[PERSON_NAME] Crédito hipotecario HSBC Información del Cliente Verificación Gen…" at bounding box center [441, 259] width 883 height 462
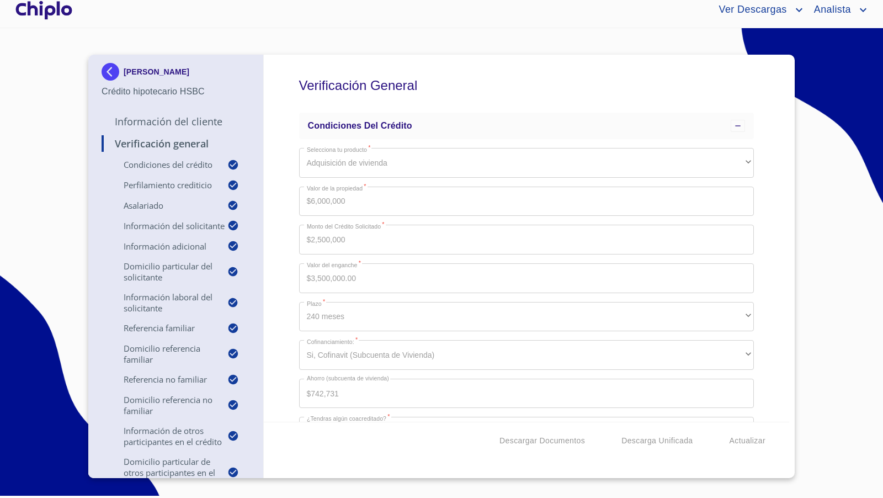
click at [289, 258] on div "Verificación General Condiciones del Crédito Selecciona tu producto   * Adquisi…" at bounding box center [527, 238] width 526 height 367
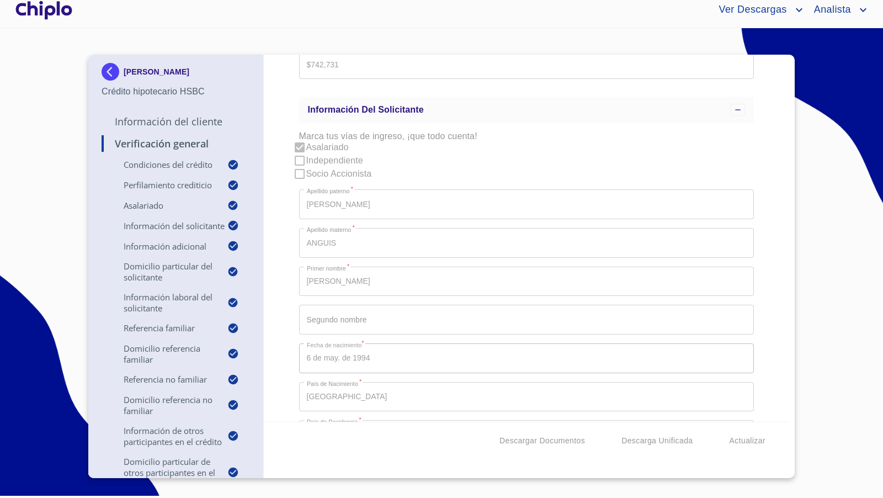
scroll to position [787, 0]
click at [289, 310] on div "Verificación General Condiciones del Crédito Selecciona tu producto   * Adquisi…" at bounding box center [527, 238] width 526 height 367
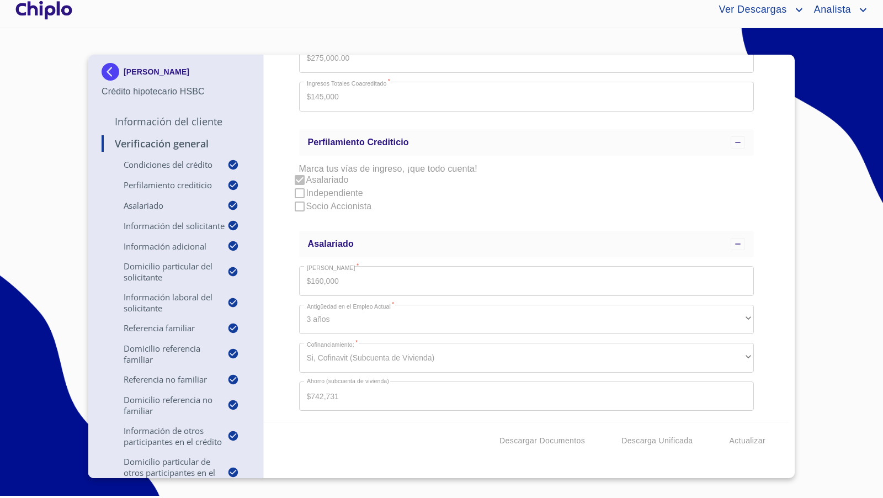
scroll to position [465, 0]
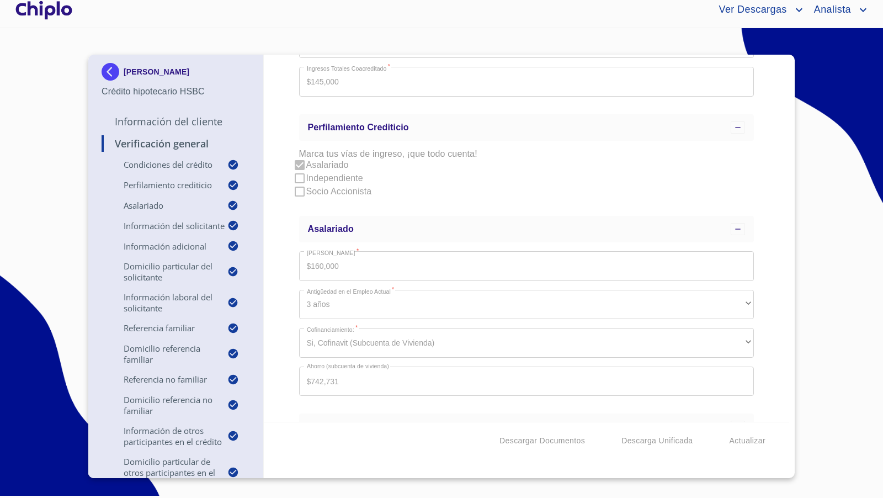
click at [770, 259] on div "Verificación General Condiciones del Crédito Selecciona tu producto   * Adquisi…" at bounding box center [527, 238] width 526 height 367
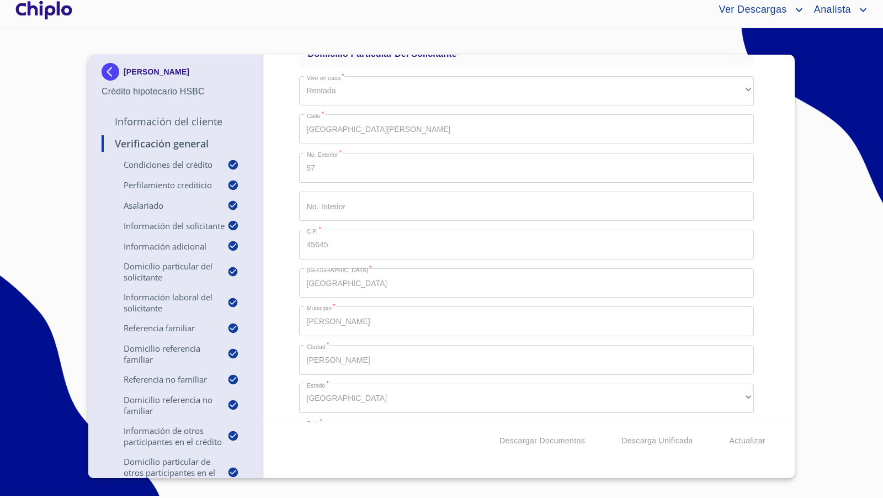
scroll to position [1978, 0]
click at [290, 286] on div "Verificación General Condiciones del Crédito Selecciona tu producto   * Adquisi…" at bounding box center [527, 238] width 526 height 367
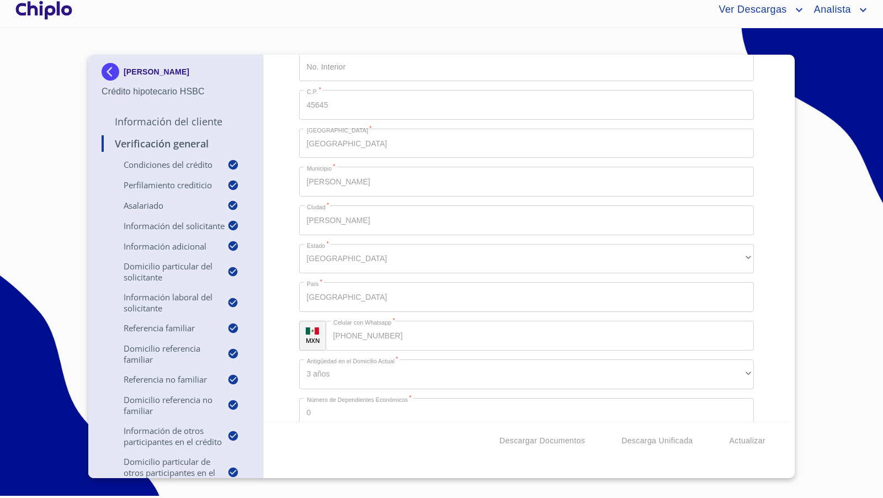
scroll to position [2127, 0]
click at [279, 236] on div "Verificación General Condiciones del Crédito Selecciona tu producto   * Adquisi…" at bounding box center [527, 238] width 526 height 367
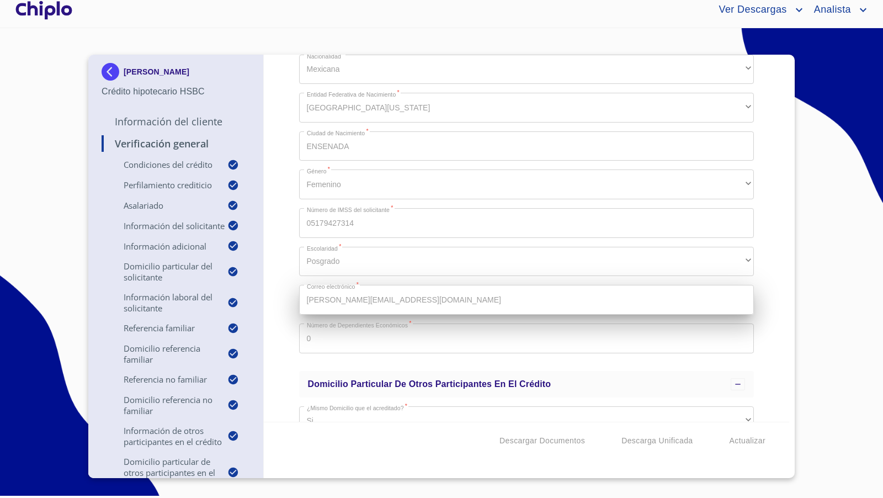
scroll to position [5000, 0]
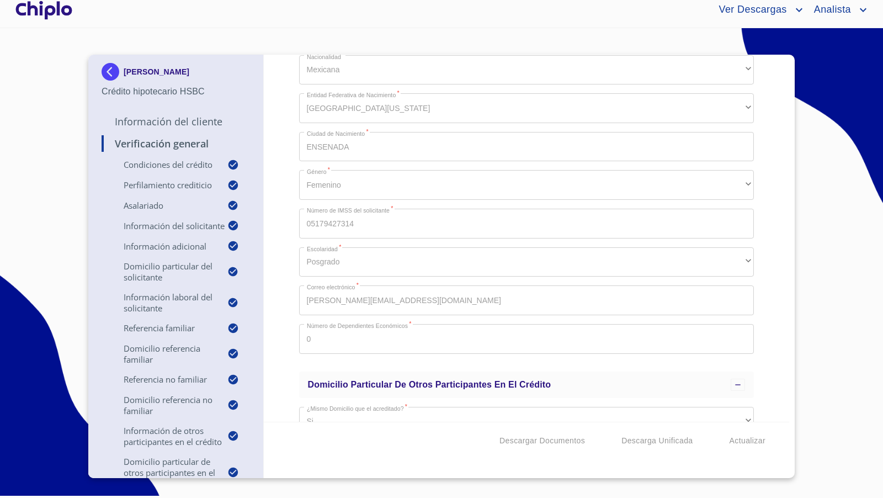
click at [290, 305] on div "Verificación General Condiciones del Crédito Selecciona tu producto   * Adquisi…" at bounding box center [527, 238] width 526 height 367
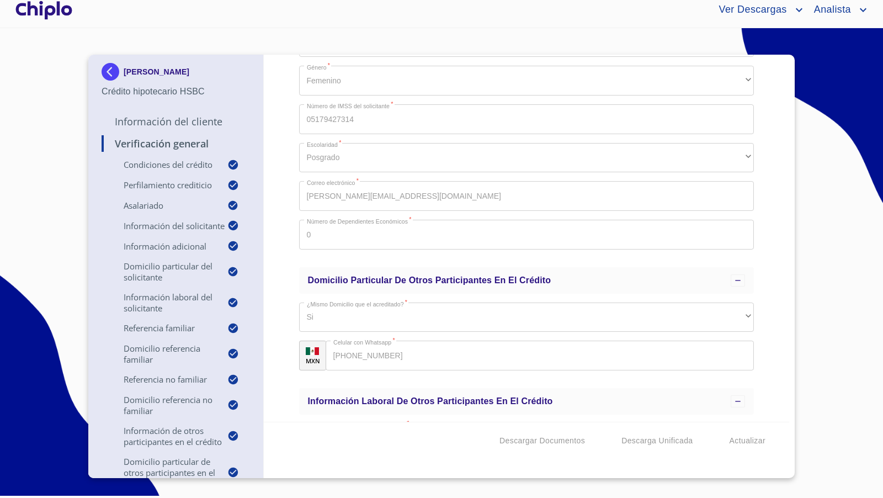
scroll to position [5111, 0]
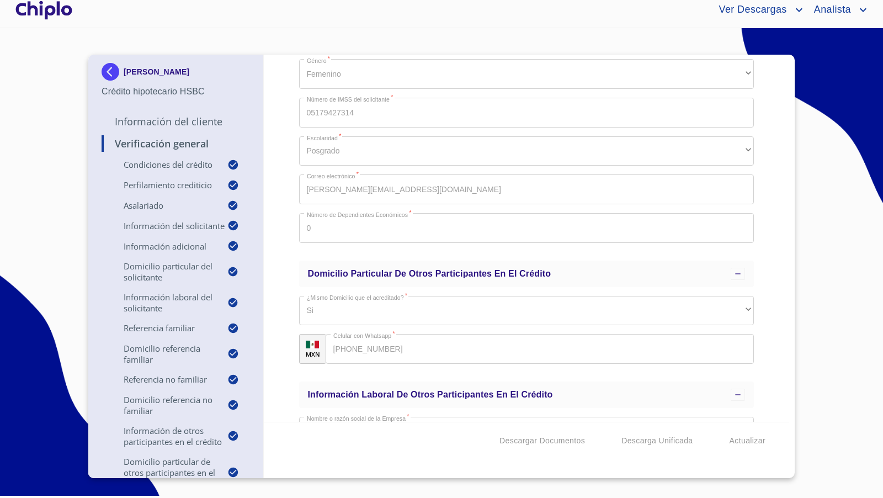
click at [287, 235] on div "Verificación General Condiciones del Crédito Selecciona tu producto   * Adquisi…" at bounding box center [527, 238] width 526 height 367
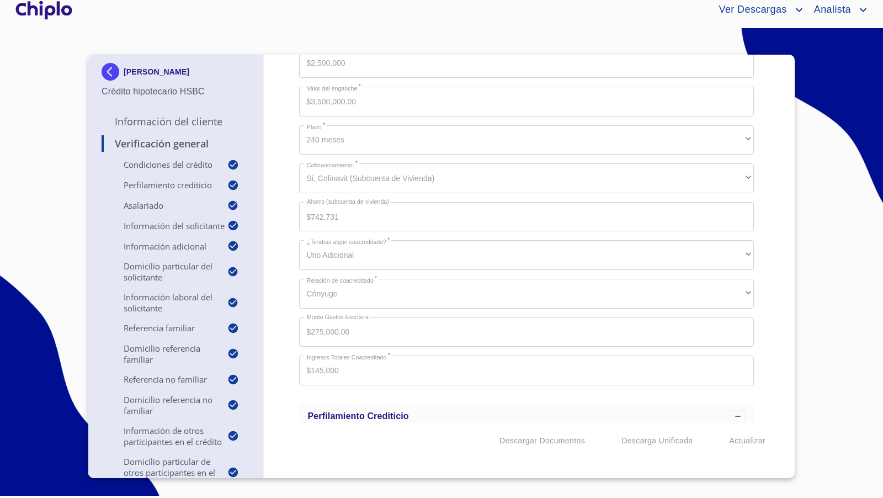
scroll to position [190, 0]
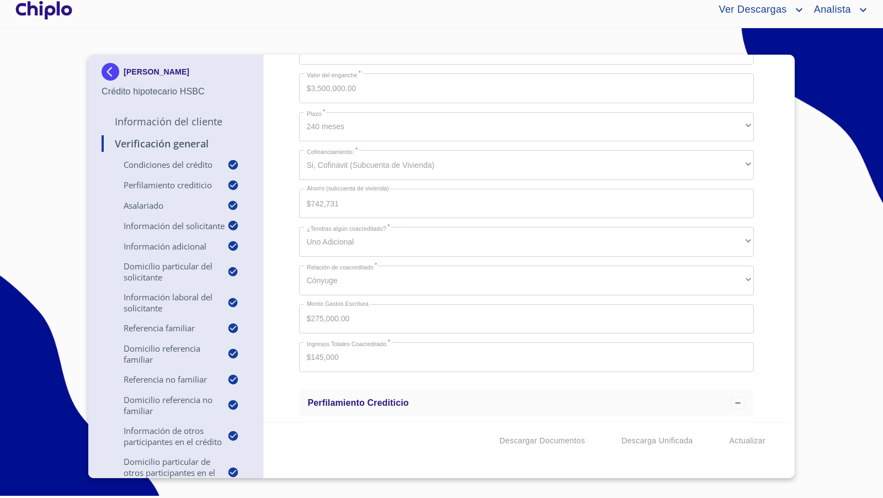
click at [278, 257] on div "Verificación General Condiciones del Crédito Selecciona tu producto   * Adquisi…" at bounding box center [527, 238] width 526 height 367
drag, startPoint x: 765, startPoint y: 243, endPoint x: 776, endPoint y: 216, distance: 29.2
click at [765, 244] on div "Verificación General Condiciones del Crédito Selecciona tu producto   * Adquisi…" at bounding box center [527, 238] width 526 height 367
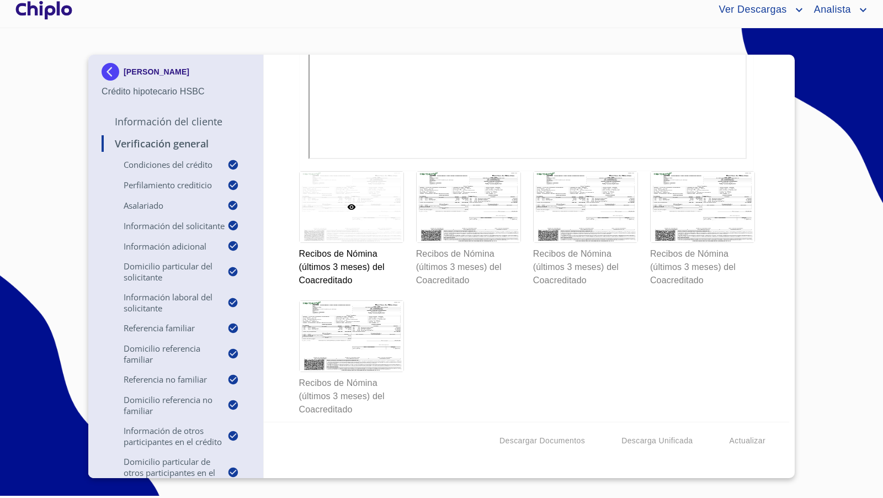
scroll to position [14455, 0]
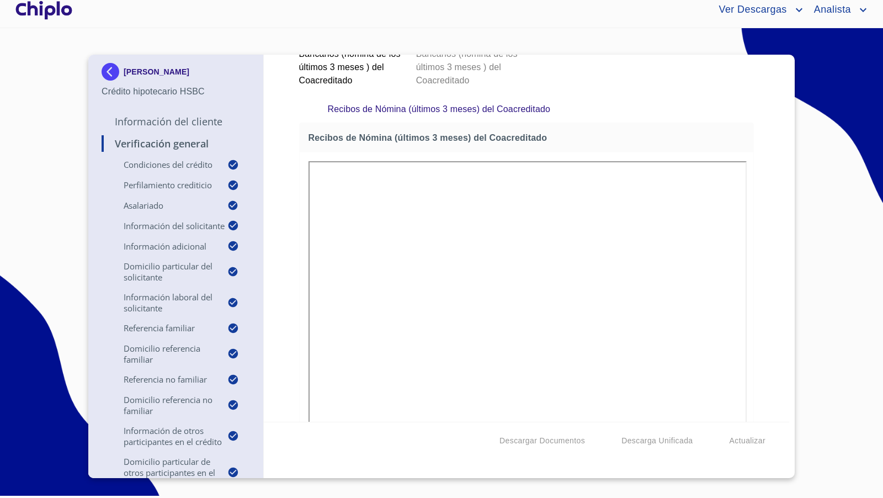
click at [51, 10] on div at bounding box center [43, 9] width 61 height 35
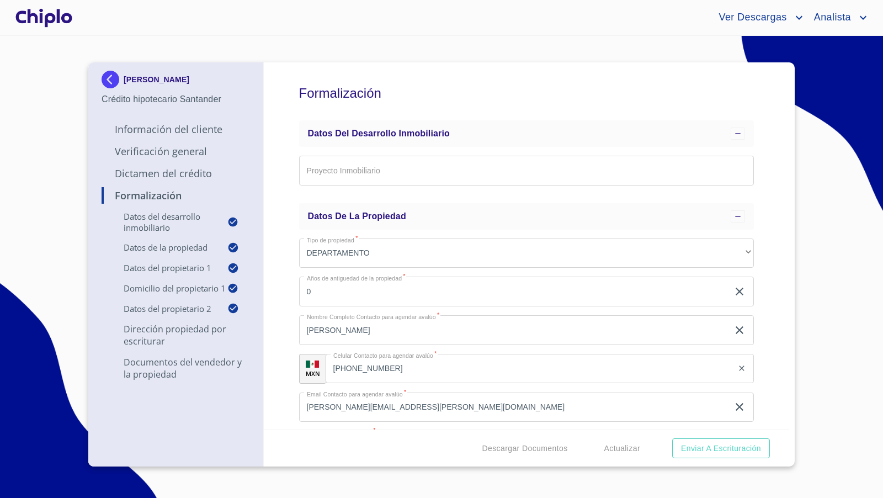
scroll to position [7196, 0]
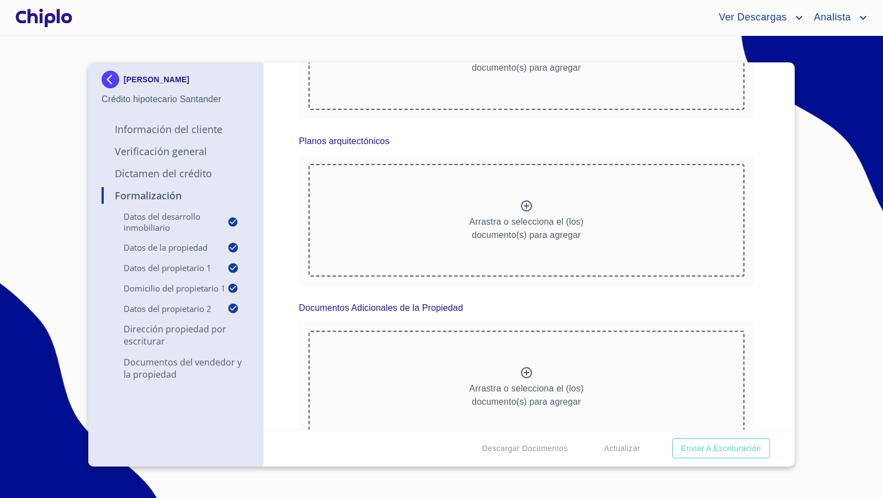
click at [770, 243] on div "Formalización Datos del Desarrollo Inmobiliario Proyecto Inmobiliario ​ Datos d…" at bounding box center [527, 245] width 526 height 367
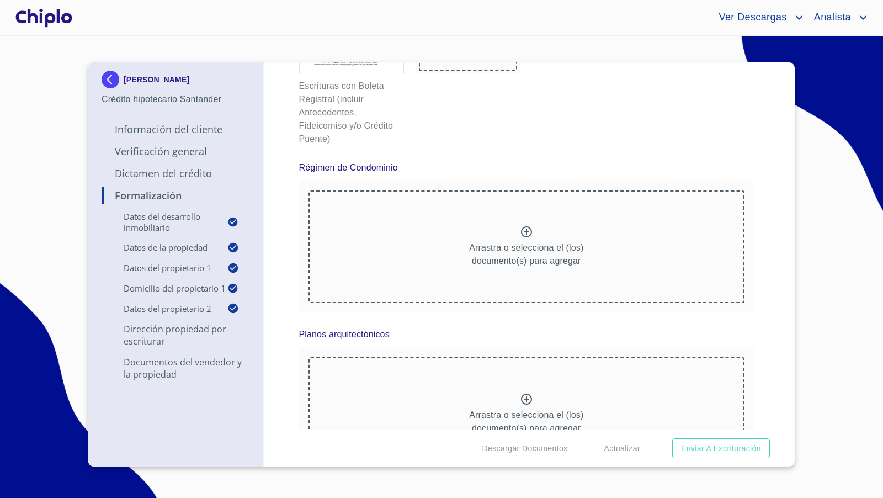
scroll to position [6965, 0]
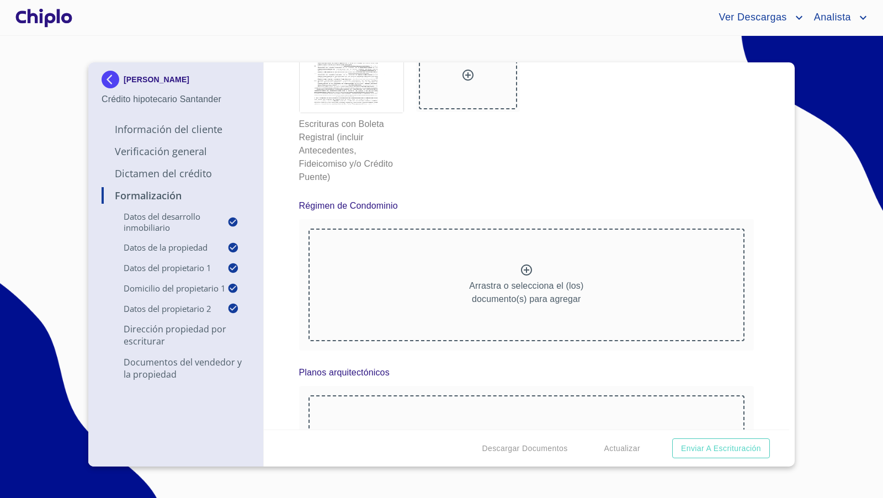
click at [529, 259] on div "Arrastra o selecciona el (los) documento(s) para agregar" at bounding box center [527, 285] width 437 height 113
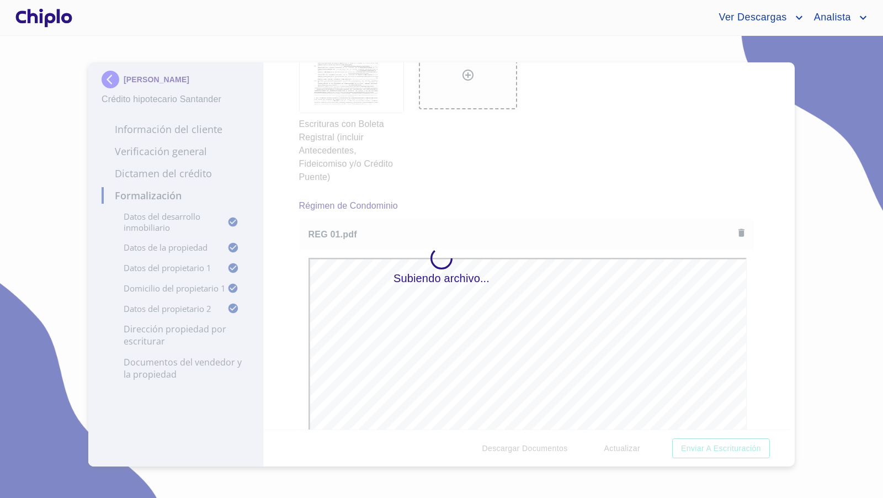
scroll to position [6952, 0]
click at [771, 324] on div "Subiendo archivo..." at bounding box center [441, 267] width 883 height 462
click at [831, 305] on div "Subiendo archivo..." at bounding box center [441, 267] width 883 height 462
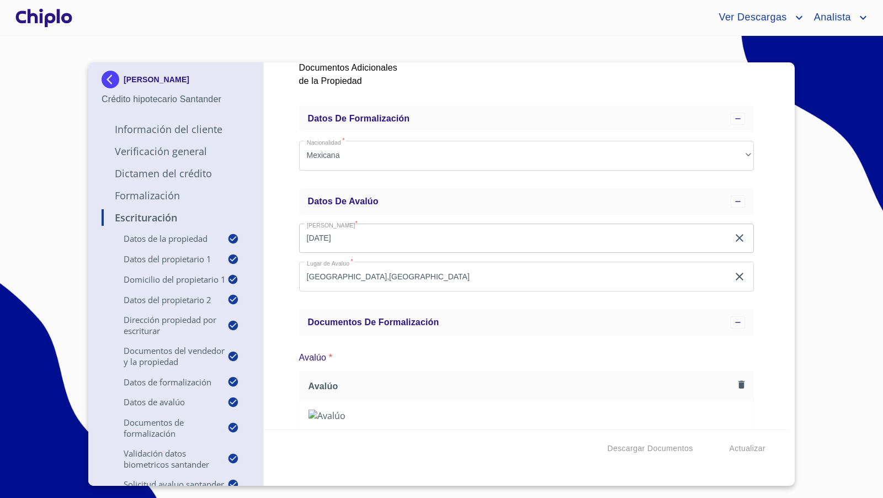
scroll to position [7428, 0]
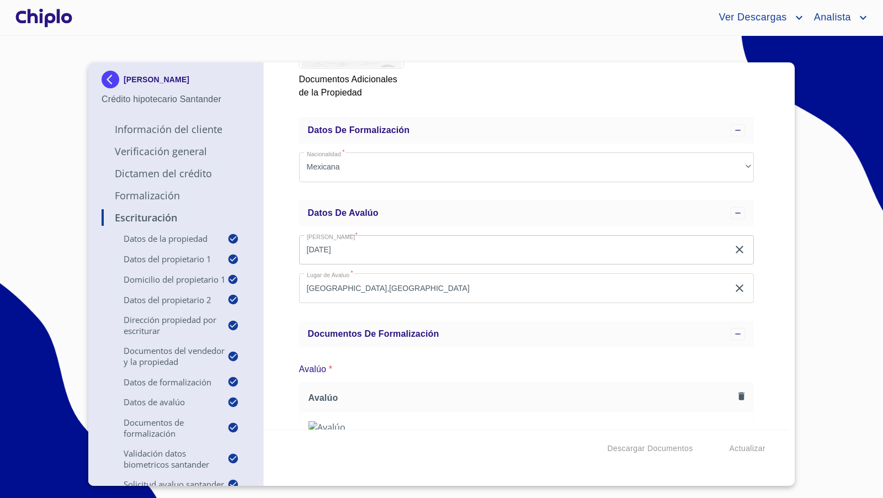
click at [757, 169] on div "Escrituración Datos de la propiedad Tipo de propiedad   * DEPARTAMENTO ​ Años d…" at bounding box center [527, 245] width 526 height 367
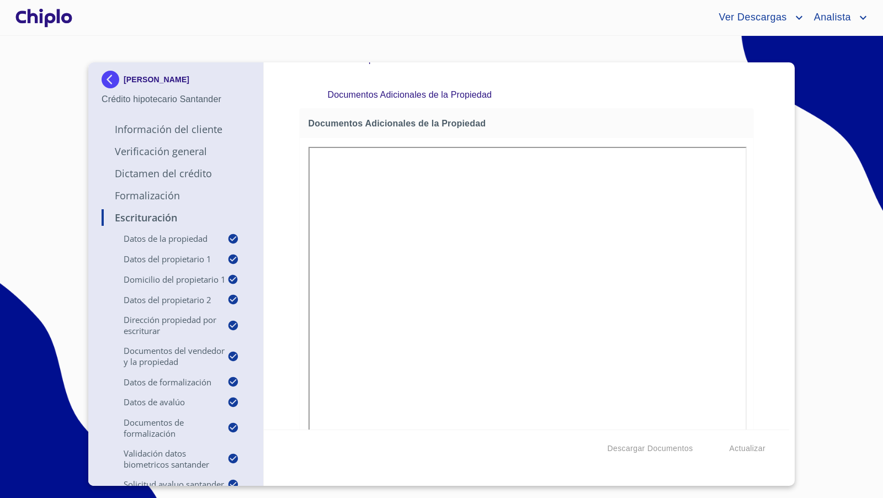
scroll to position [0, 0]
click at [764, 231] on div "Escrituración Datos de la propiedad Tipo de propiedad   * DEPARTAMENTO ​ Años d…" at bounding box center [527, 245] width 526 height 367
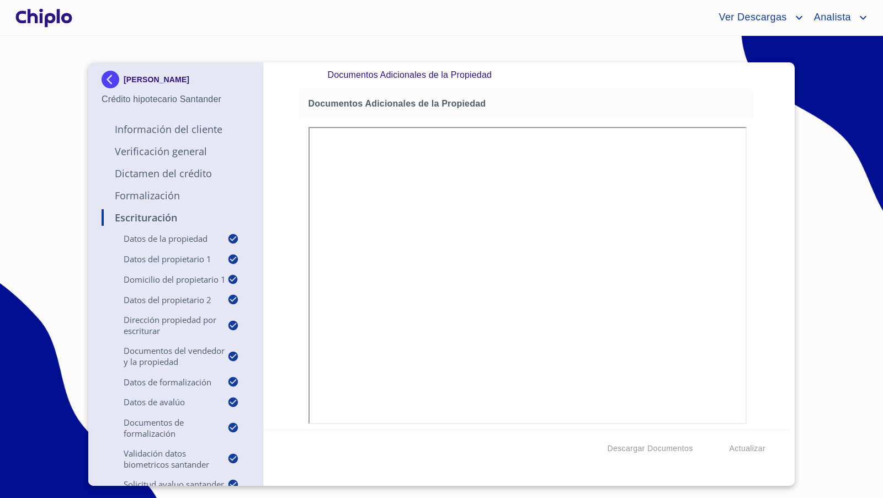
scroll to position [7526, 0]
click at [759, 317] on div "Escrituración Datos de la propiedad Tipo de propiedad   * DEPARTAMENTO ​ Años d…" at bounding box center [527, 245] width 526 height 367
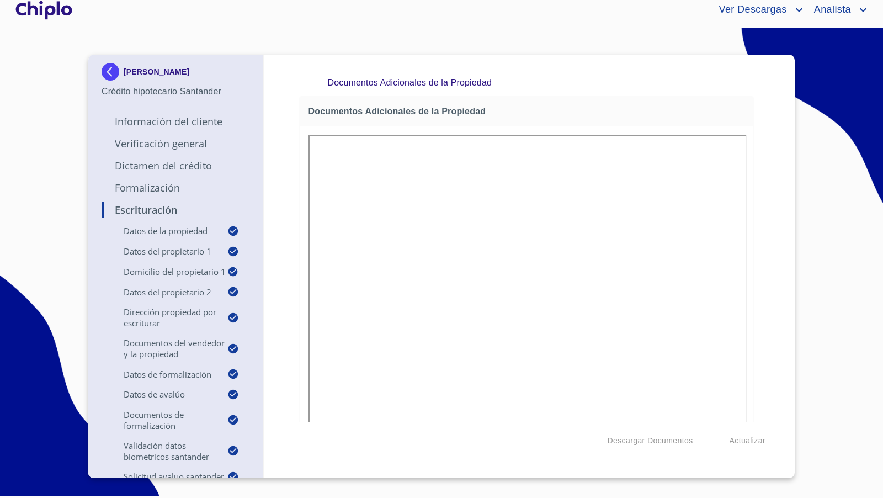
scroll to position [0, 0]
click at [765, 340] on div "Escrituración Datos de la propiedad Tipo de propiedad   * DEPARTAMENTO ​ Años d…" at bounding box center [527, 238] width 526 height 367
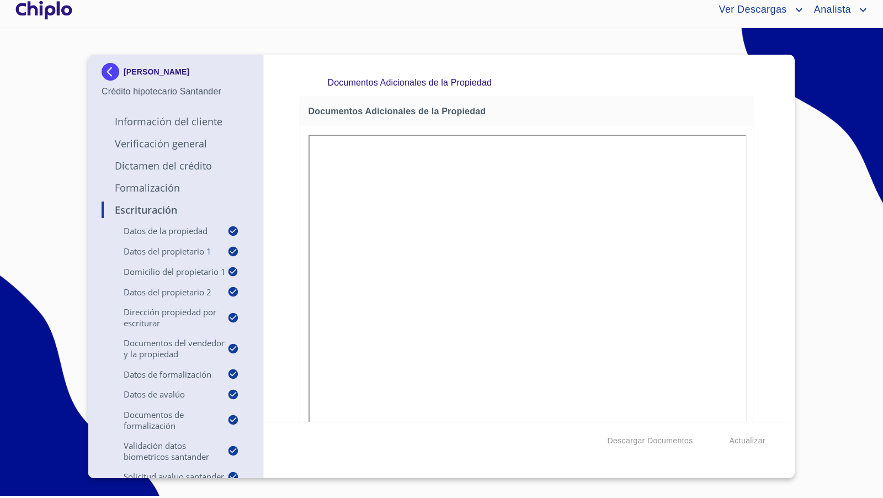
click at [764, 318] on div "Escrituración Datos de la propiedad Tipo de propiedad   * DEPARTAMENTO ​ Años d…" at bounding box center [527, 238] width 526 height 367
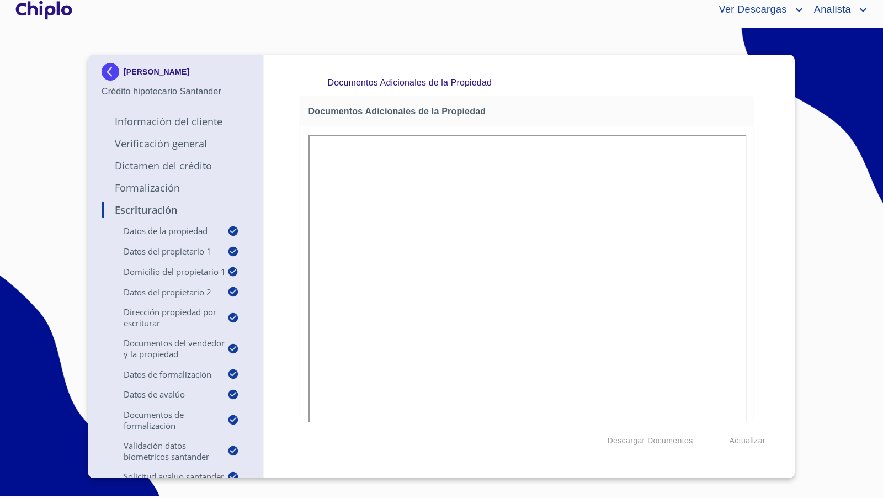
click at [764, 301] on div "Escrituración Datos de la propiedad Tipo de propiedad   * DEPARTAMENTO ​ Años d…" at bounding box center [527, 238] width 526 height 367
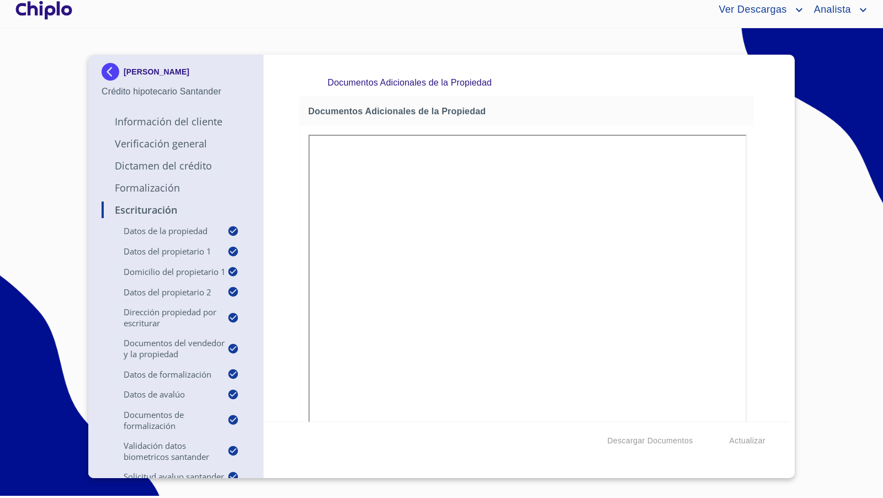
click at [762, 345] on div "Escrituración Datos de la propiedad Tipo de propiedad   * DEPARTAMENTO ​ Años d…" at bounding box center [527, 238] width 526 height 367
